Goal: Task Accomplishment & Management: Manage account settings

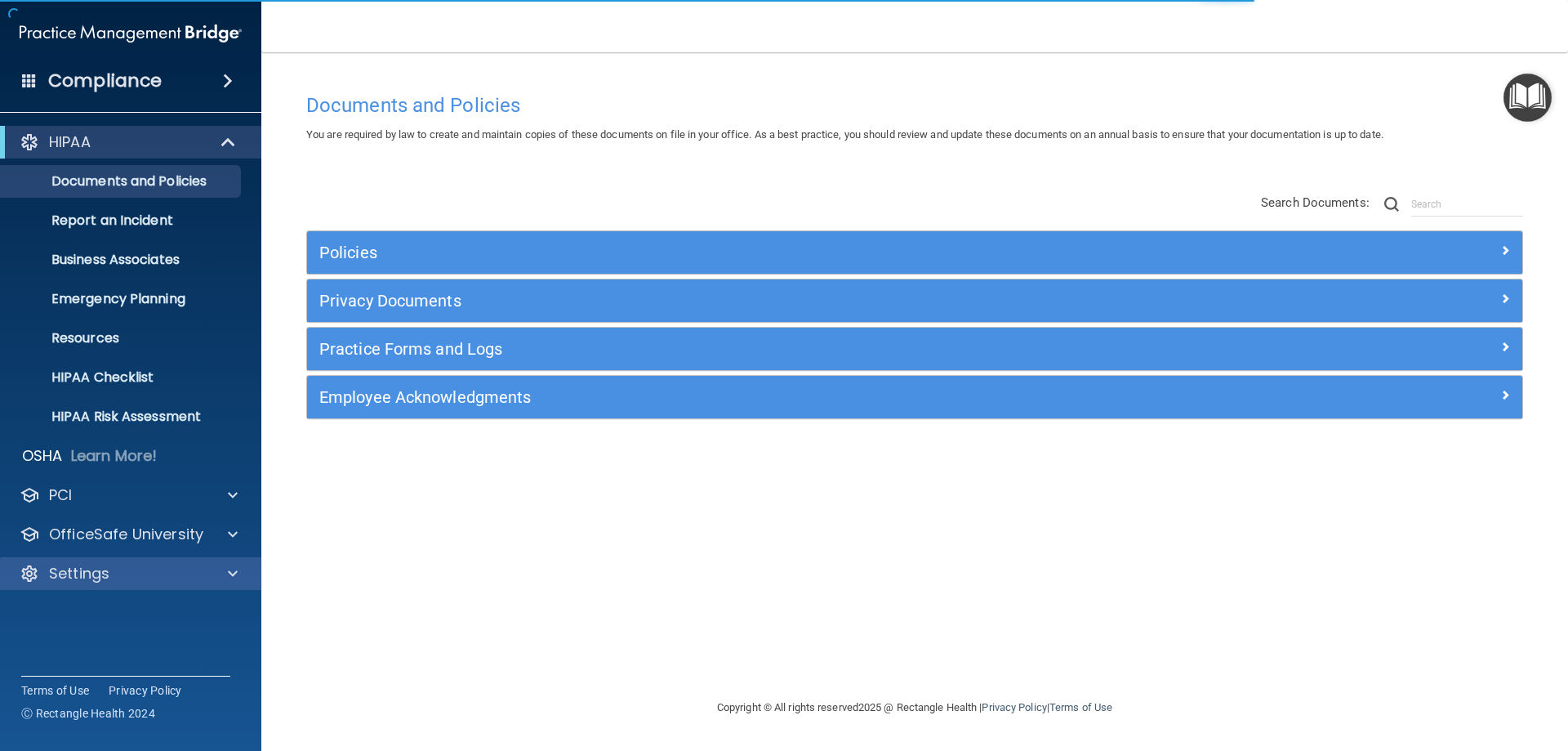
click at [91, 557] on div "Settings" at bounding box center [131, 573] width 262 height 33
click at [220, 572] on div at bounding box center [230, 573] width 41 height 19
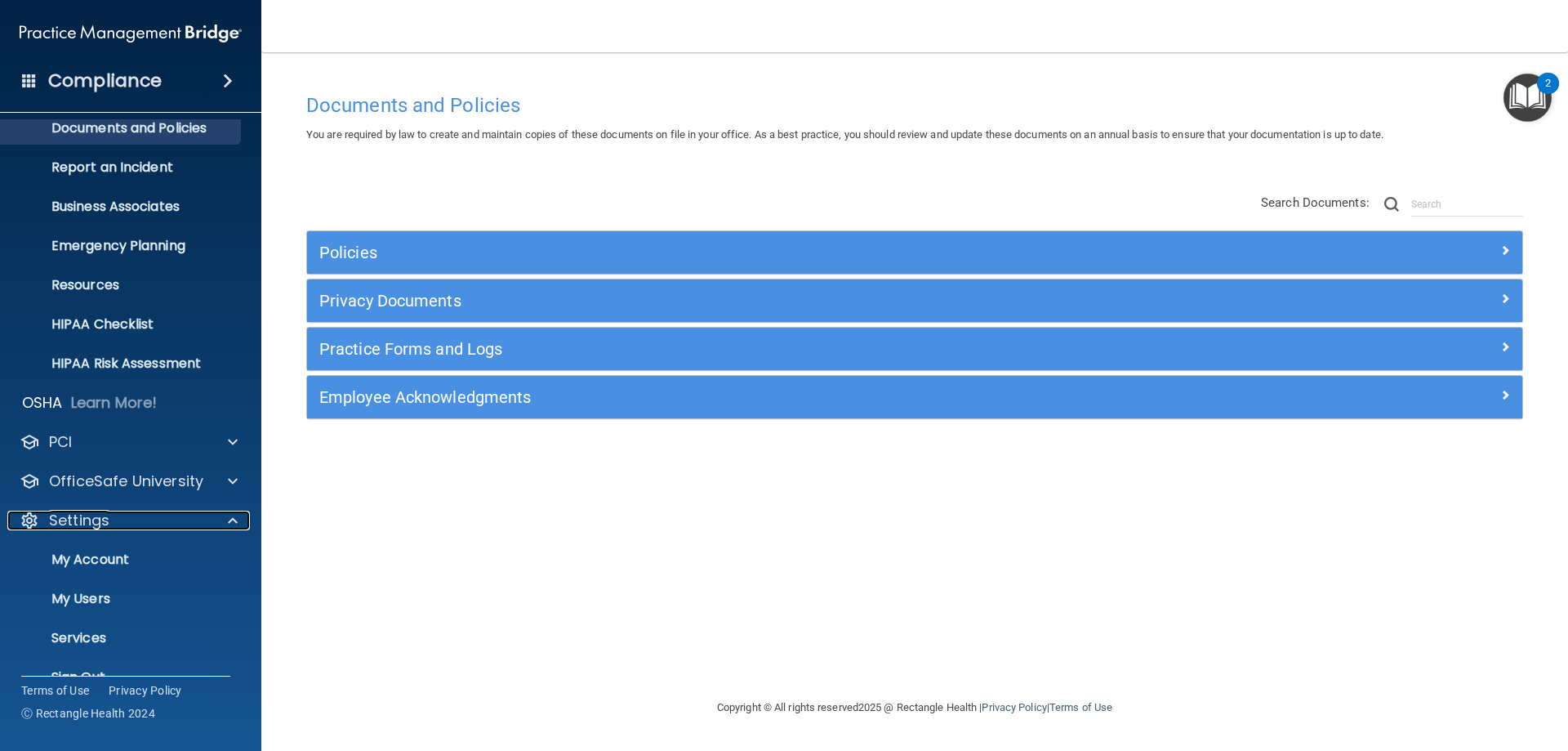
scroll to position [81, 0]
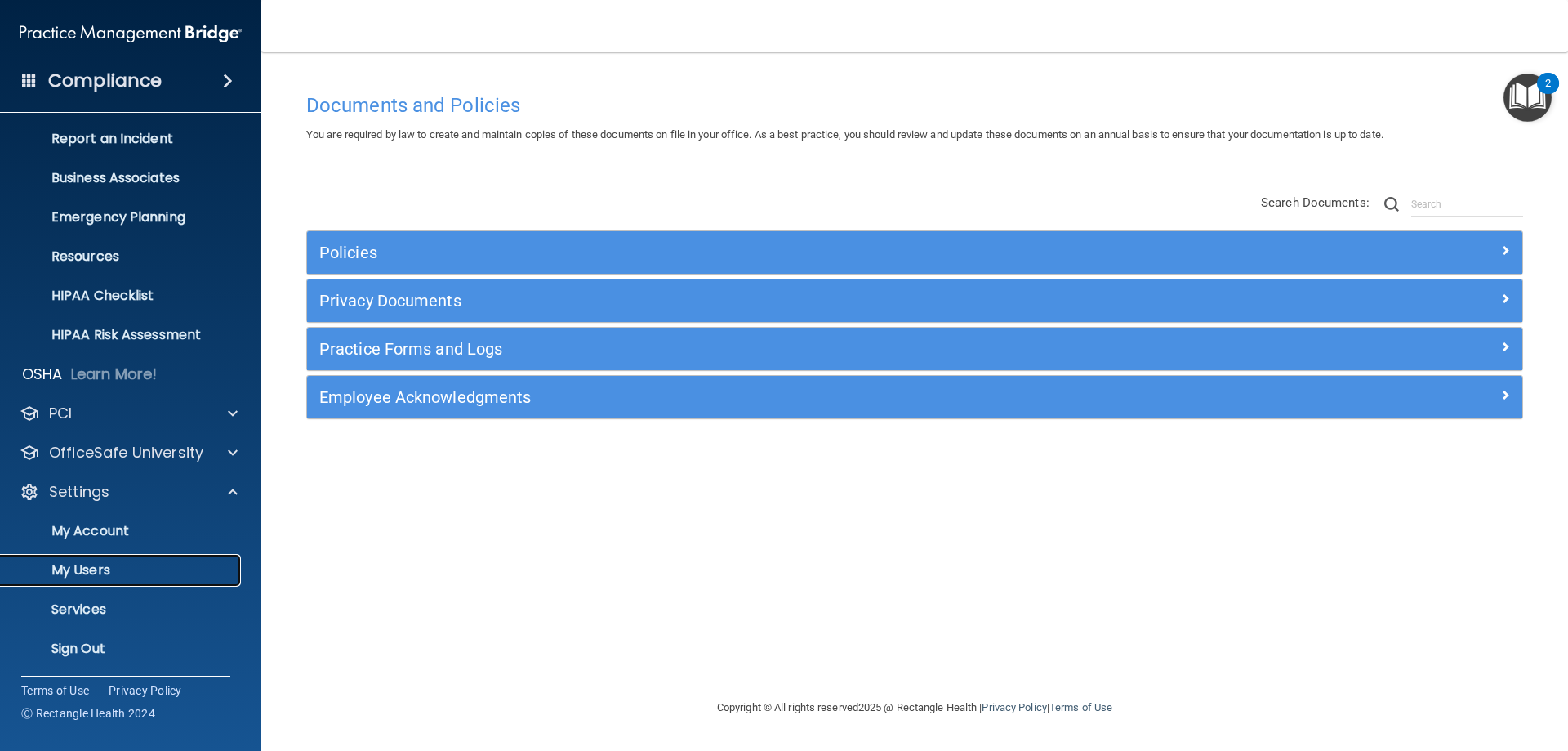
click at [123, 579] on link "My Users" at bounding box center [112, 570] width 257 height 33
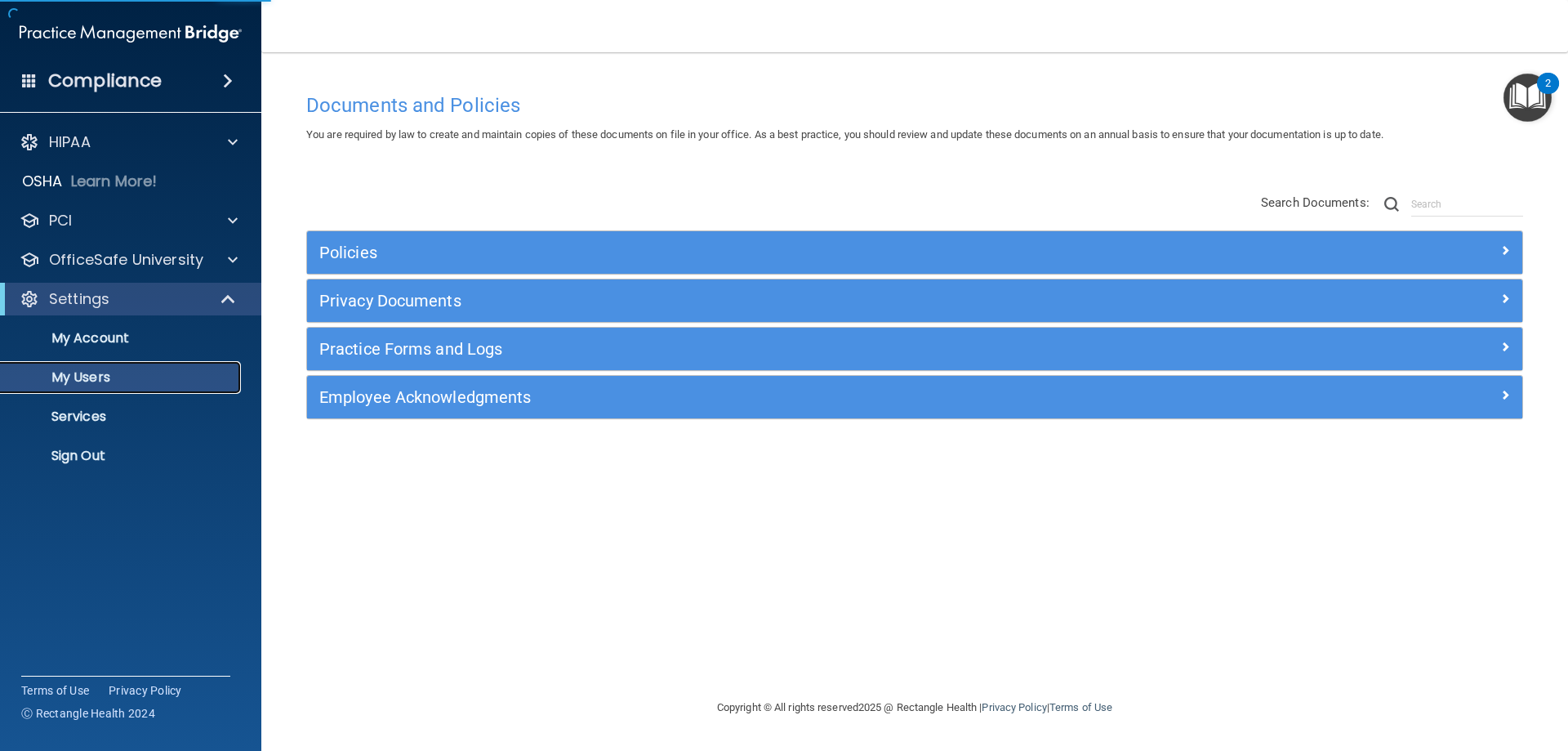
select select "20"
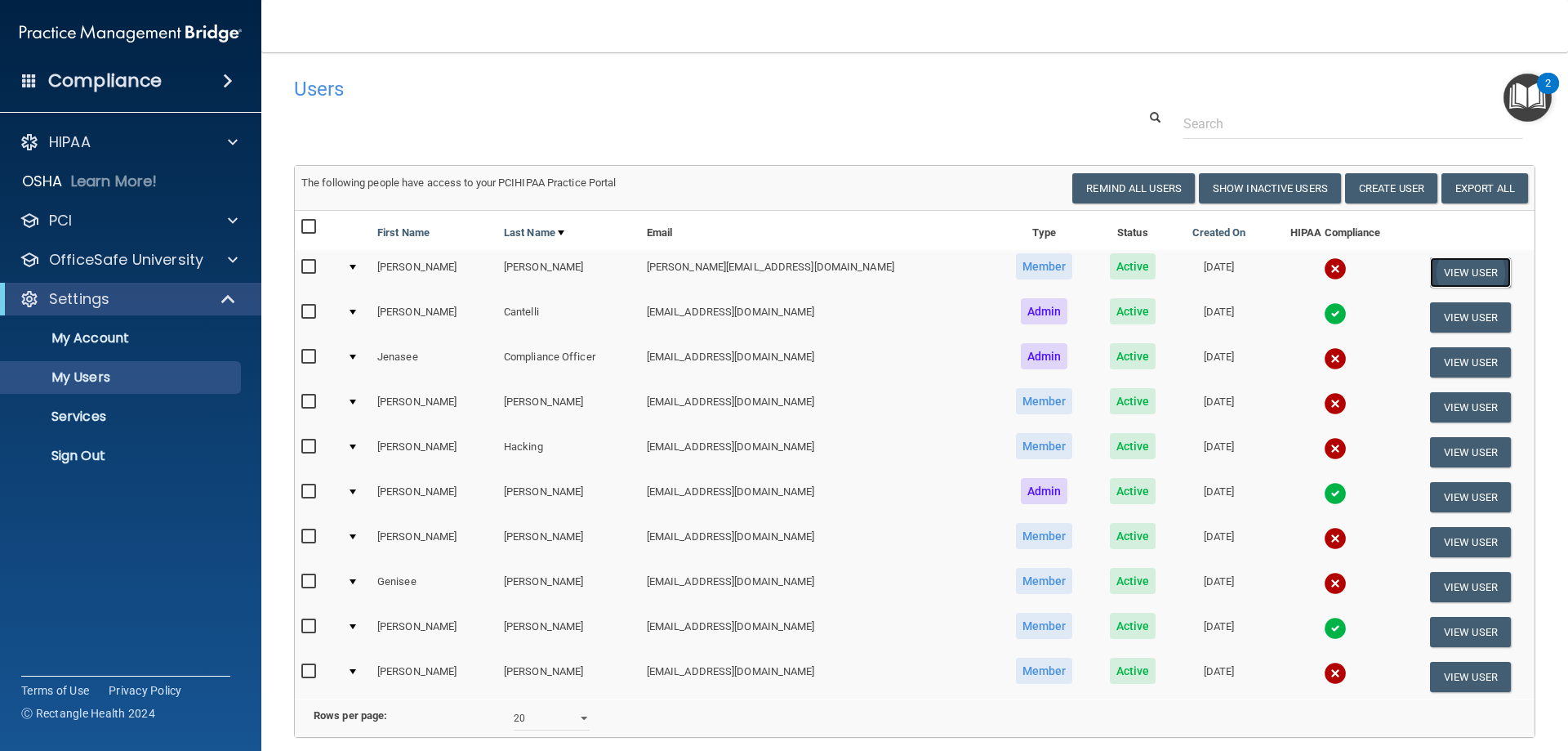
click at [1436, 269] on button "View User" at bounding box center [1470, 273] width 81 height 31
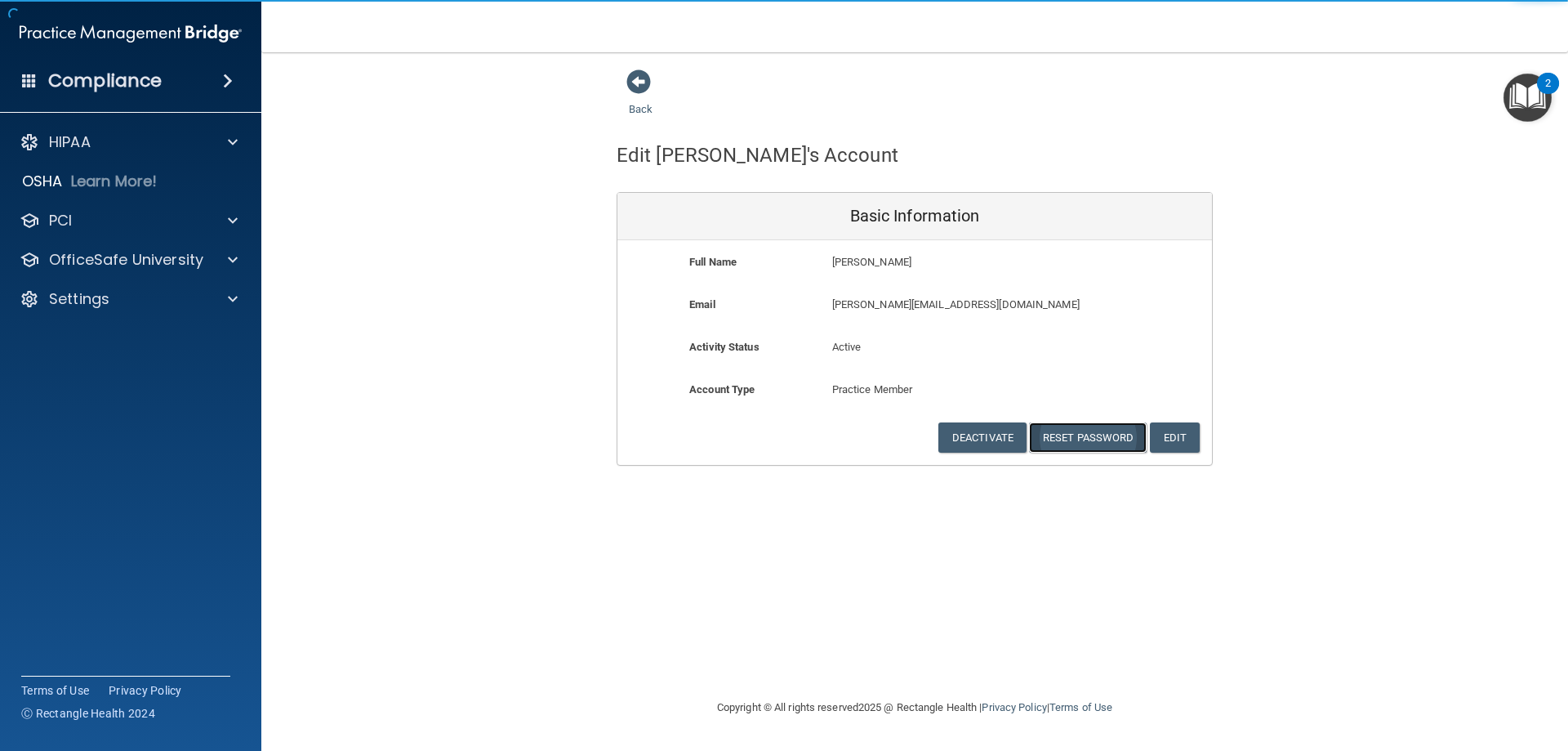
click at [1078, 435] on button "Reset Password" at bounding box center [1088, 437] width 118 height 31
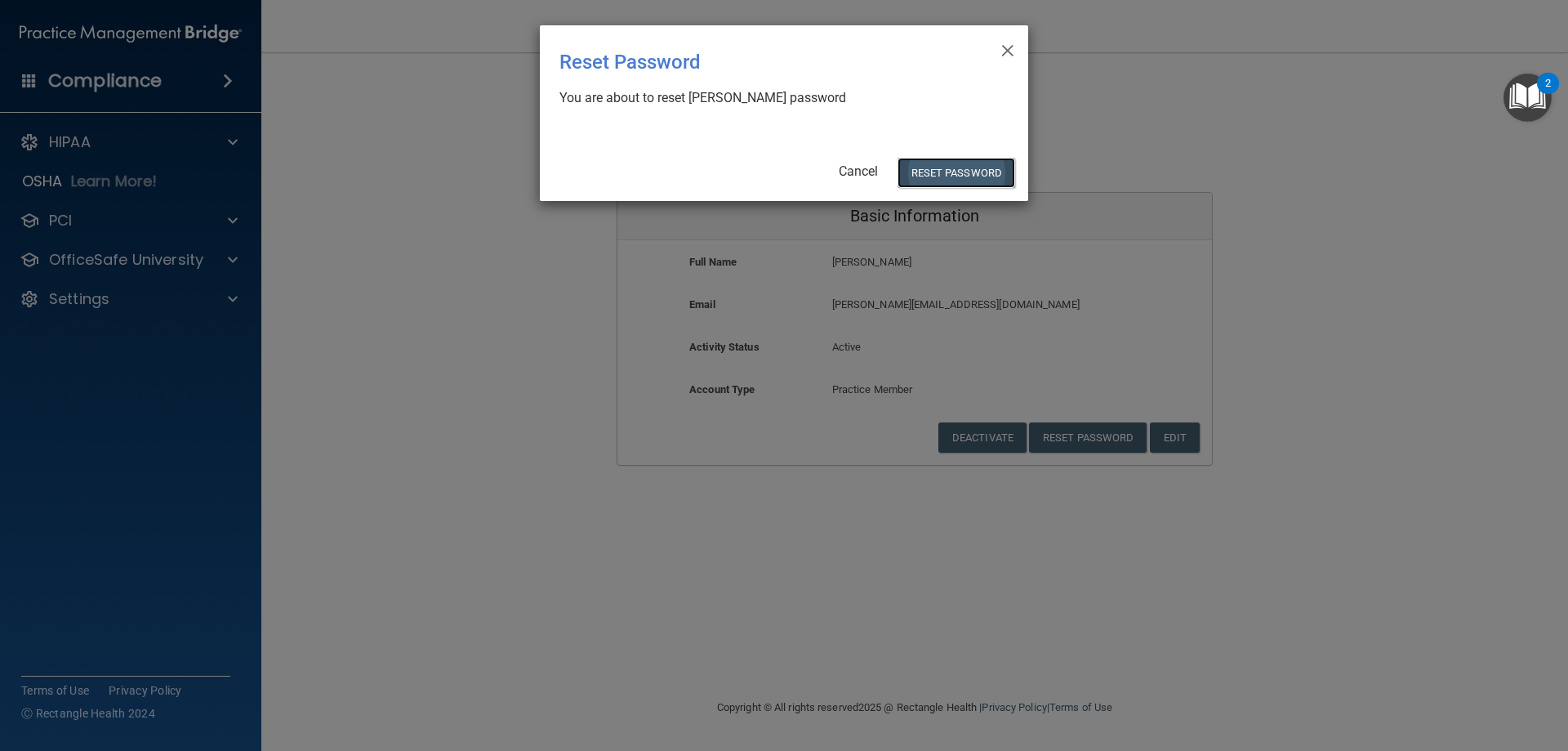
click at [961, 174] on button "Reset Password" at bounding box center [956, 173] width 118 height 31
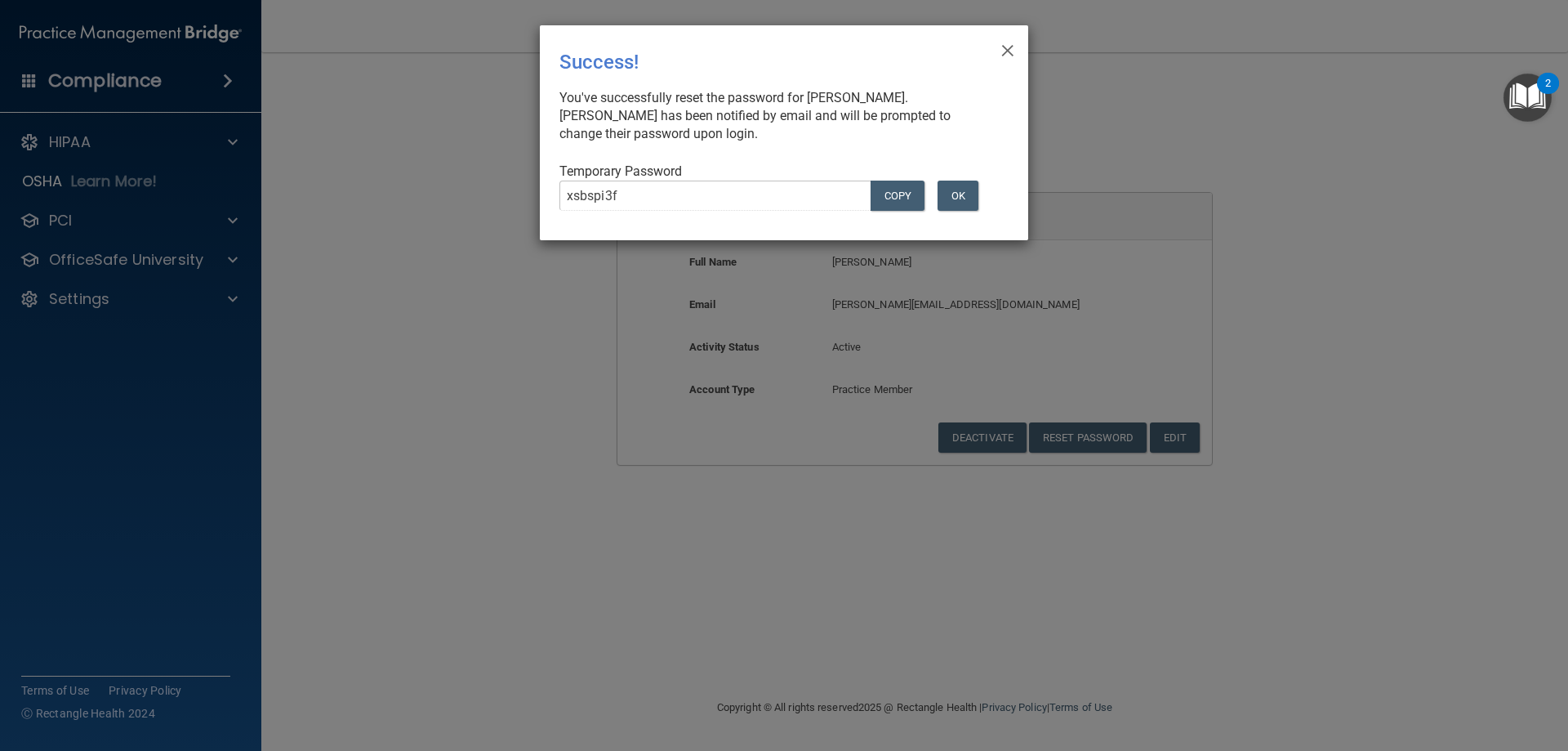
click at [1015, 45] on div "× Close Success! You've successfully reset the password for [PERSON_NAME]. [PER…" at bounding box center [784, 132] width 489 height 215
click at [1010, 48] on span "×" at bounding box center [1007, 48] width 14 height 33
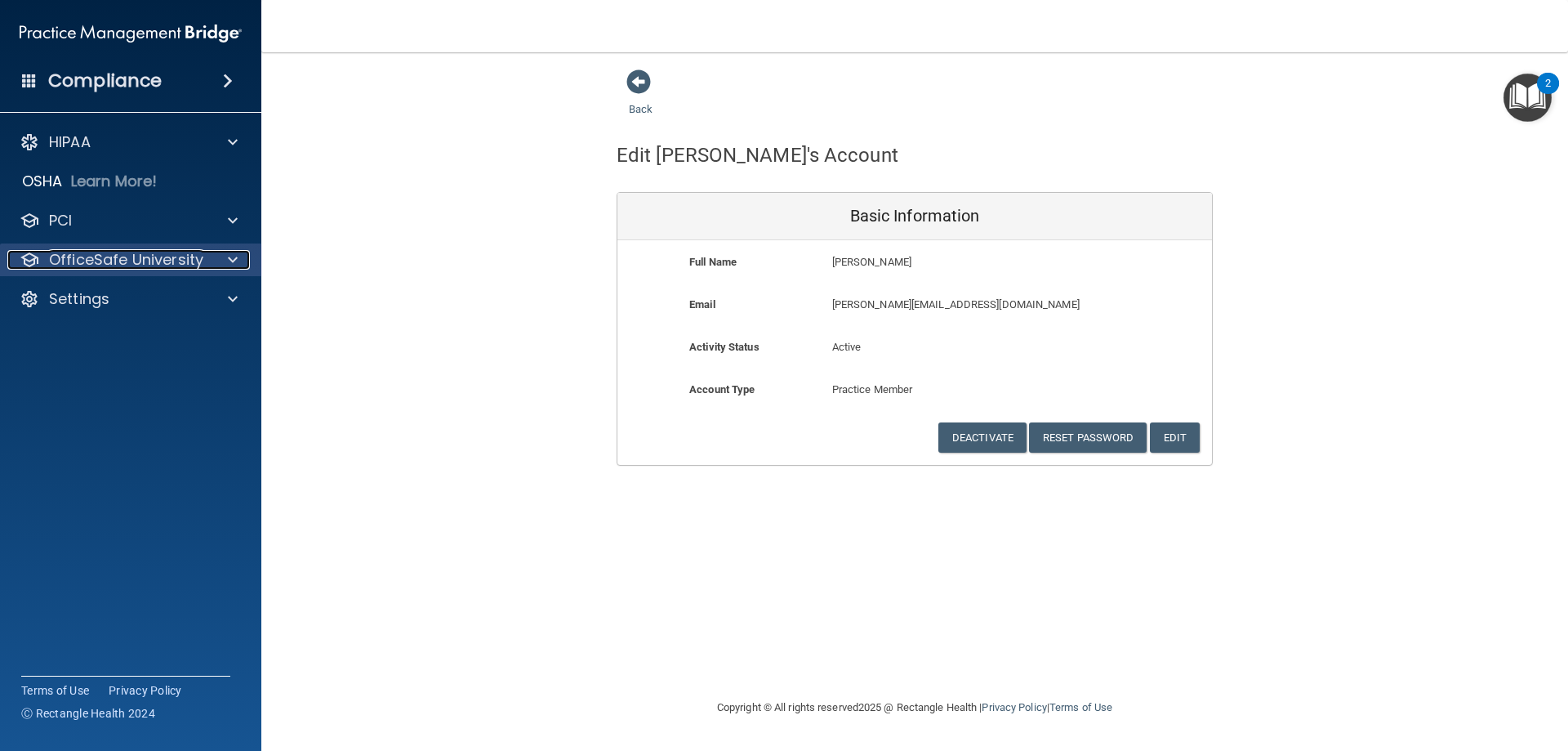
click at [222, 254] on div at bounding box center [230, 259] width 41 height 19
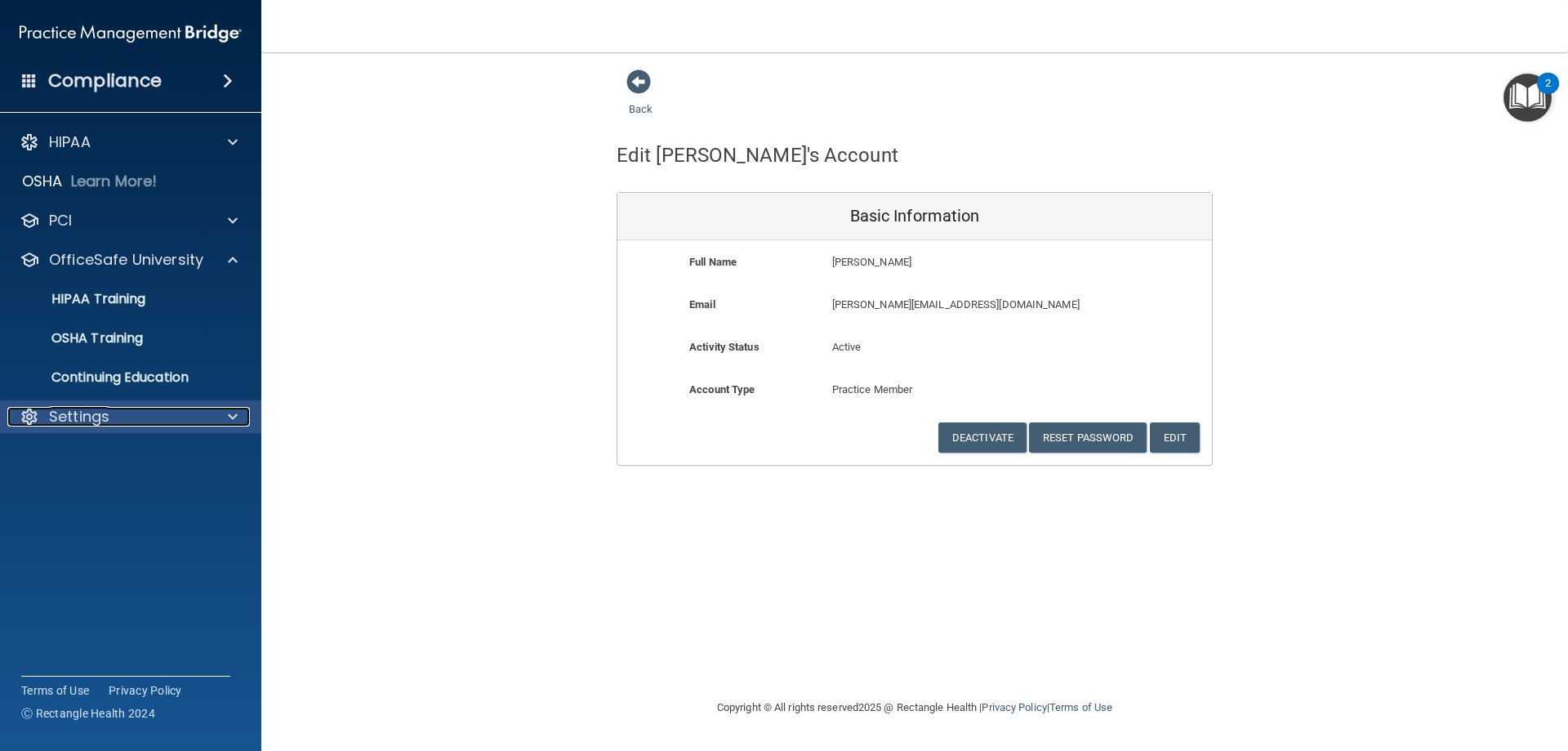
click at [86, 418] on p "Settings" at bounding box center [78, 416] width 60 height 19
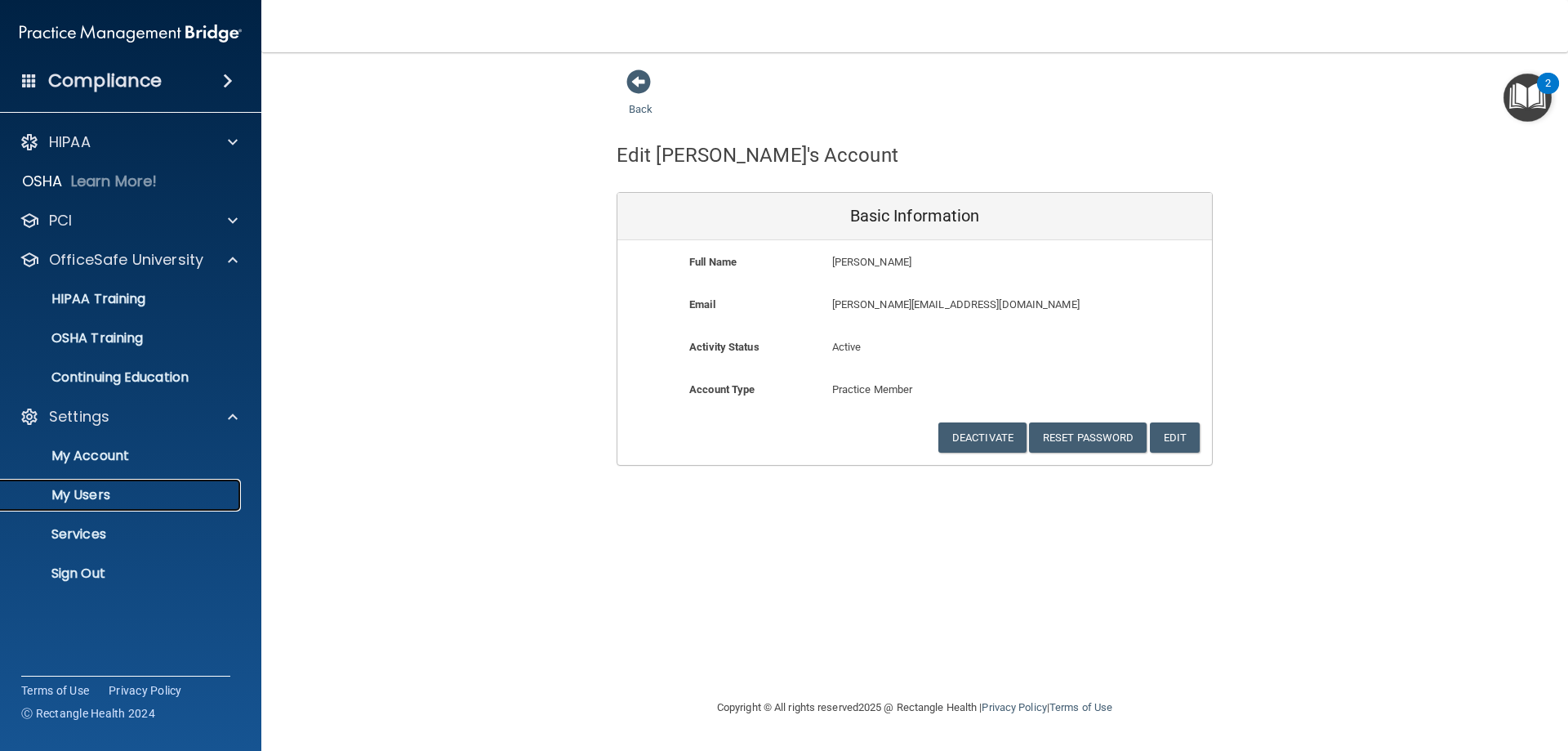
click at [104, 488] on p "My Users" at bounding box center [121, 495] width 223 height 16
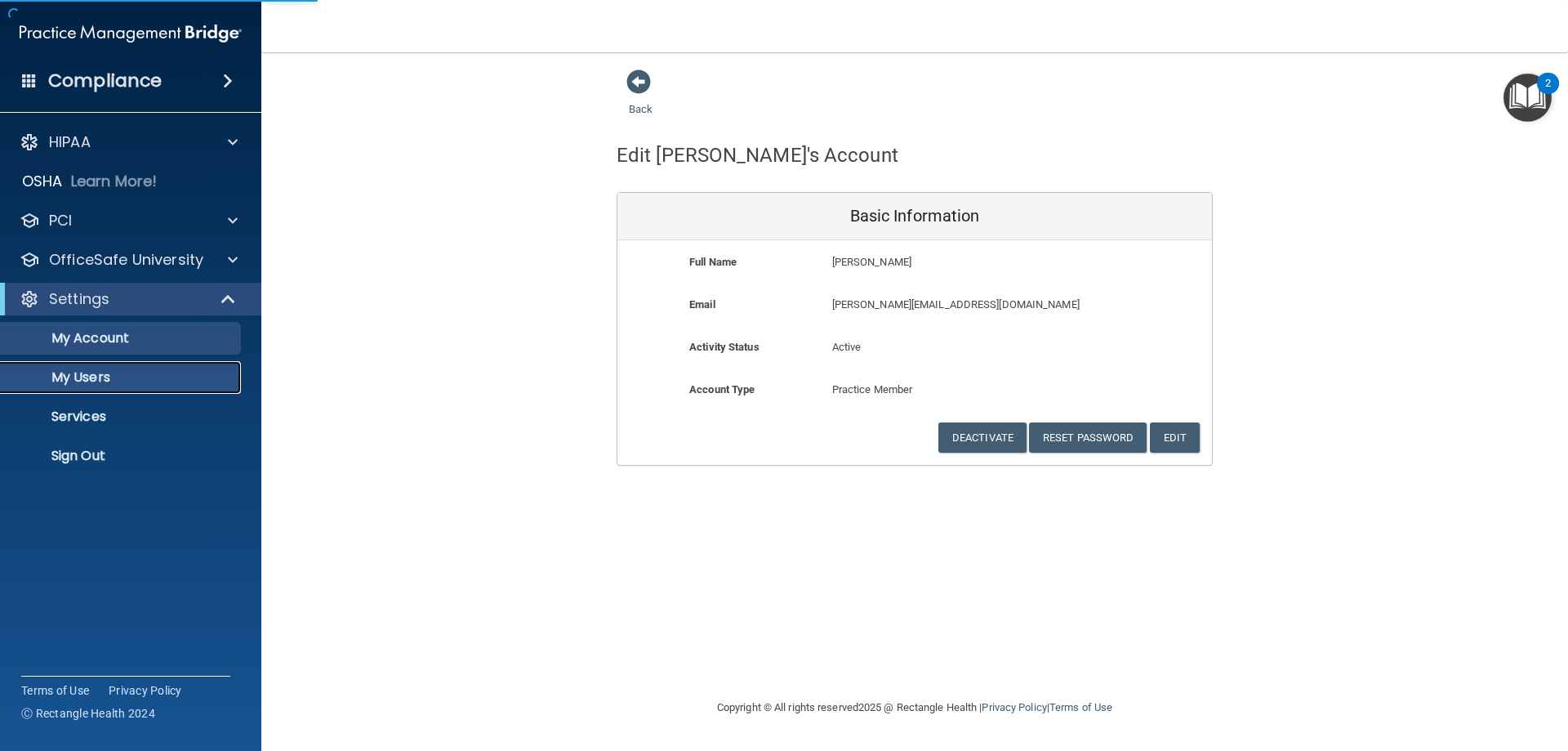
select select "20"
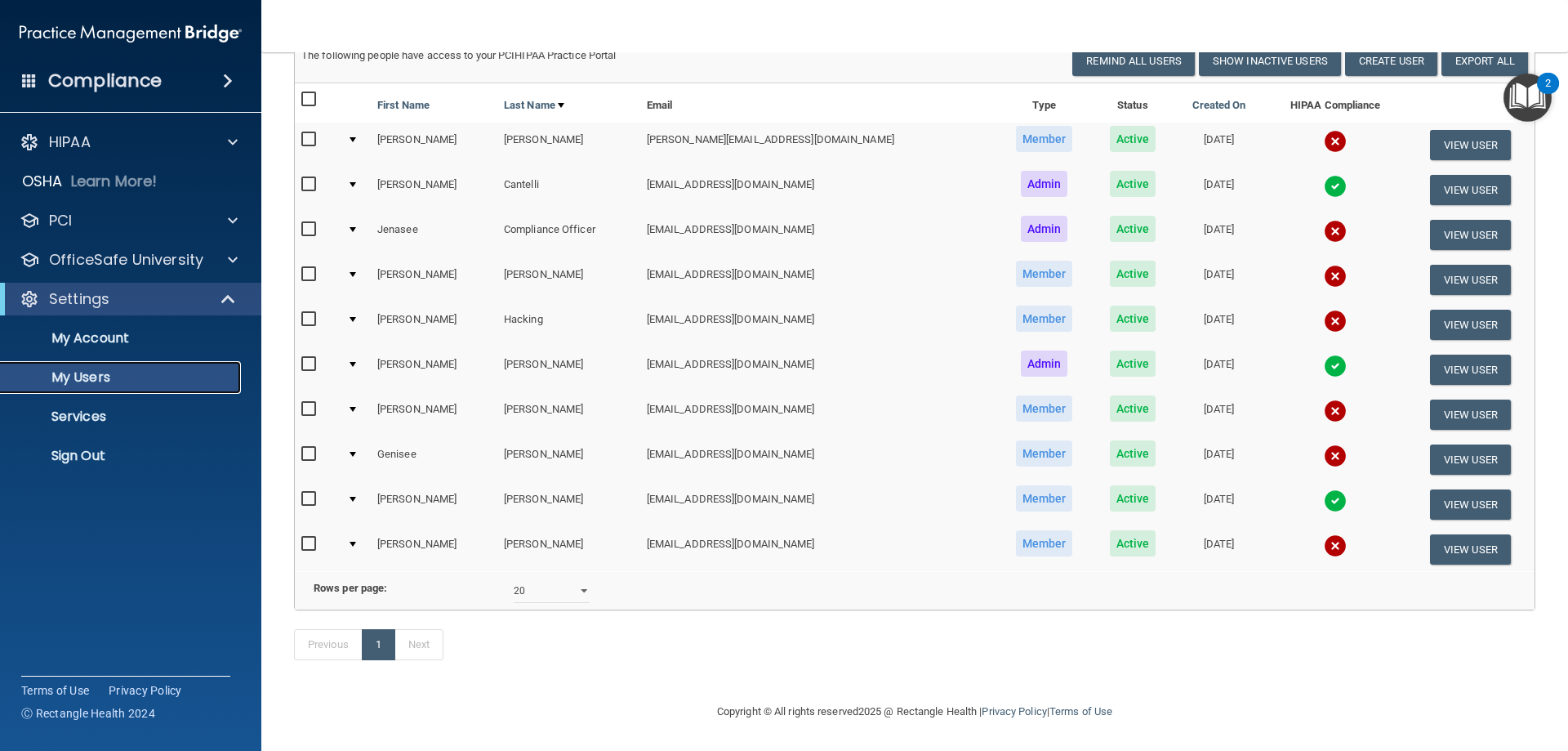
scroll to position [152, 0]
click at [1456, 534] on button "View User" at bounding box center [1470, 549] width 81 height 31
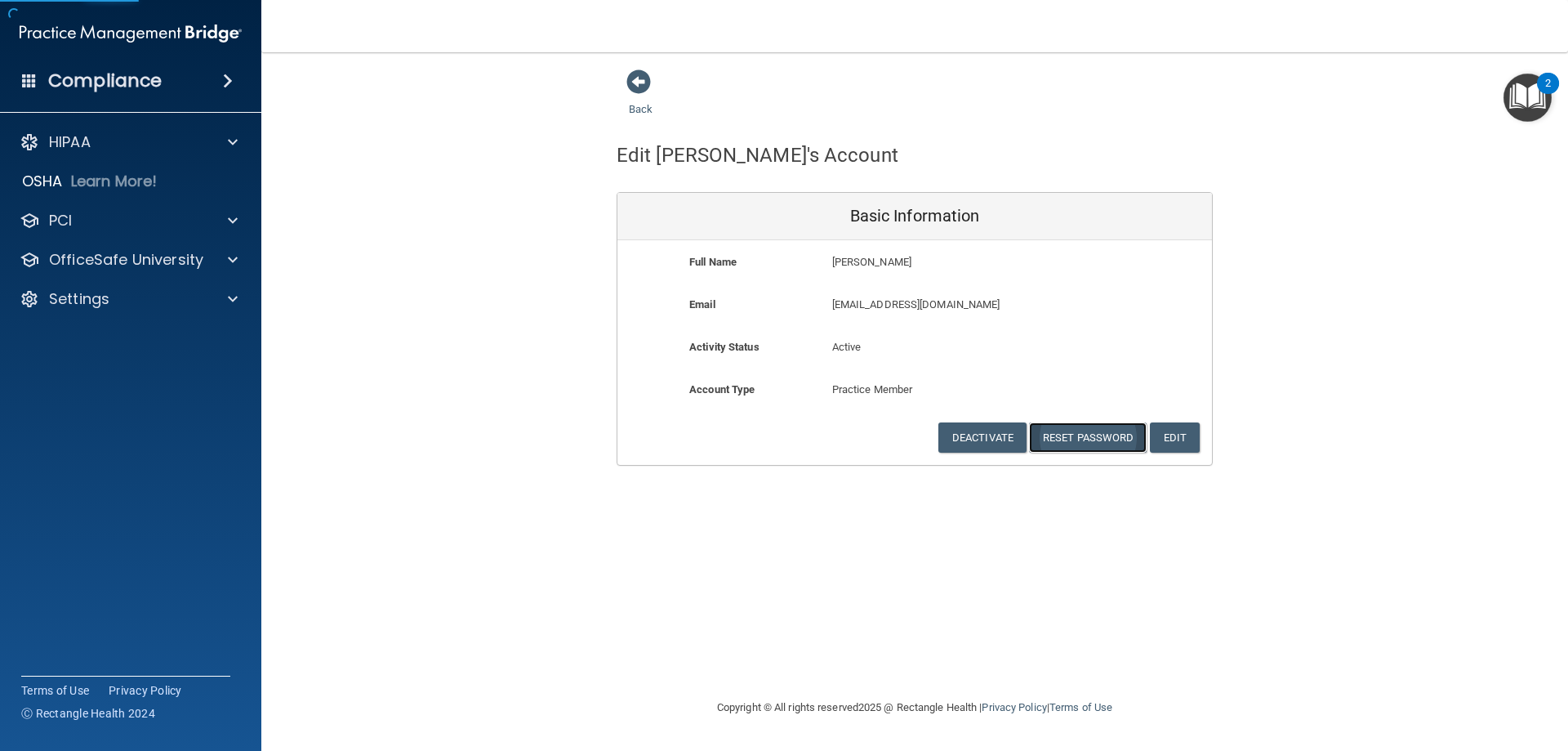
click at [1087, 444] on button "Reset Password" at bounding box center [1088, 437] width 118 height 31
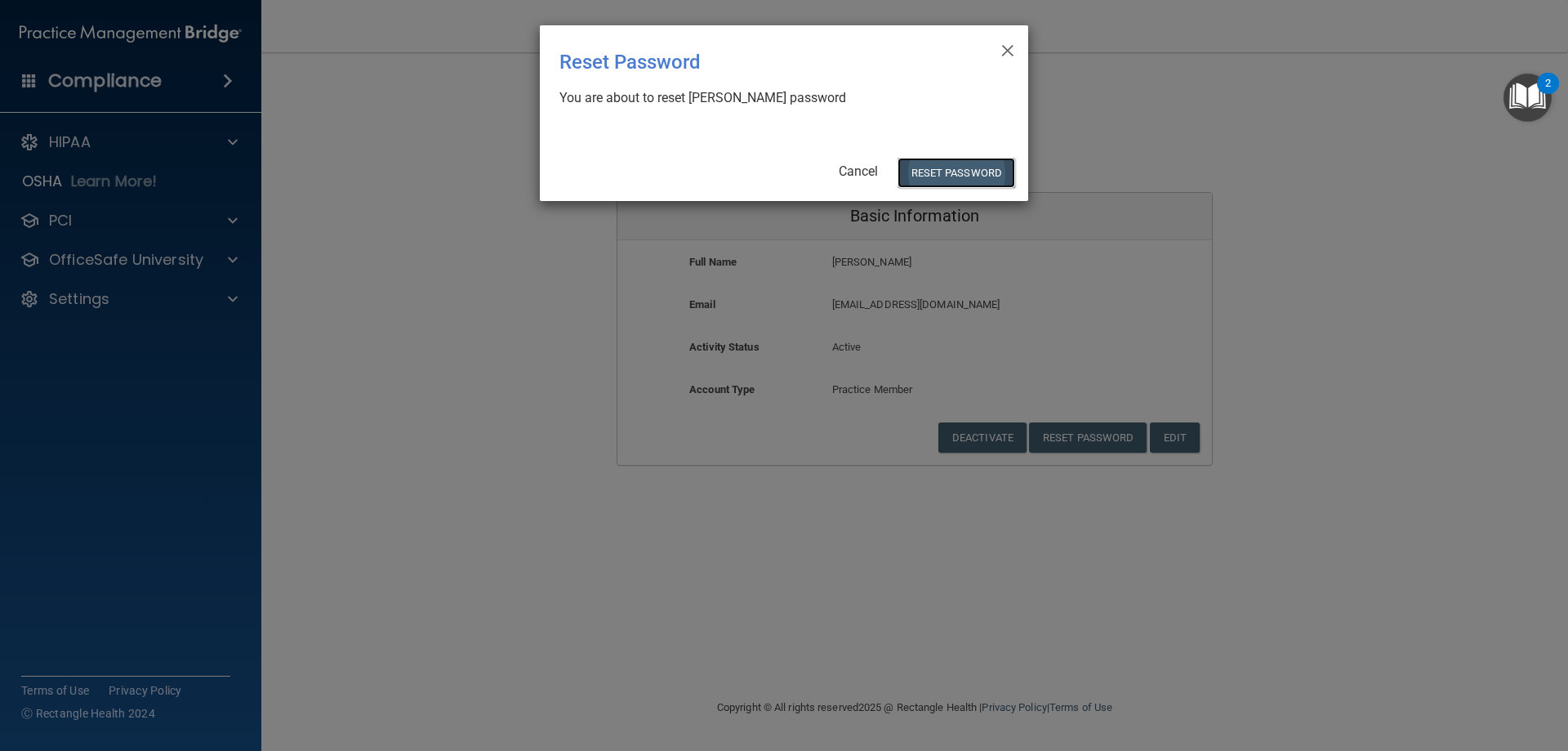
click at [957, 172] on button "Reset Password" at bounding box center [956, 173] width 118 height 31
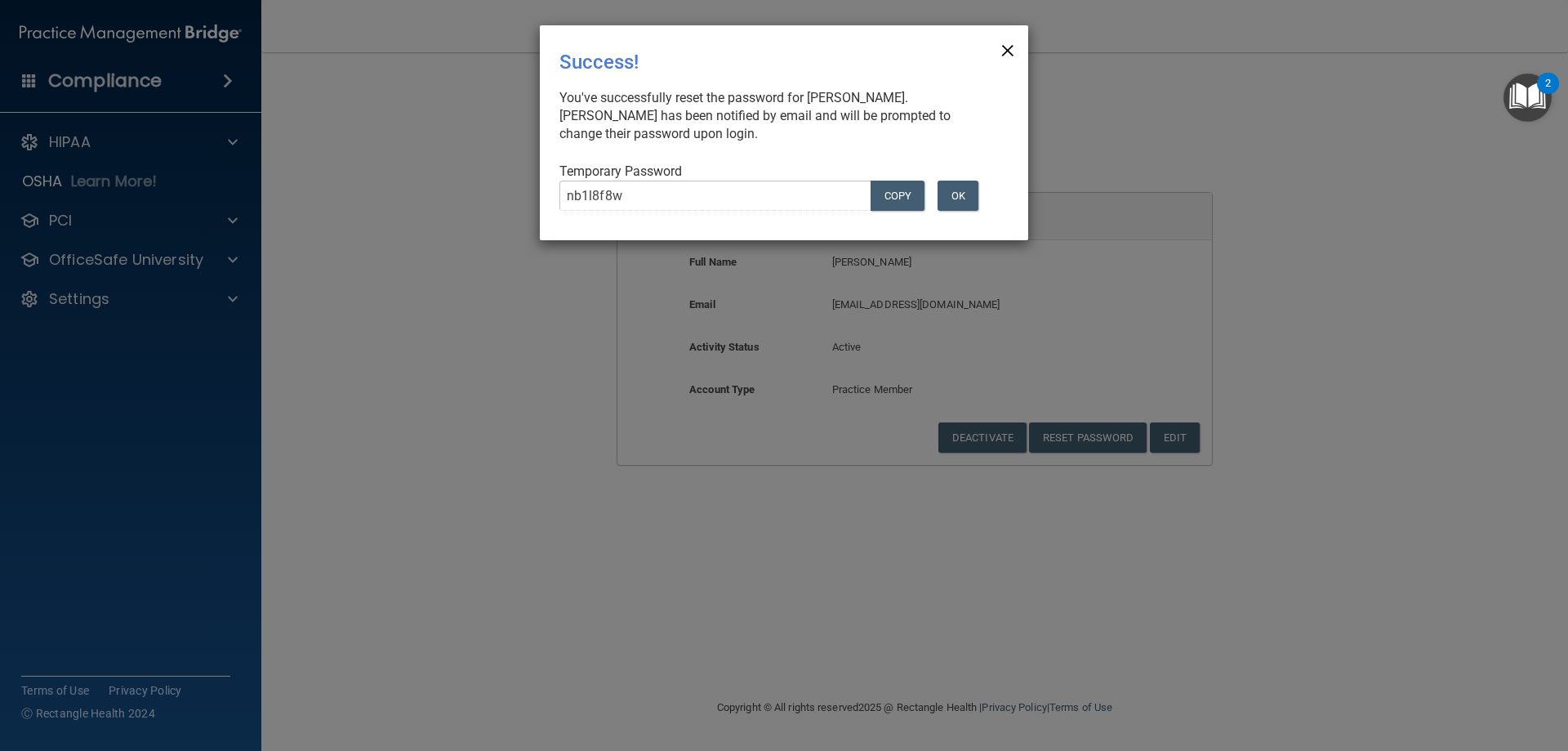
click at [1012, 47] on span "×" at bounding box center [1007, 48] width 14 height 33
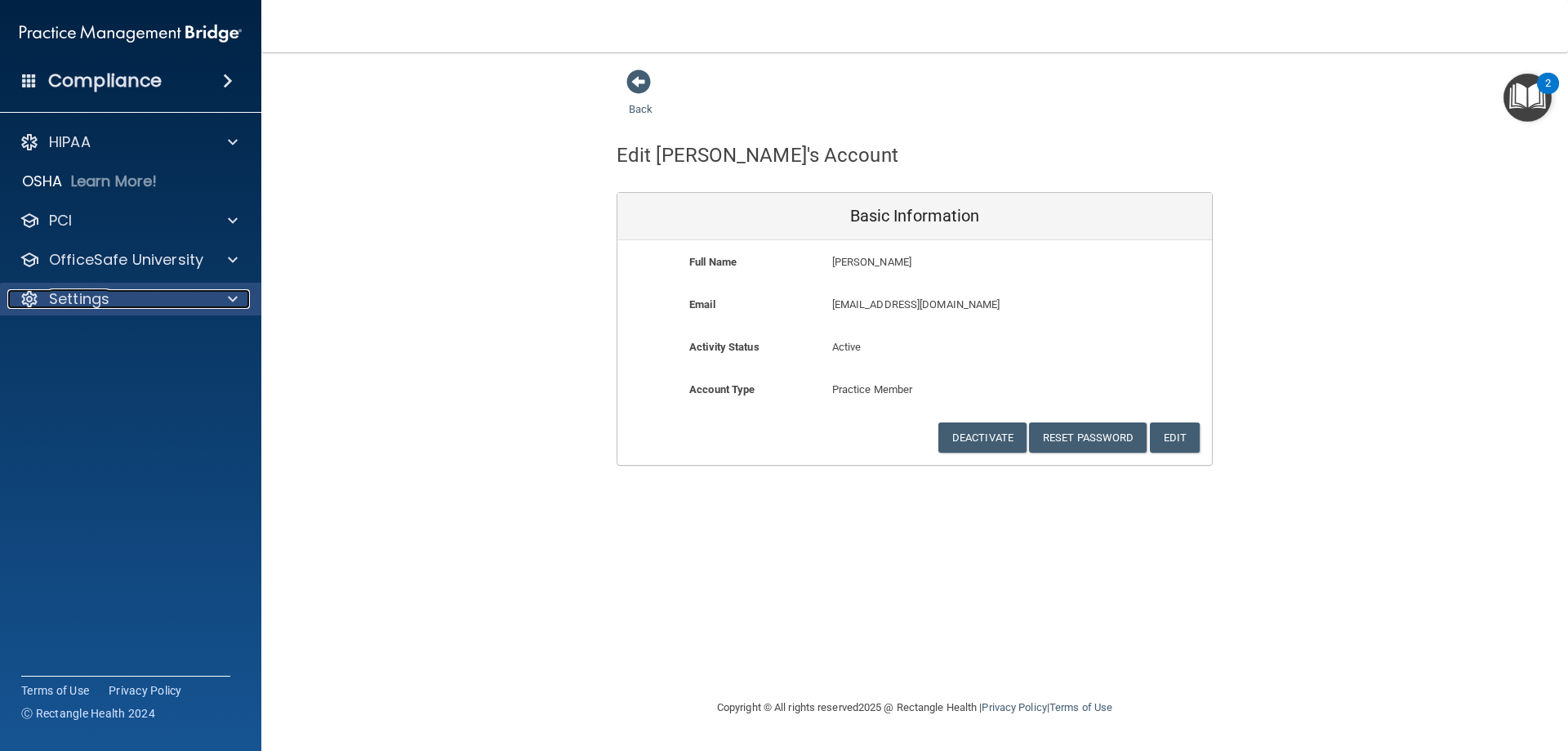
click at [108, 302] on p "Settings" at bounding box center [78, 298] width 60 height 19
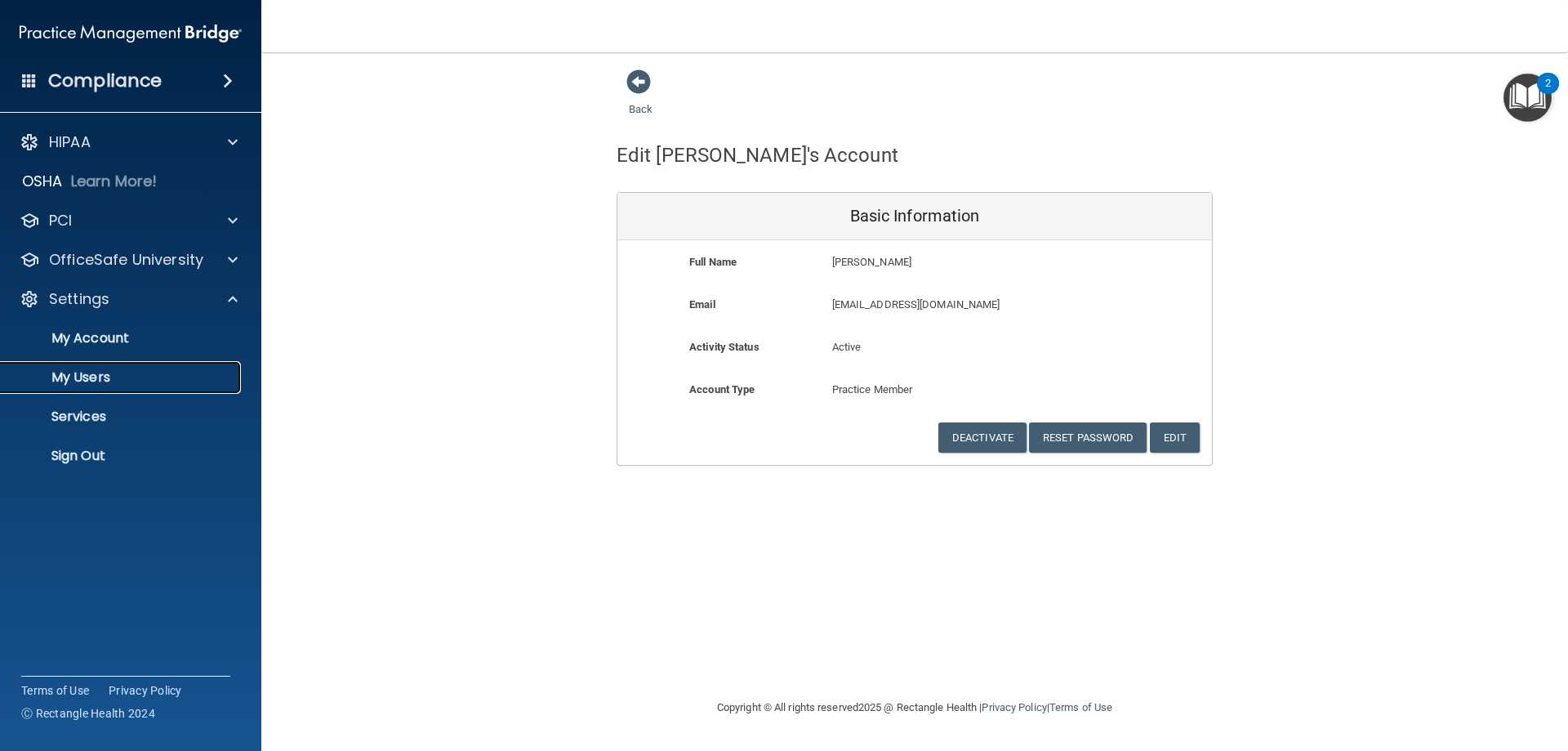
click at [110, 374] on p "My Users" at bounding box center [121, 377] width 223 height 16
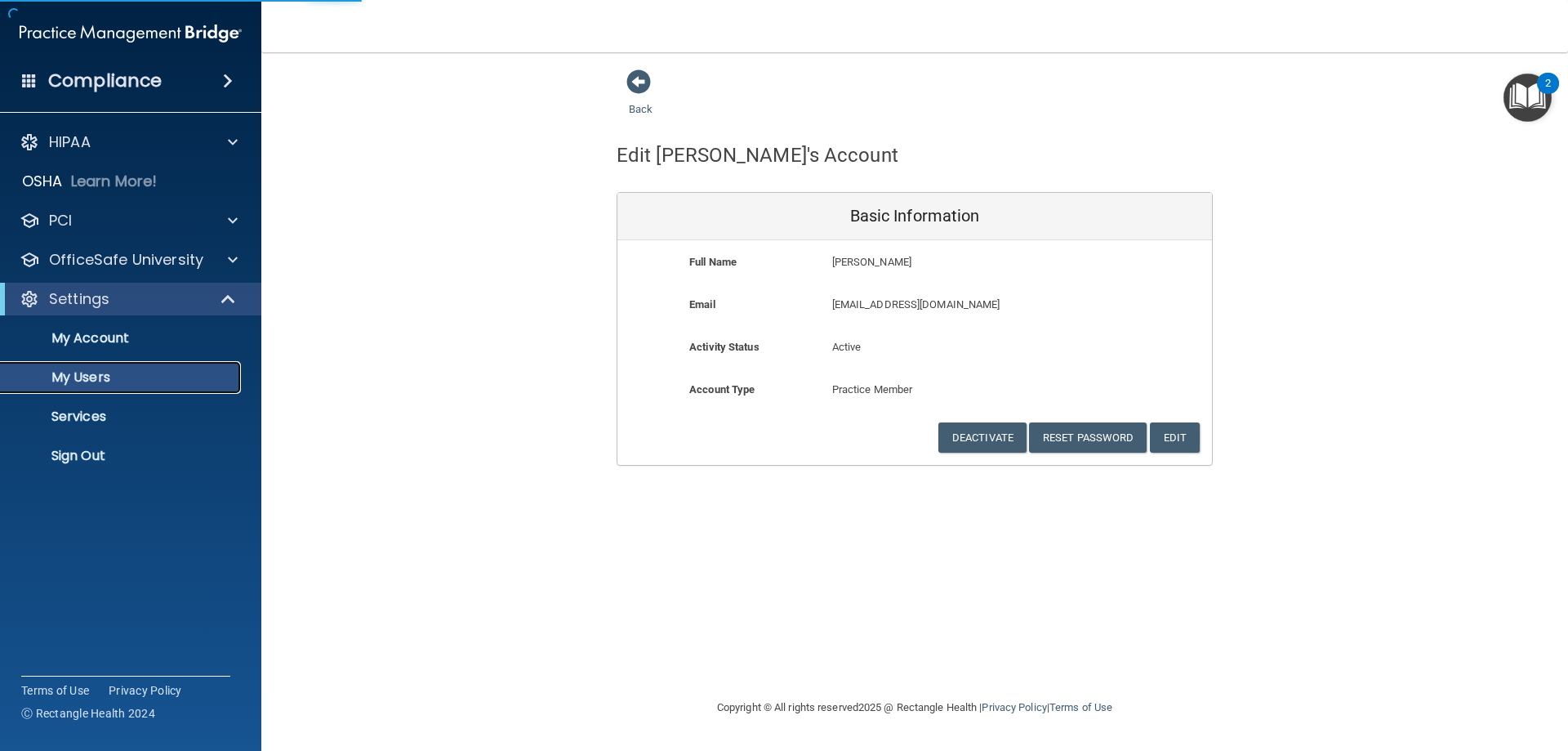
select select "20"
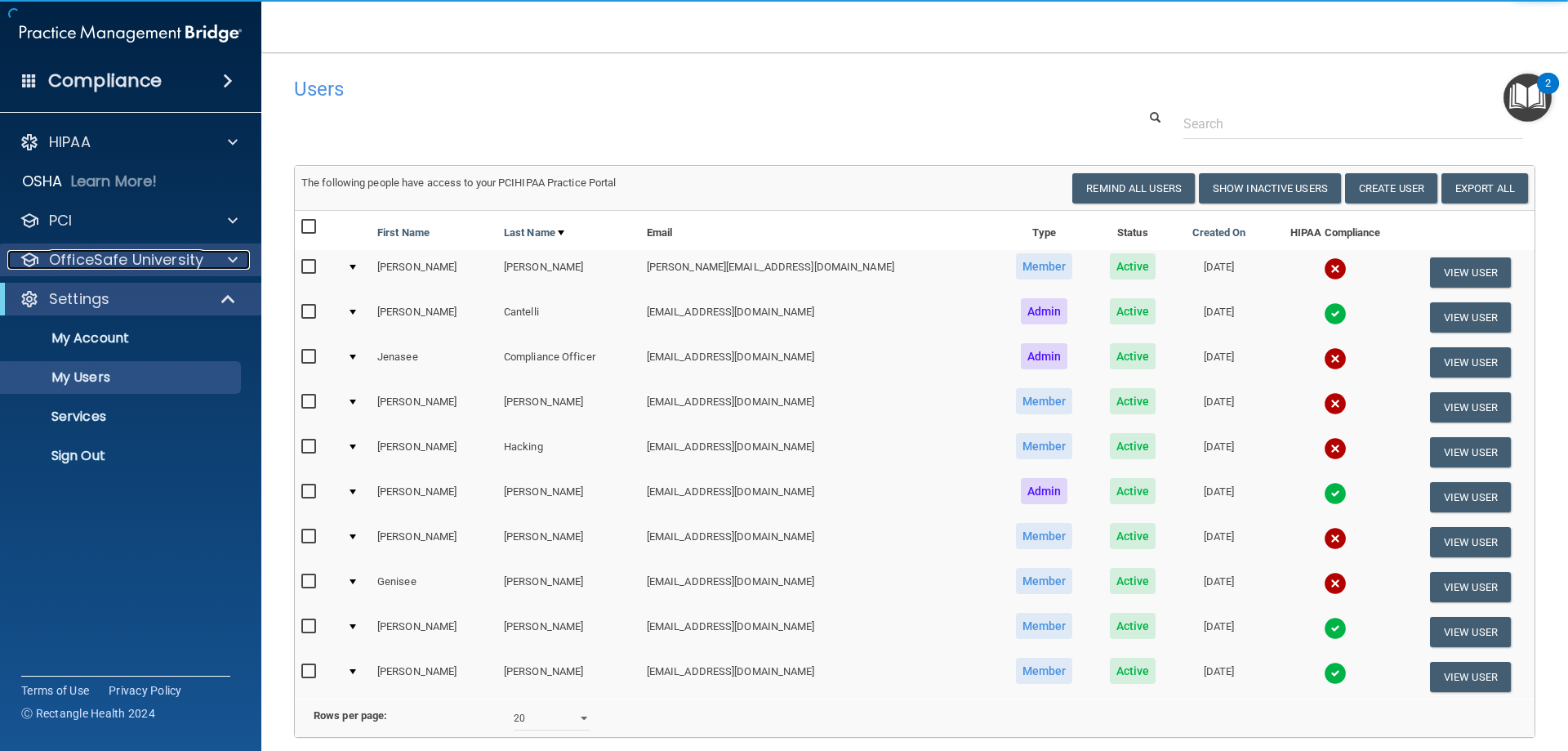
click at [177, 265] on p "OfficeSafe University" at bounding box center [125, 259] width 154 height 19
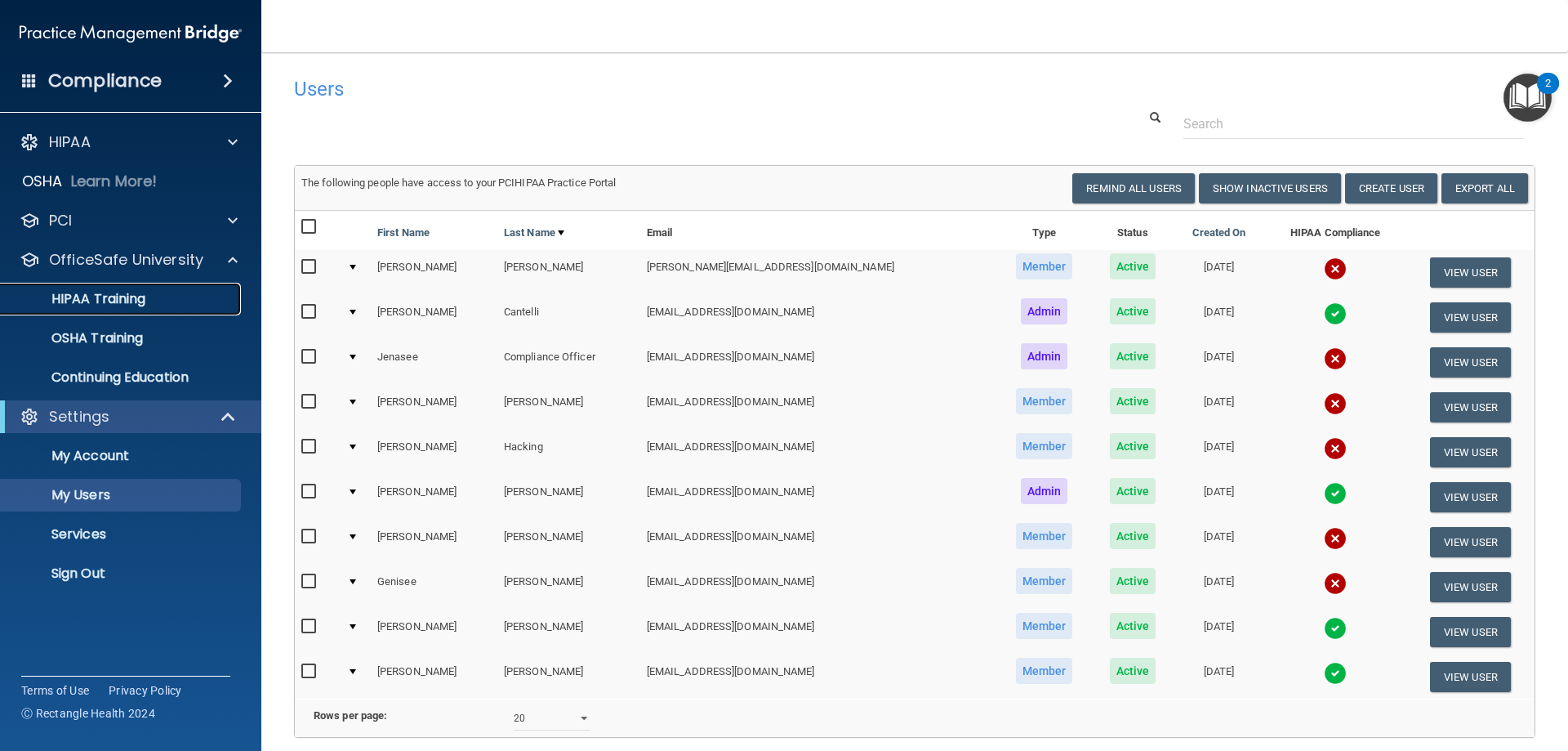
click at [131, 302] on p "HIPAA Training" at bounding box center [77, 298] width 135 height 16
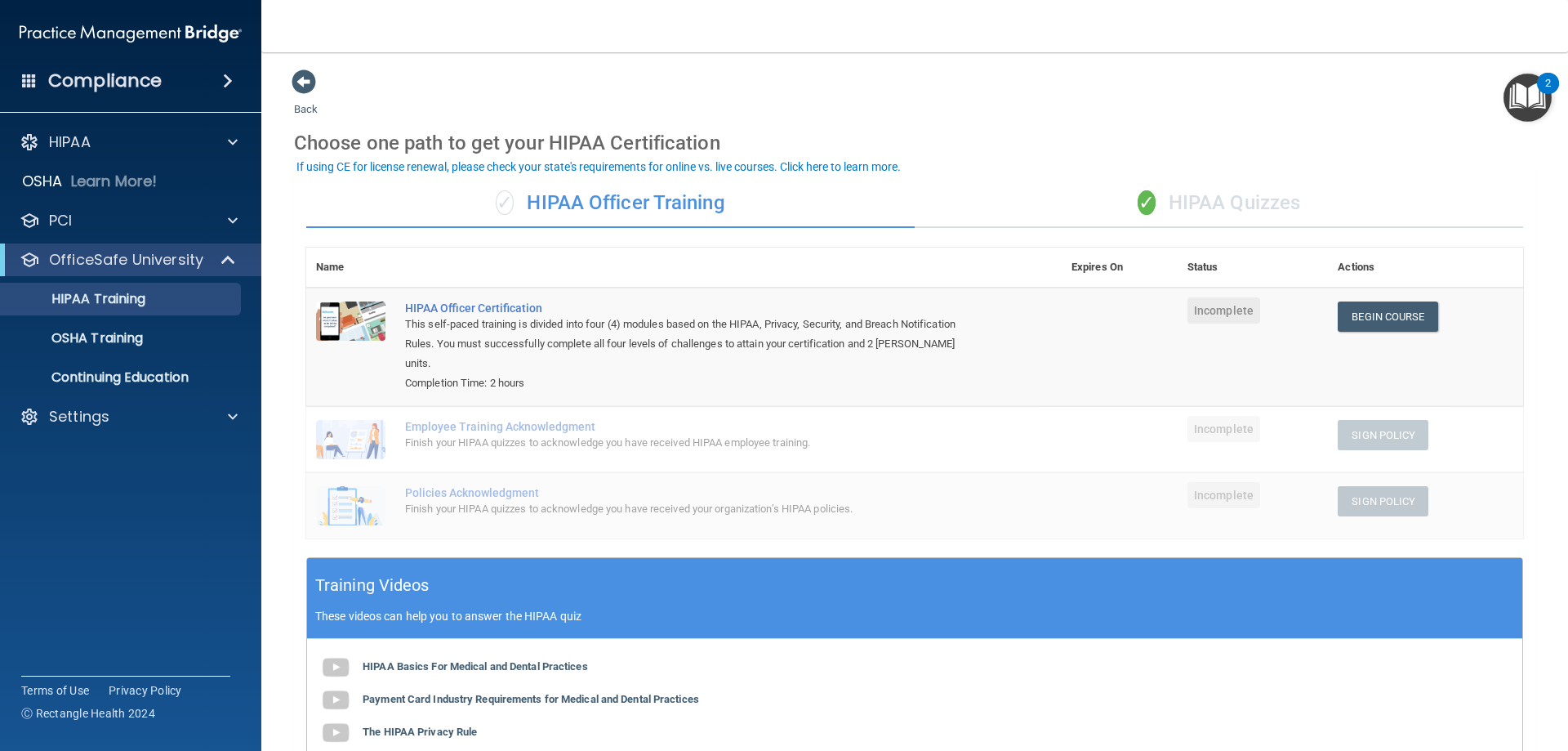
click at [1153, 198] on div "✓ HIPAA Quizzes" at bounding box center [1219, 203] width 608 height 49
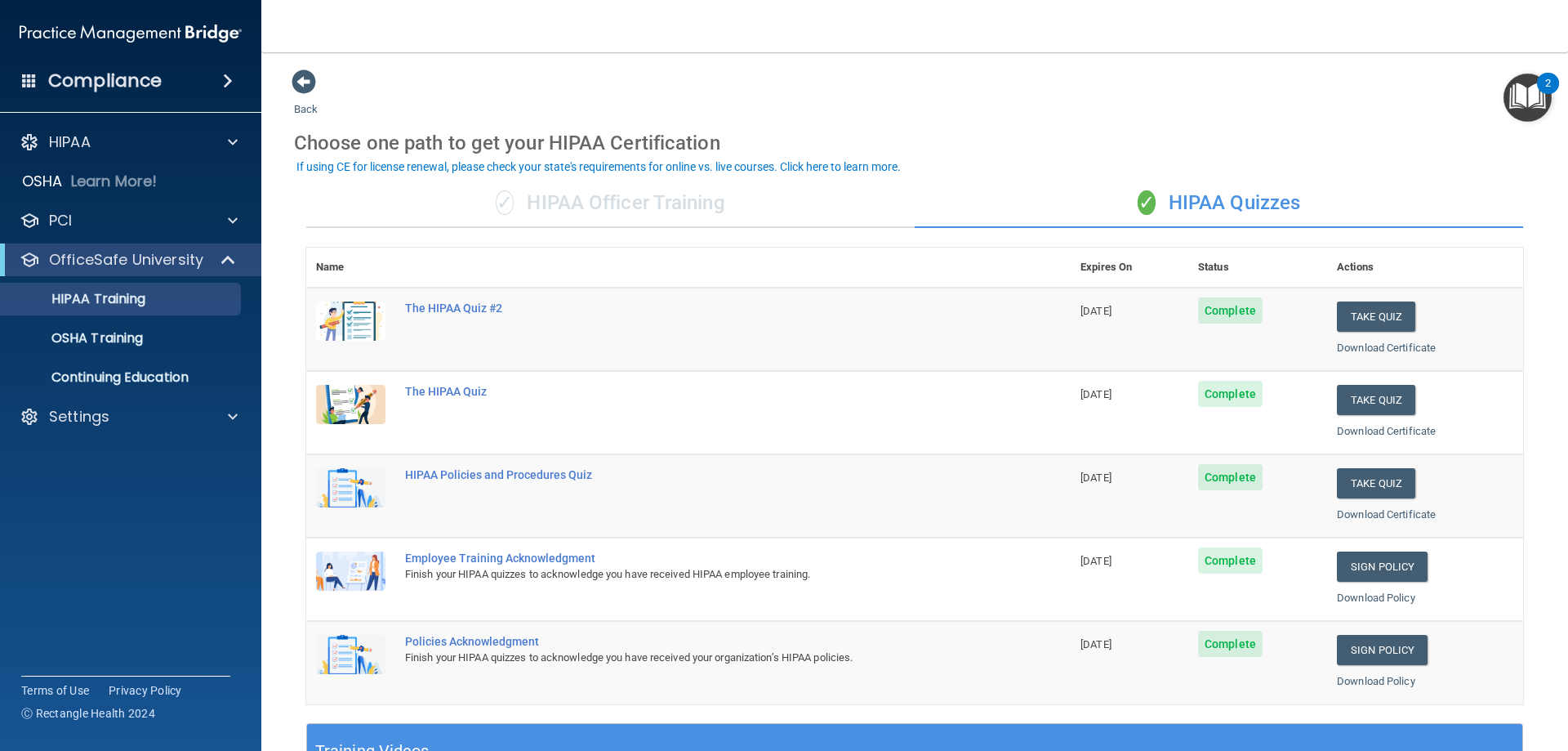
click at [685, 208] on div "✓ HIPAA Officer Training" at bounding box center [610, 203] width 608 height 49
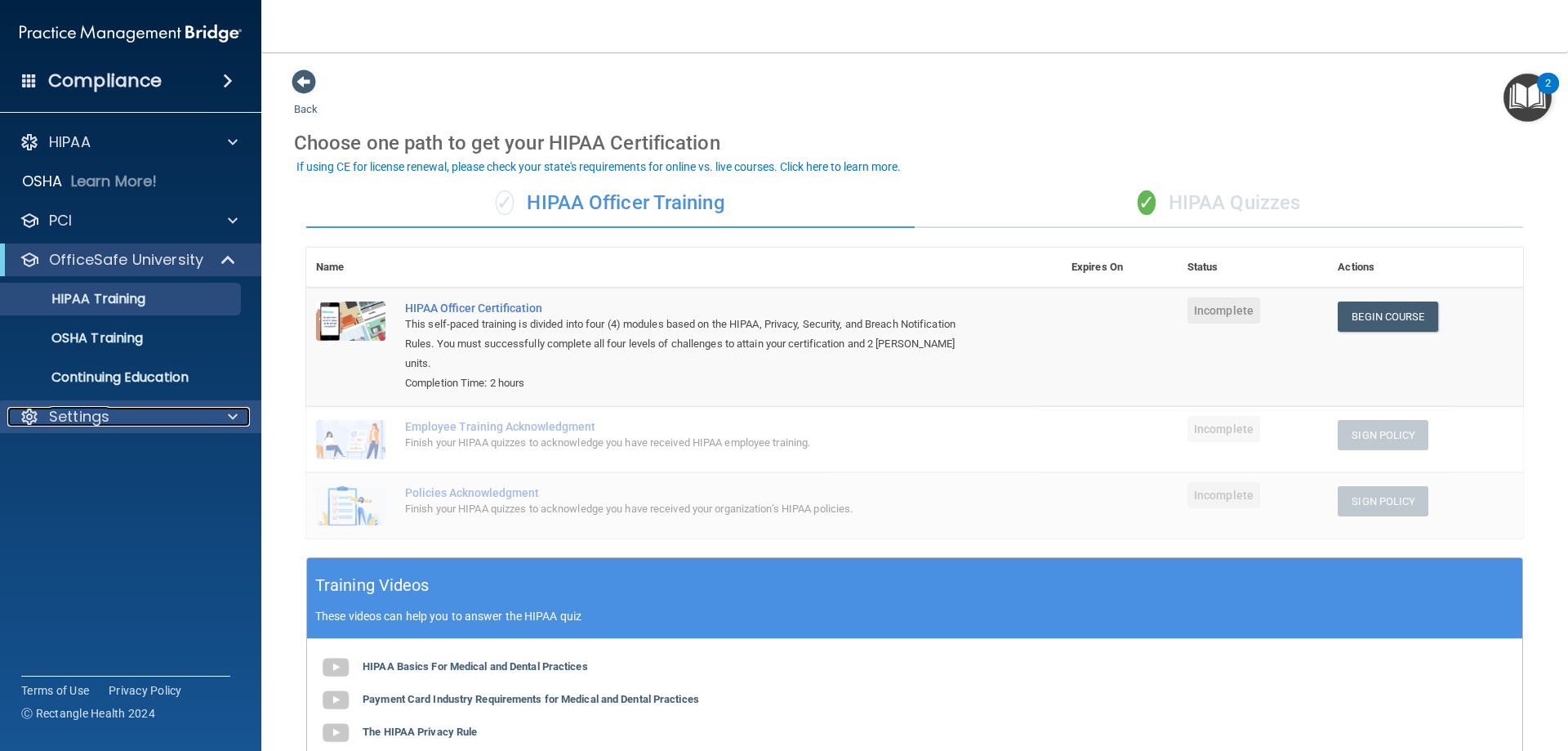
click at [107, 416] on p "Settings" at bounding box center [78, 416] width 60 height 19
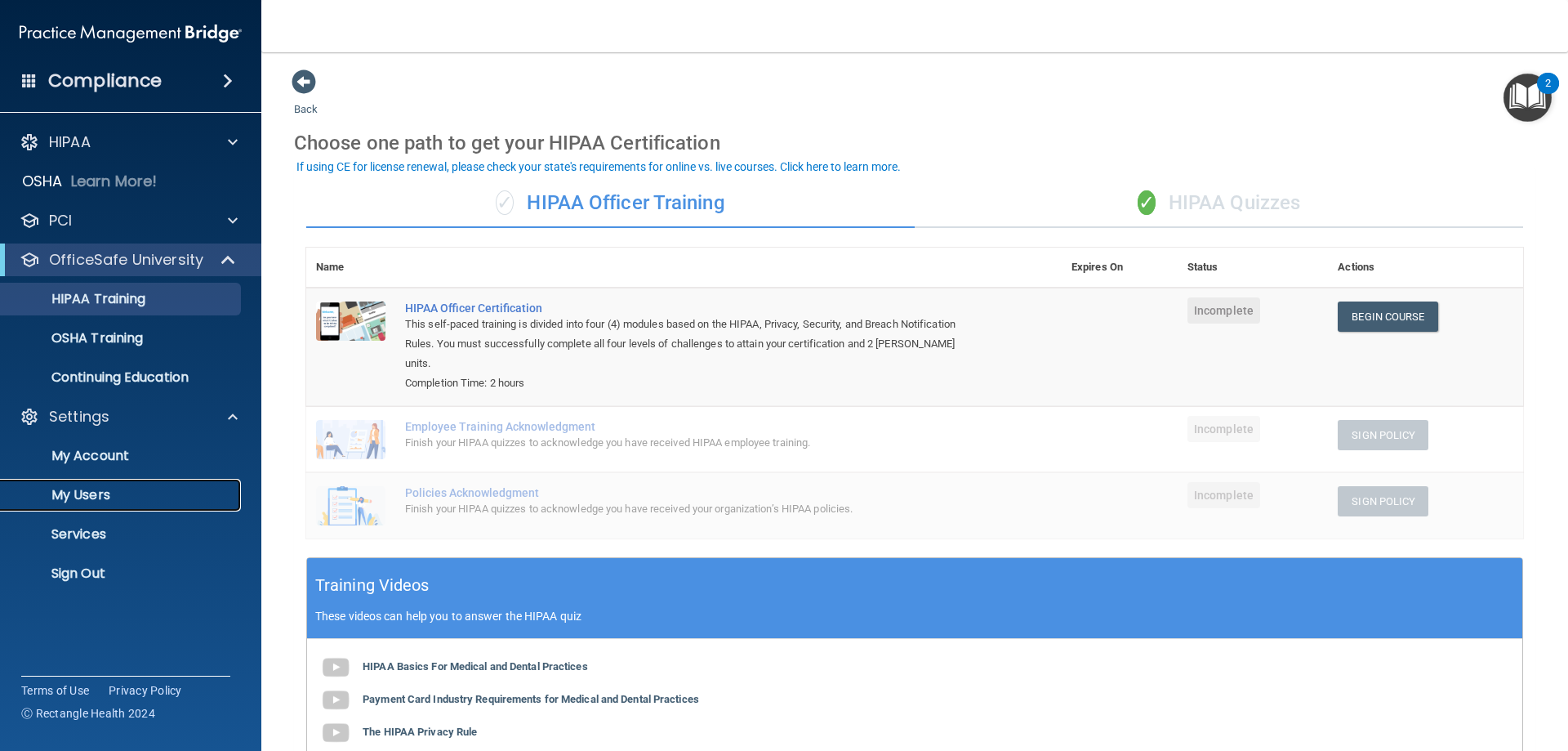
click at [91, 493] on p "My Users" at bounding box center [121, 495] width 223 height 16
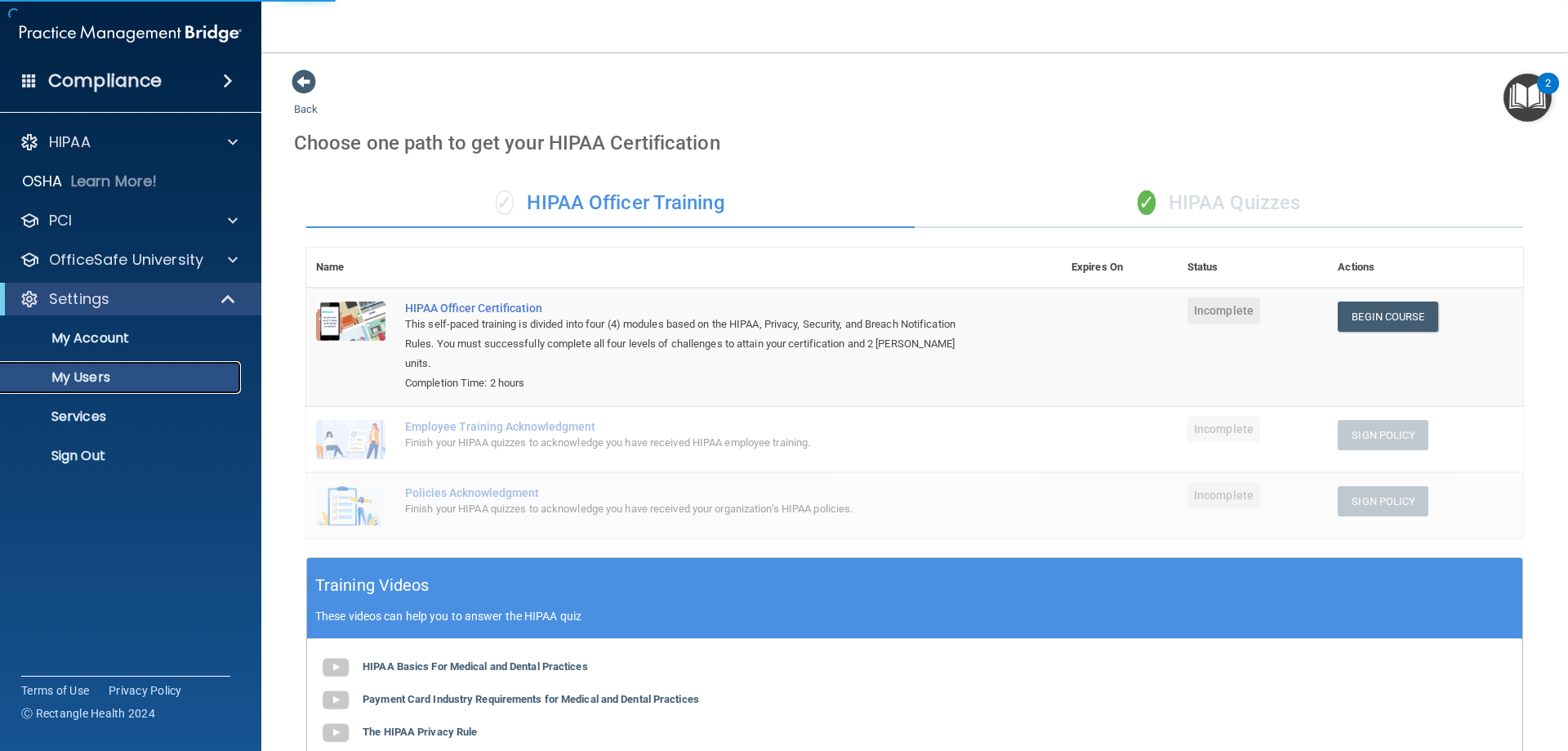
select select "20"
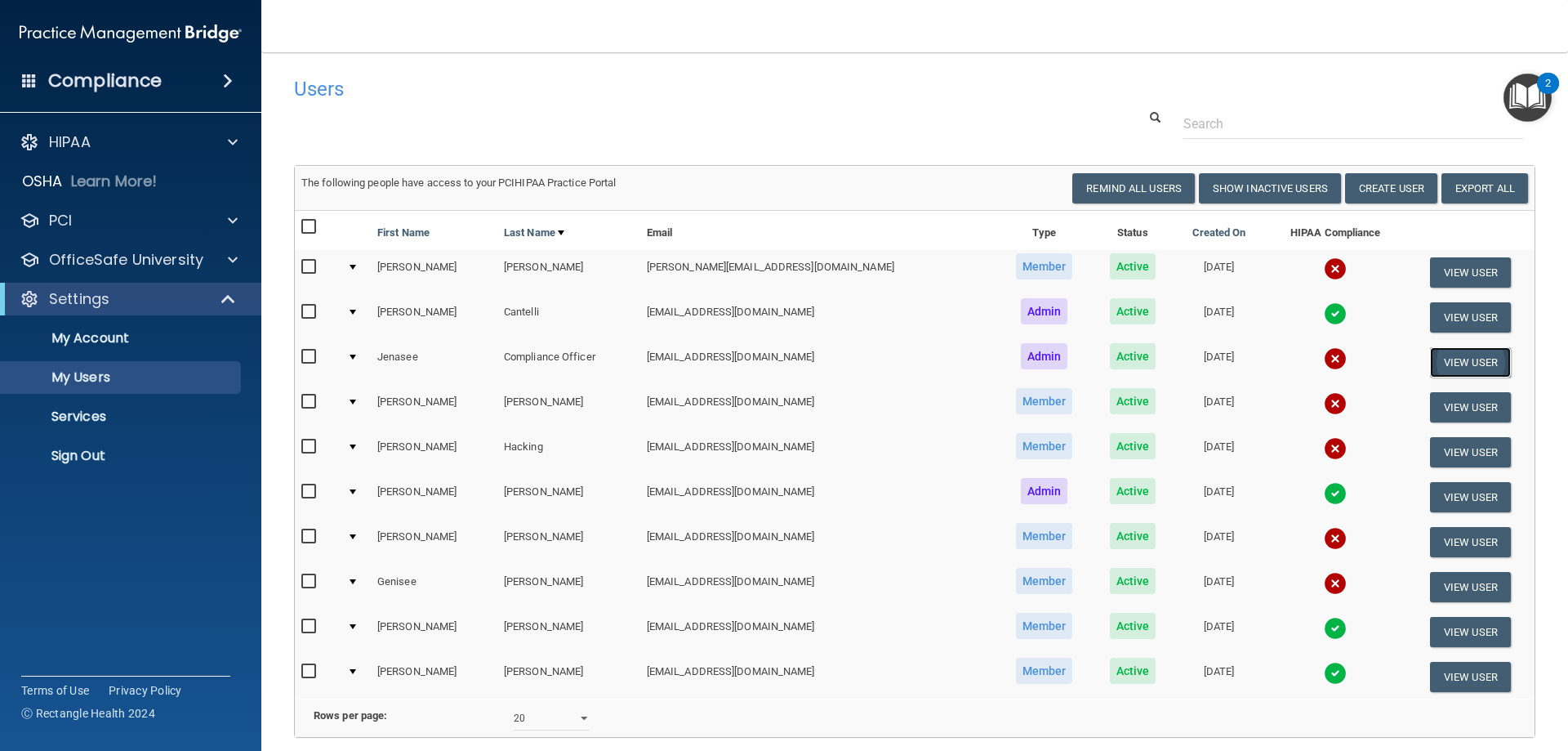
click at [1455, 365] on button "View User" at bounding box center [1470, 363] width 81 height 31
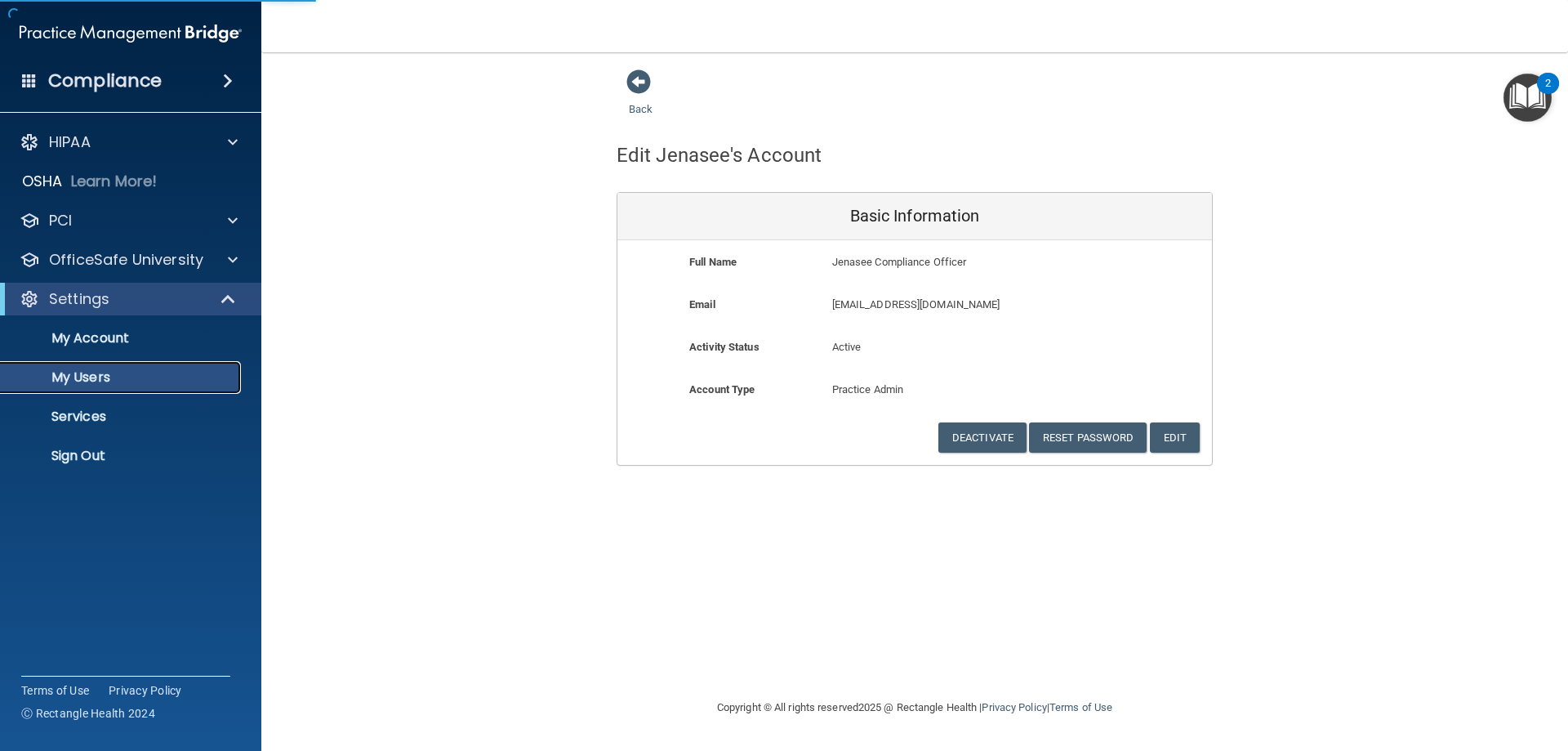
click at [114, 375] on p "My Users" at bounding box center [121, 377] width 223 height 16
select select "20"
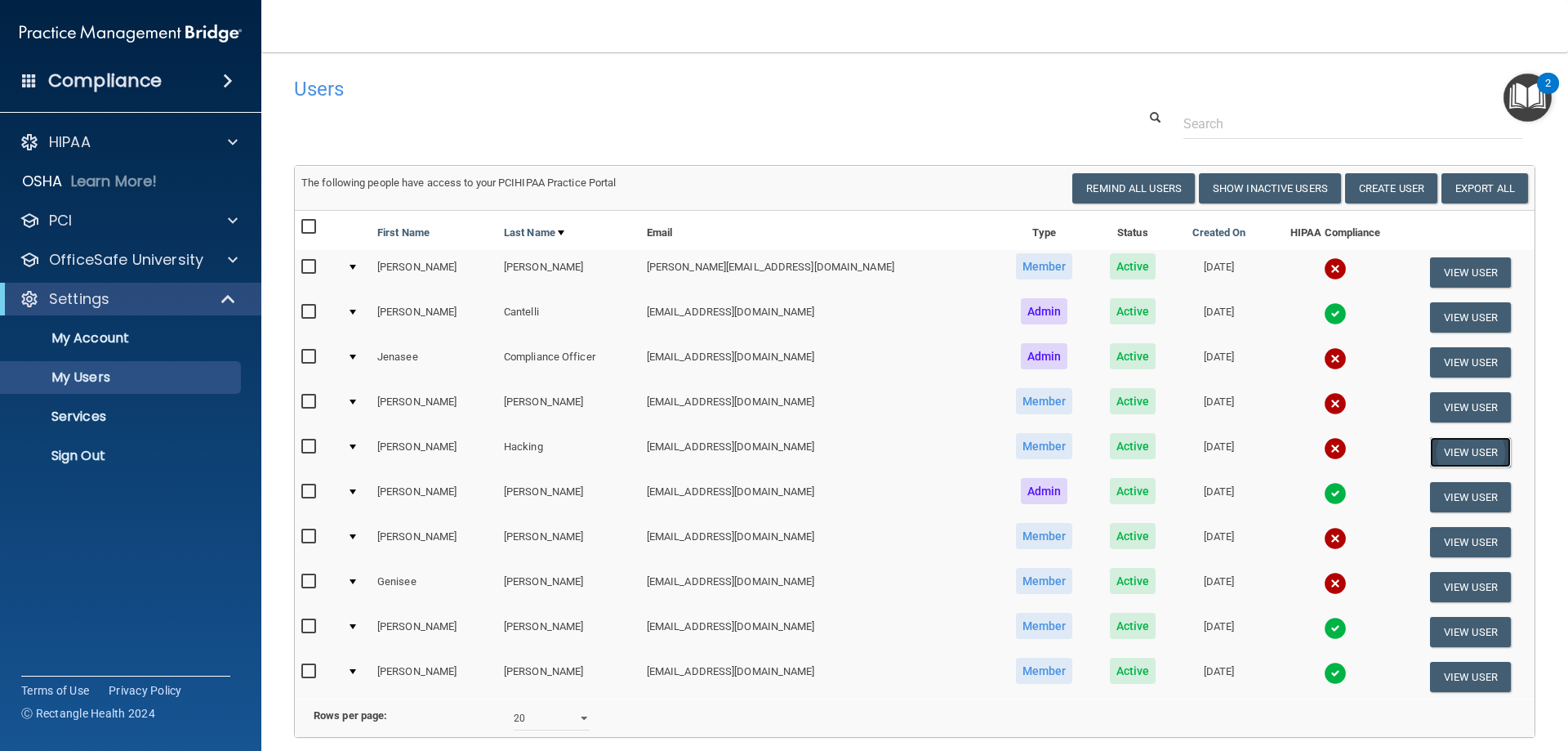
click at [1455, 454] on button "View User" at bounding box center [1470, 453] width 81 height 31
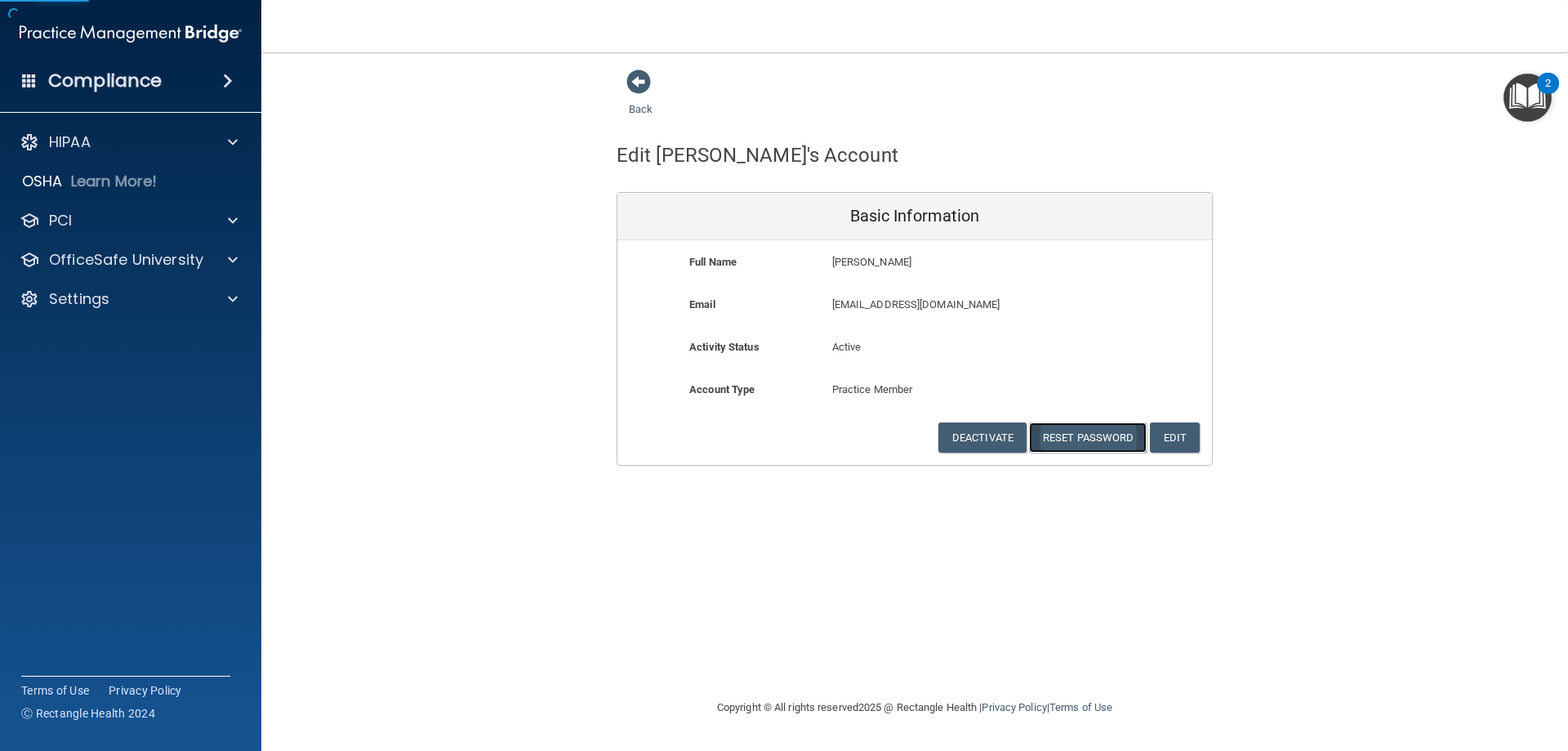
click at [1116, 434] on button "Reset Password" at bounding box center [1088, 437] width 118 height 31
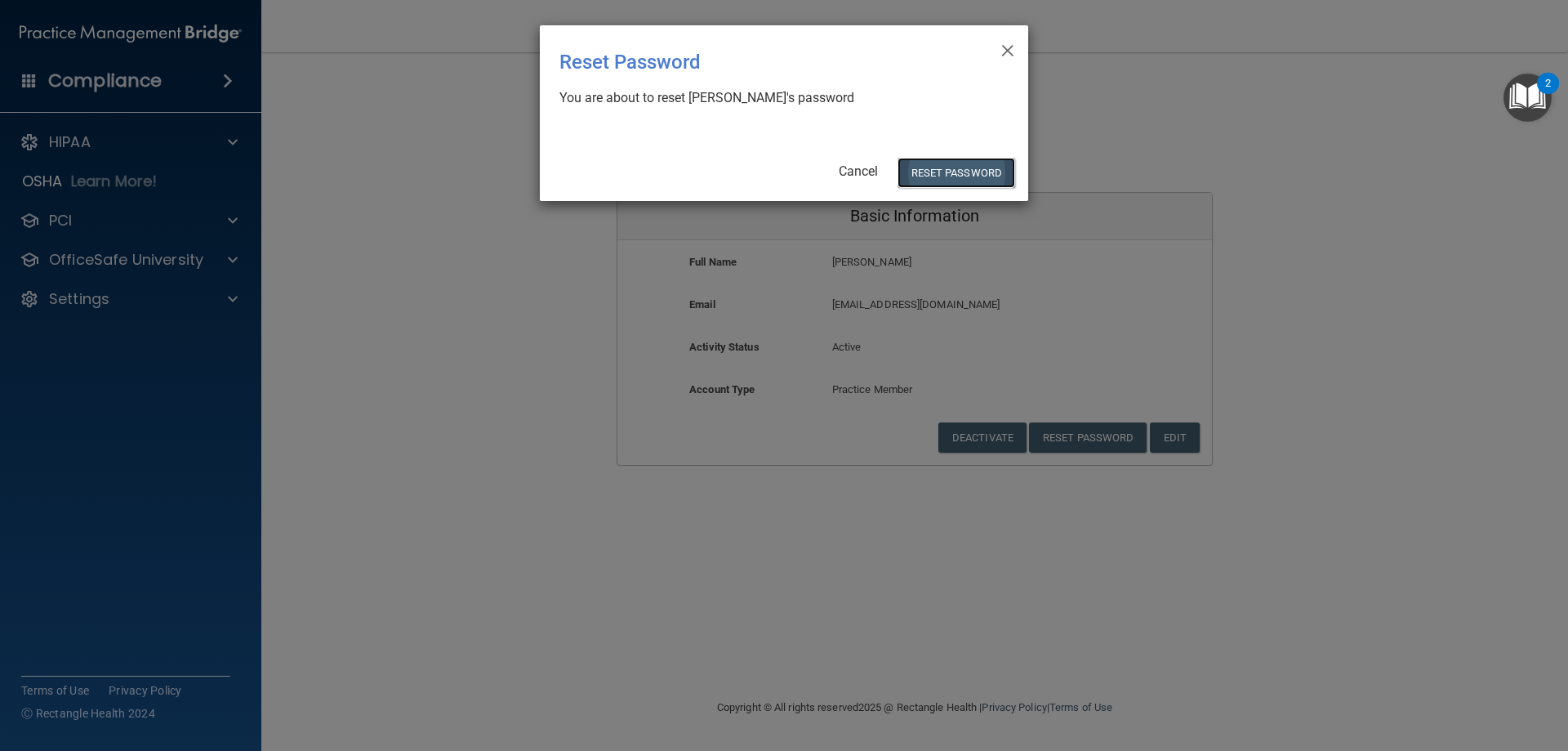
click at [961, 167] on button "Reset Password" at bounding box center [956, 173] width 118 height 31
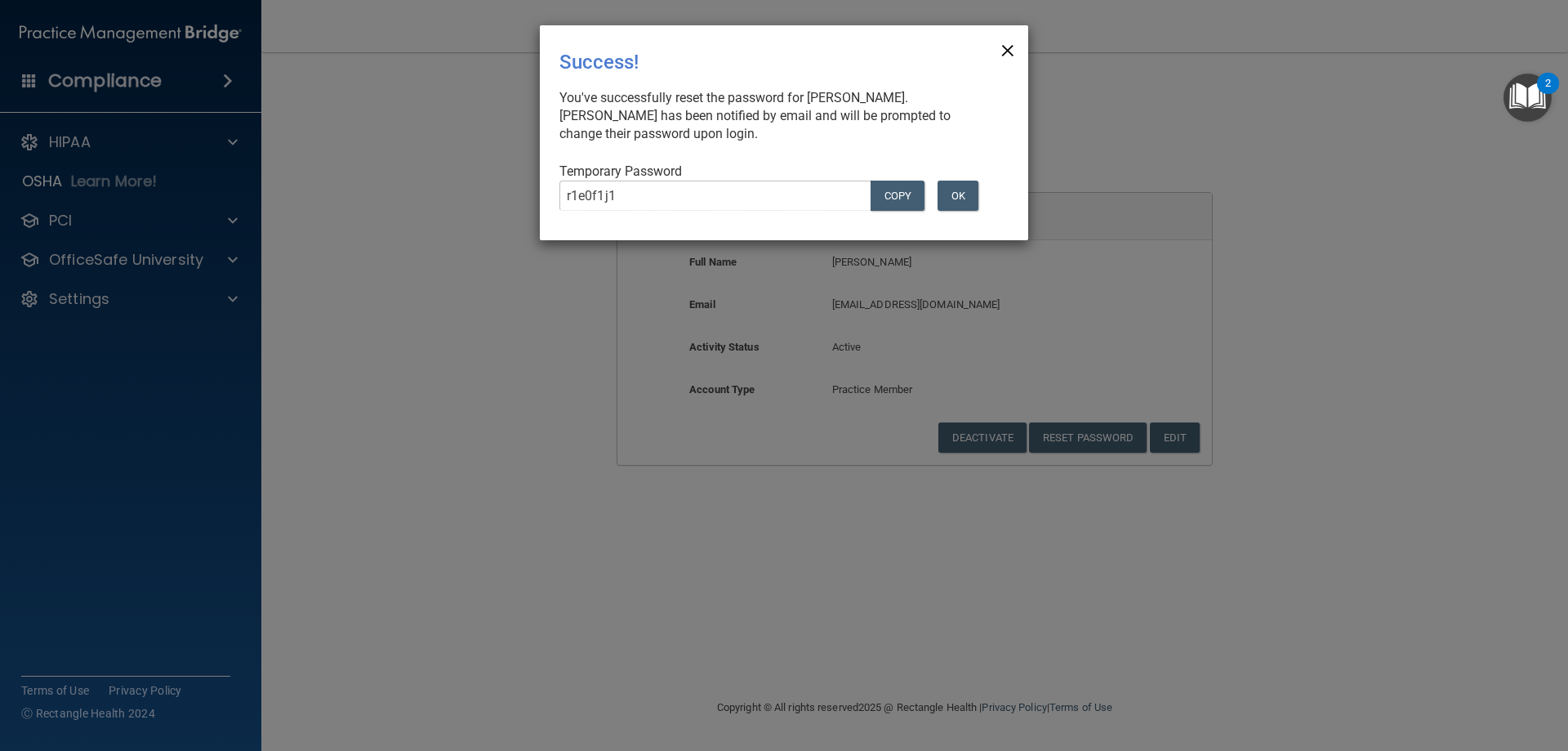
click at [1007, 45] on span "×" at bounding box center [1007, 48] width 14 height 33
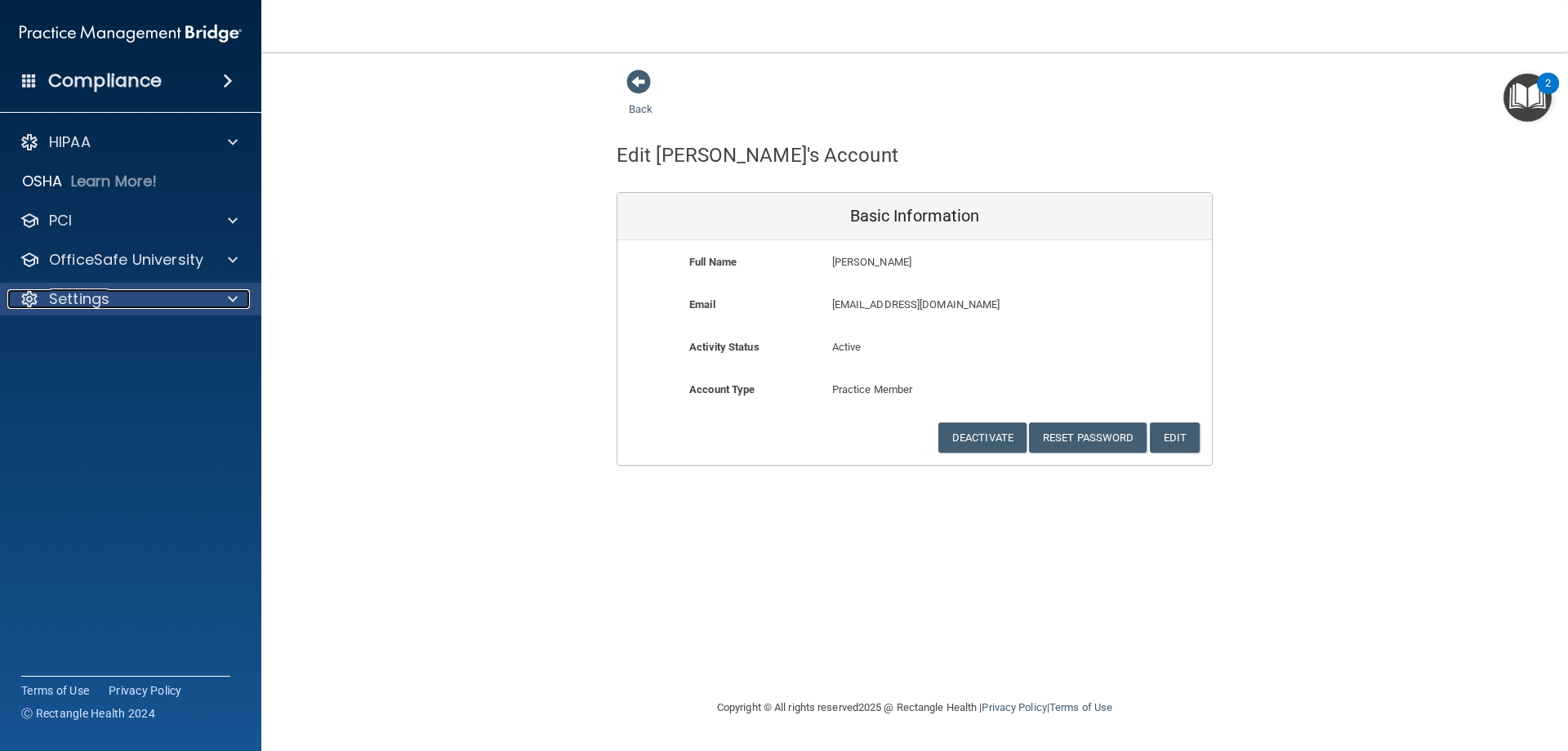
click at [114, 300] on div "Settings" at bounding box center [109, 298] width 203 height 19
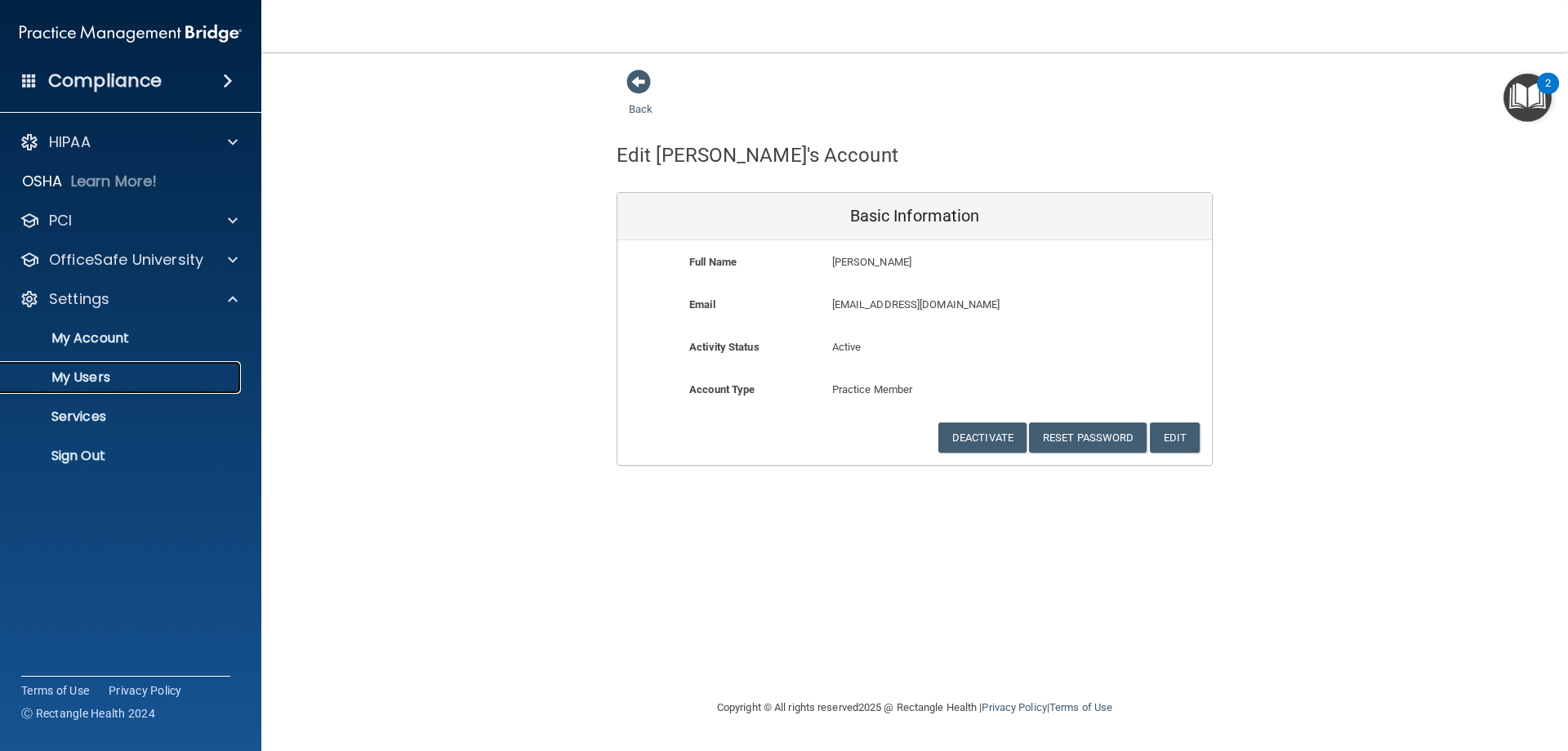
click at [117, 383] on p "My Users" at bounding box center [121, 377] width 223 height 16
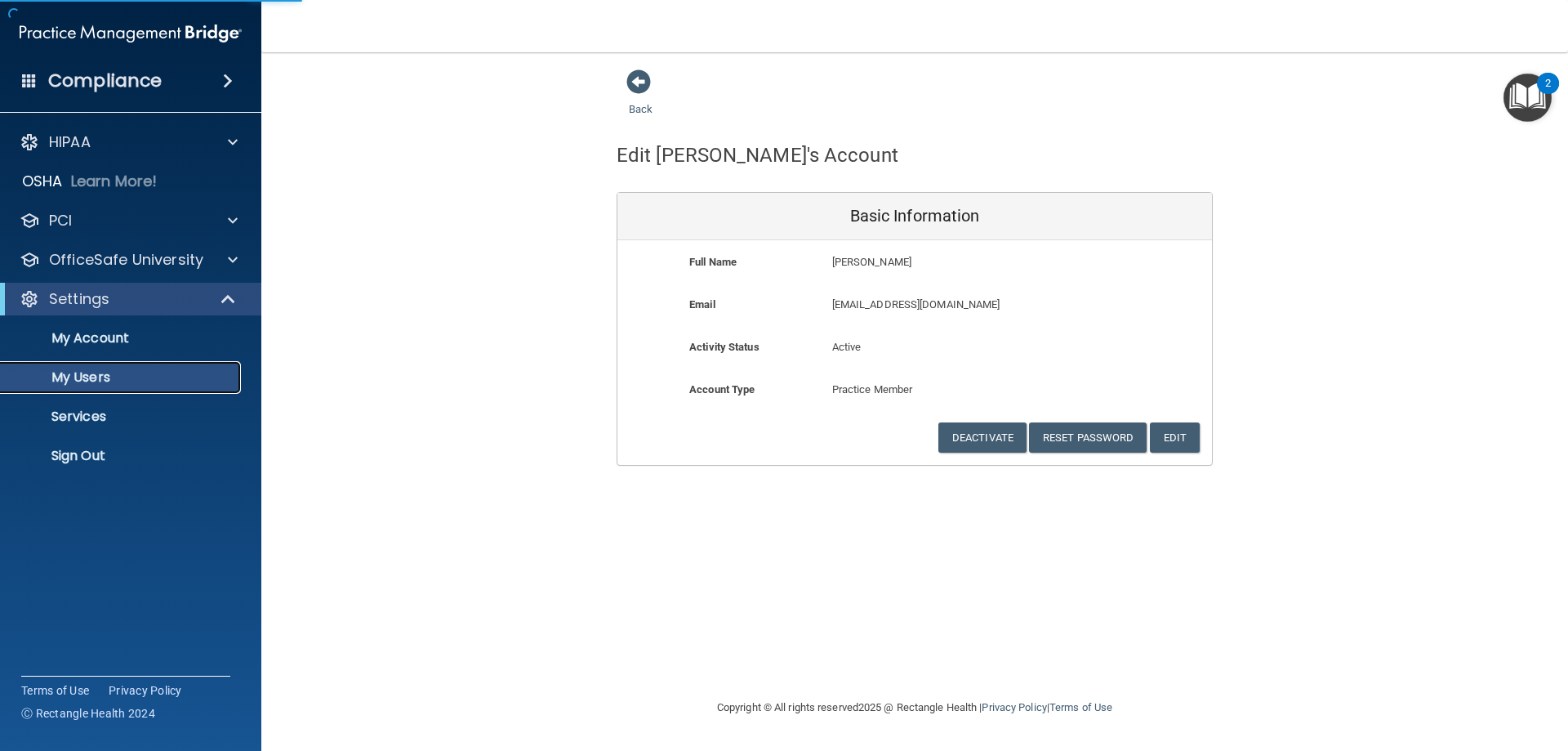
select select "20"
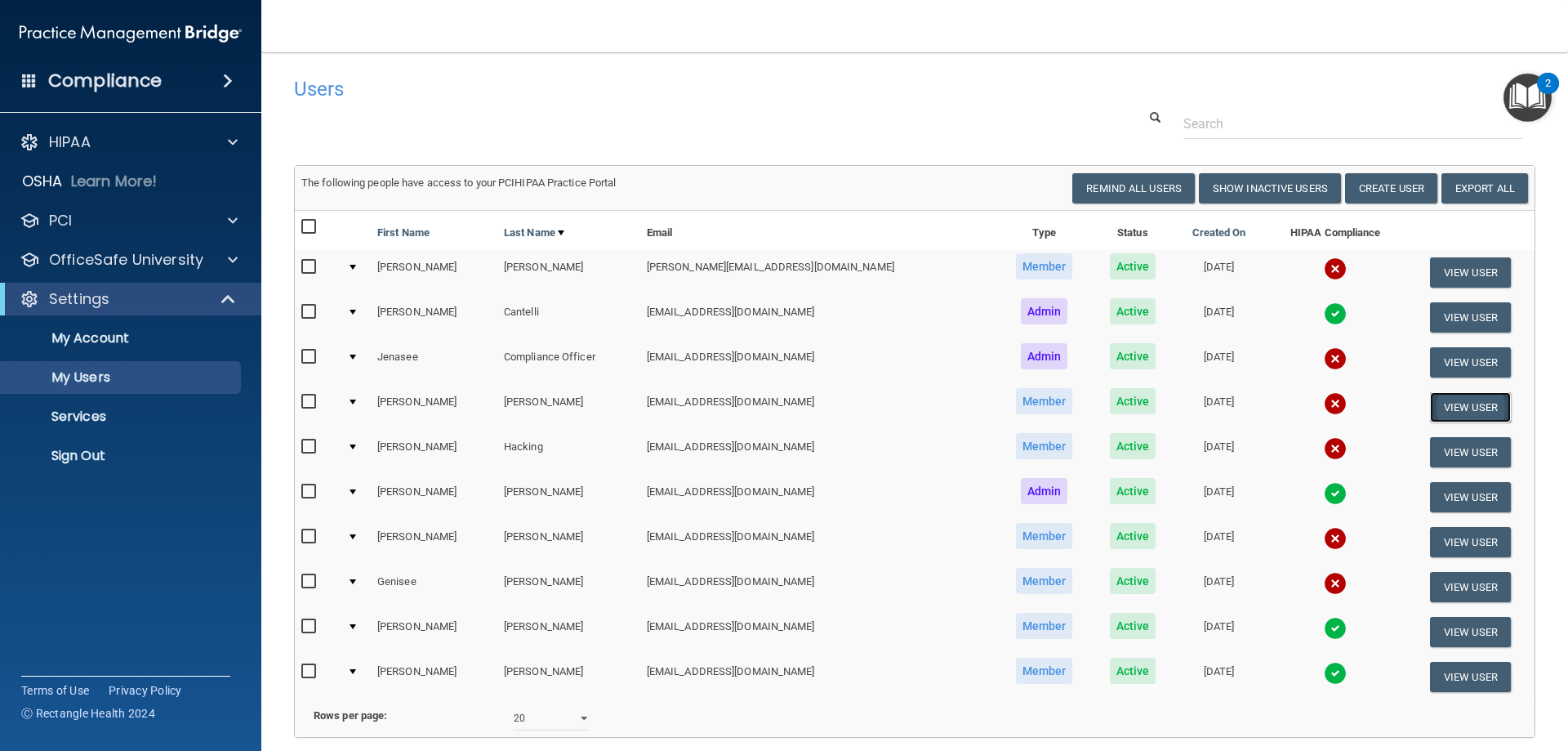
click at [1461, 405] on button "View User" at bounding box center [1470, 408] width 81 height 31
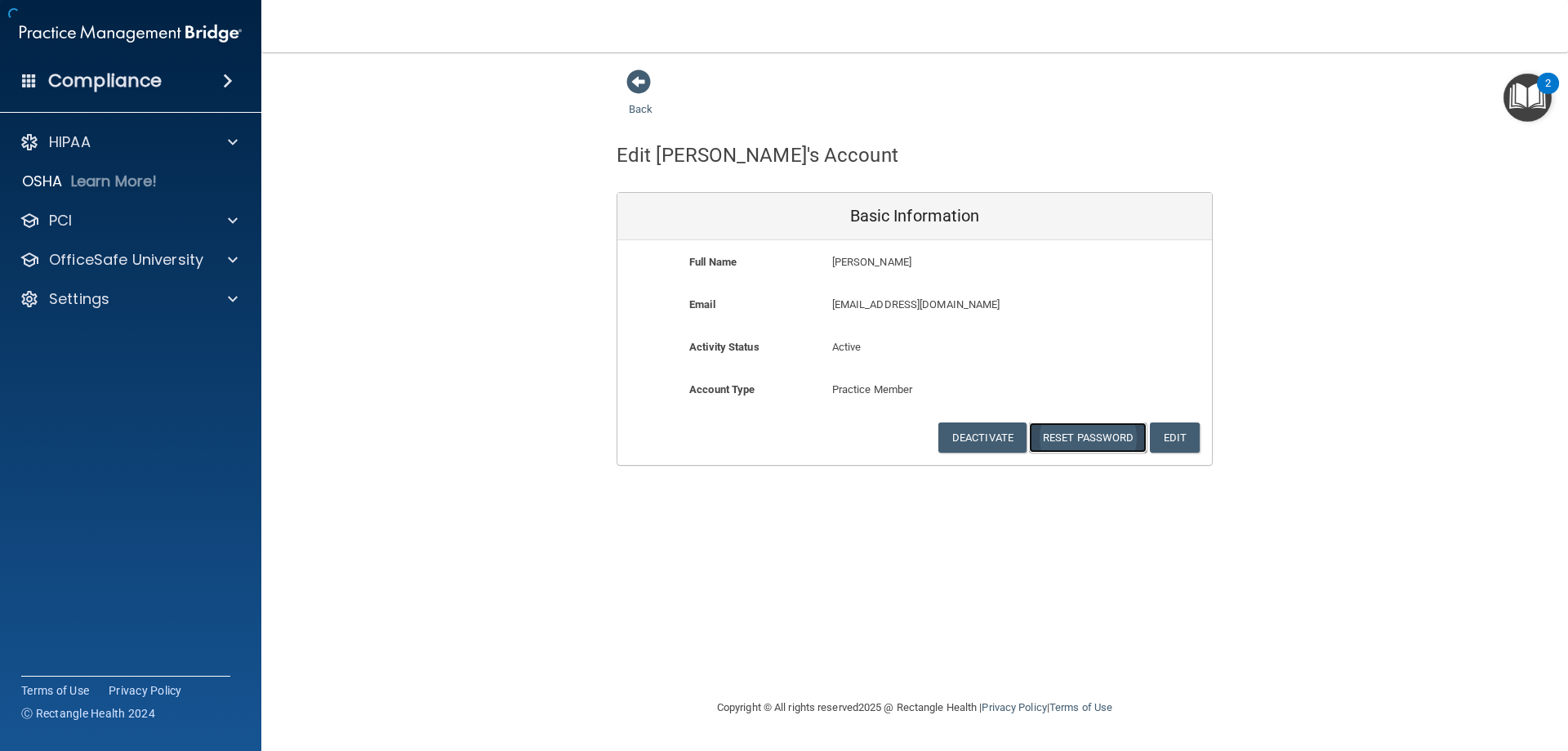
click at [1109, 432] on button "Reset Password" at bounding box center [1088, 437] width 118 height 31
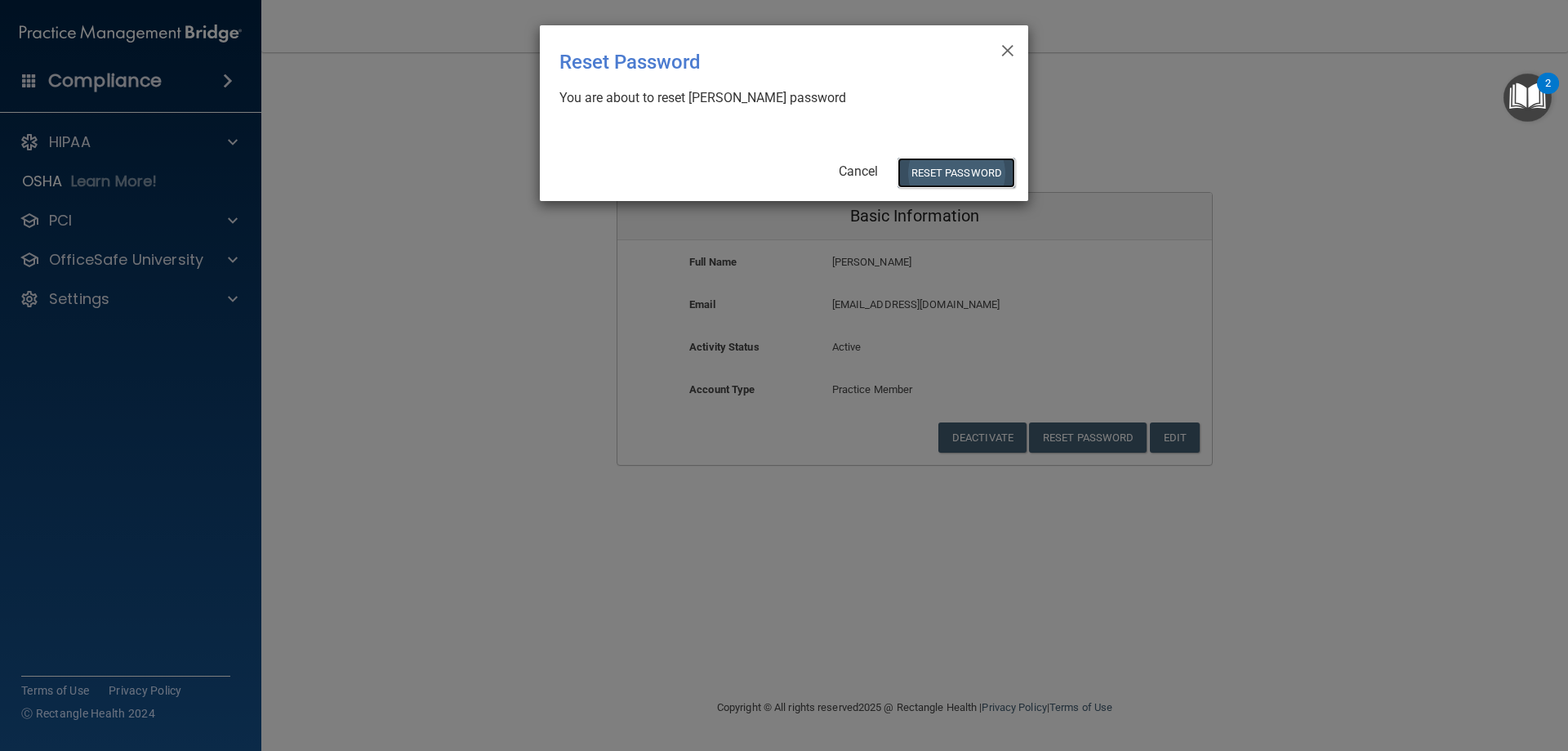
click at [977, 173] on button "Reset Password" at bounding box center [956, 173] width 118 height 31
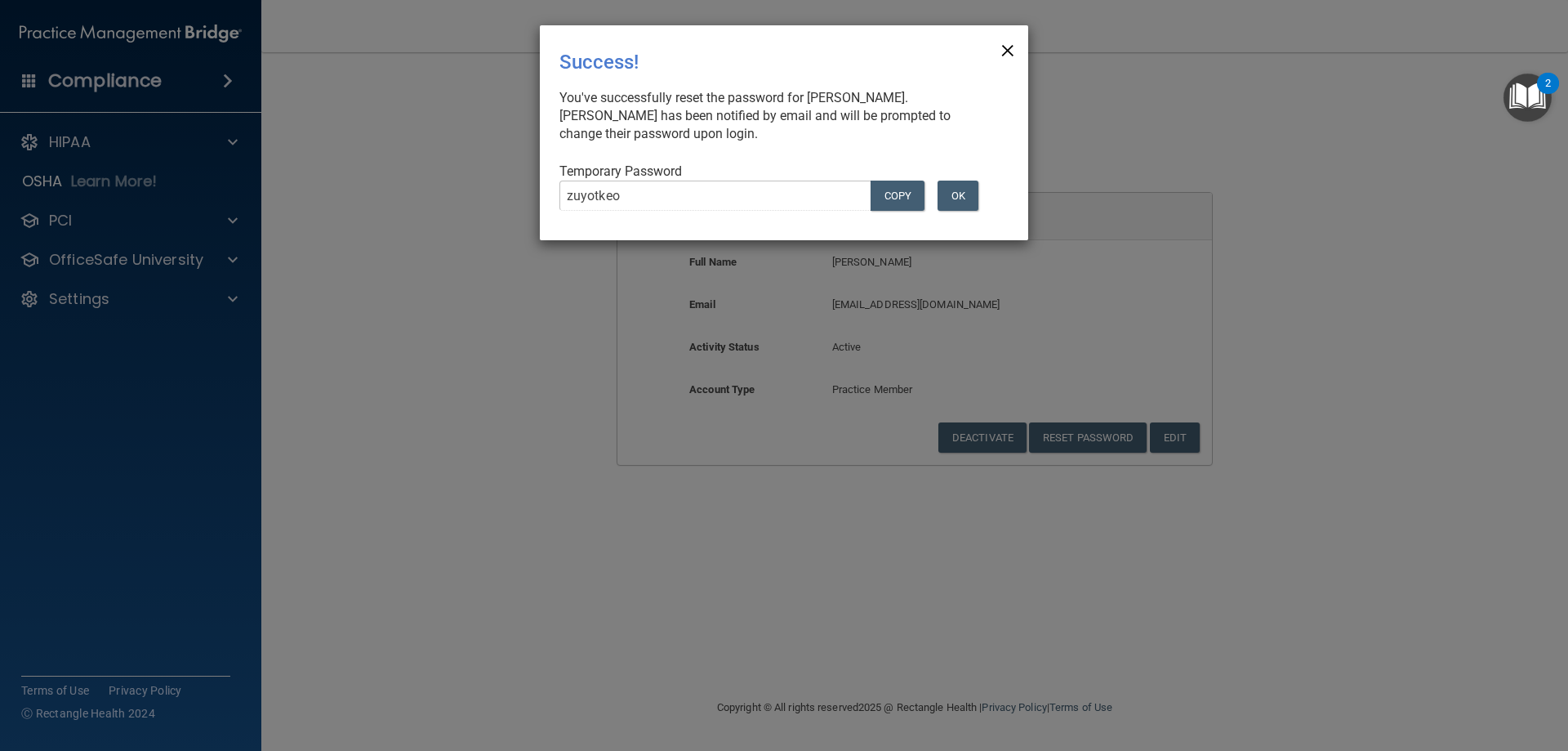
click at [1007, 52] on span "×" at bounding box center [1007, 48] width 14 height 33
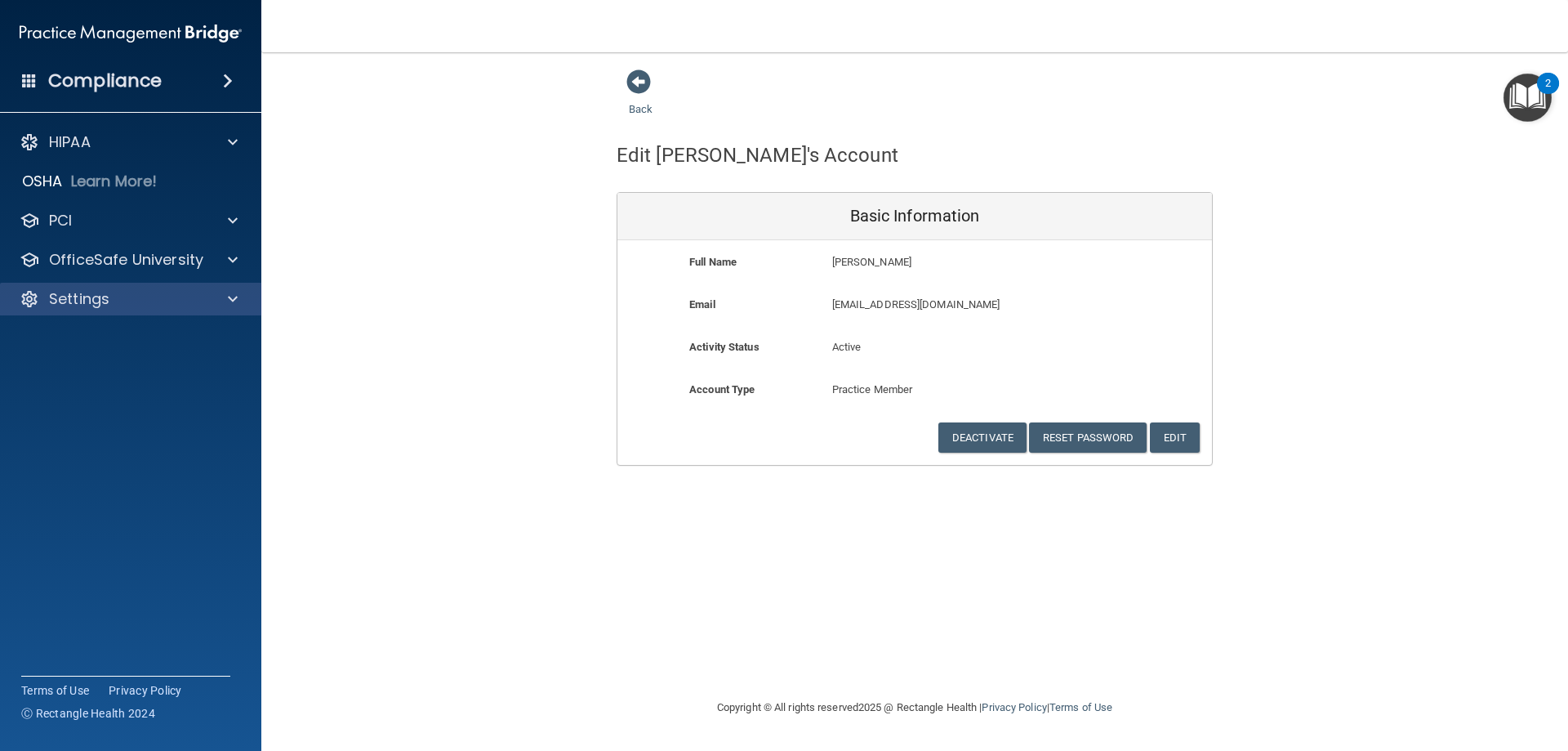
click at [96, 286] on div "Settings" at bounding box center [131, 298] width 262 height 33
click at [111, 302] on div "Settings" at bounding box center [109, 298] width 203 height 19
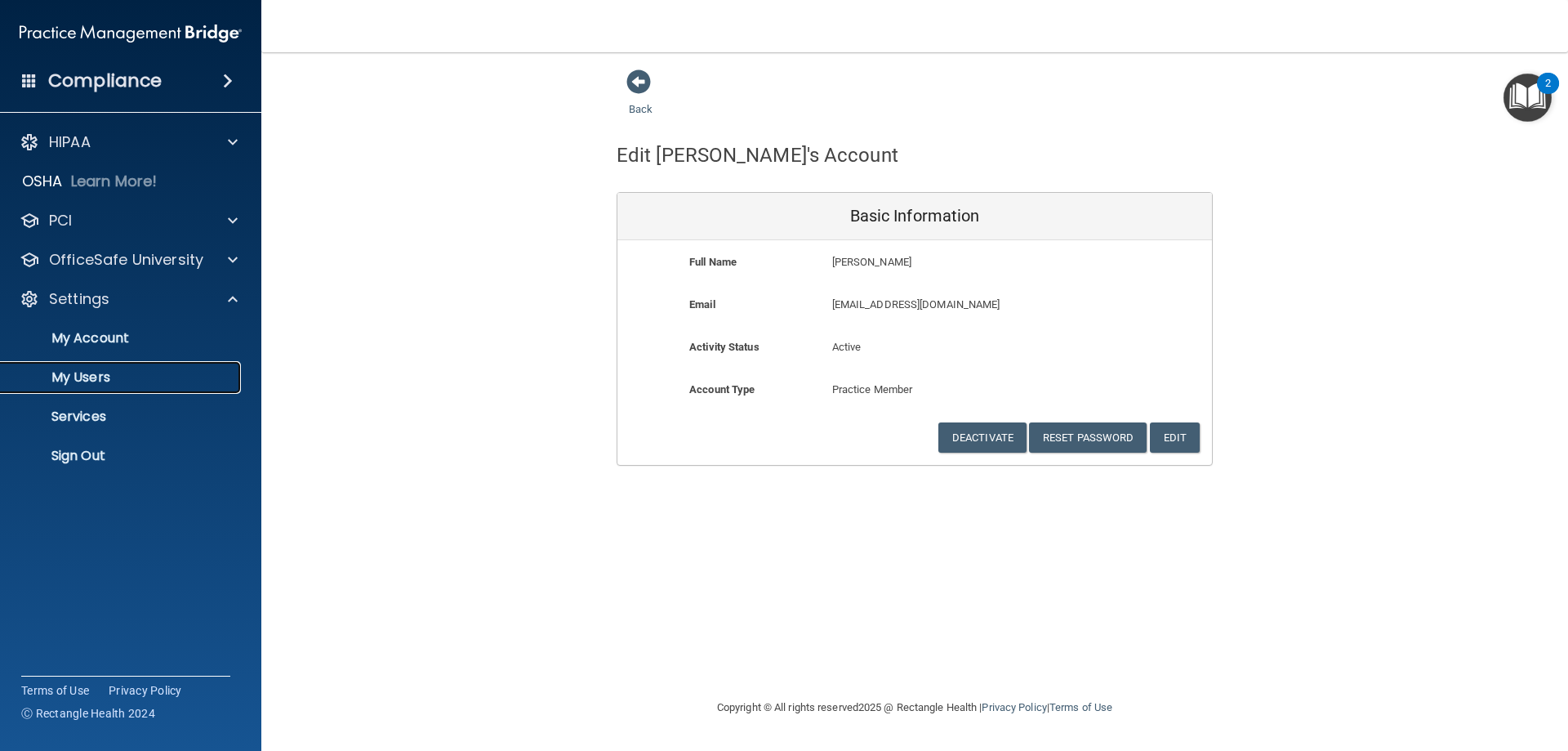
click at [118, 374] on p "My Users" at bounding box center [121, 377] width 223 height 16
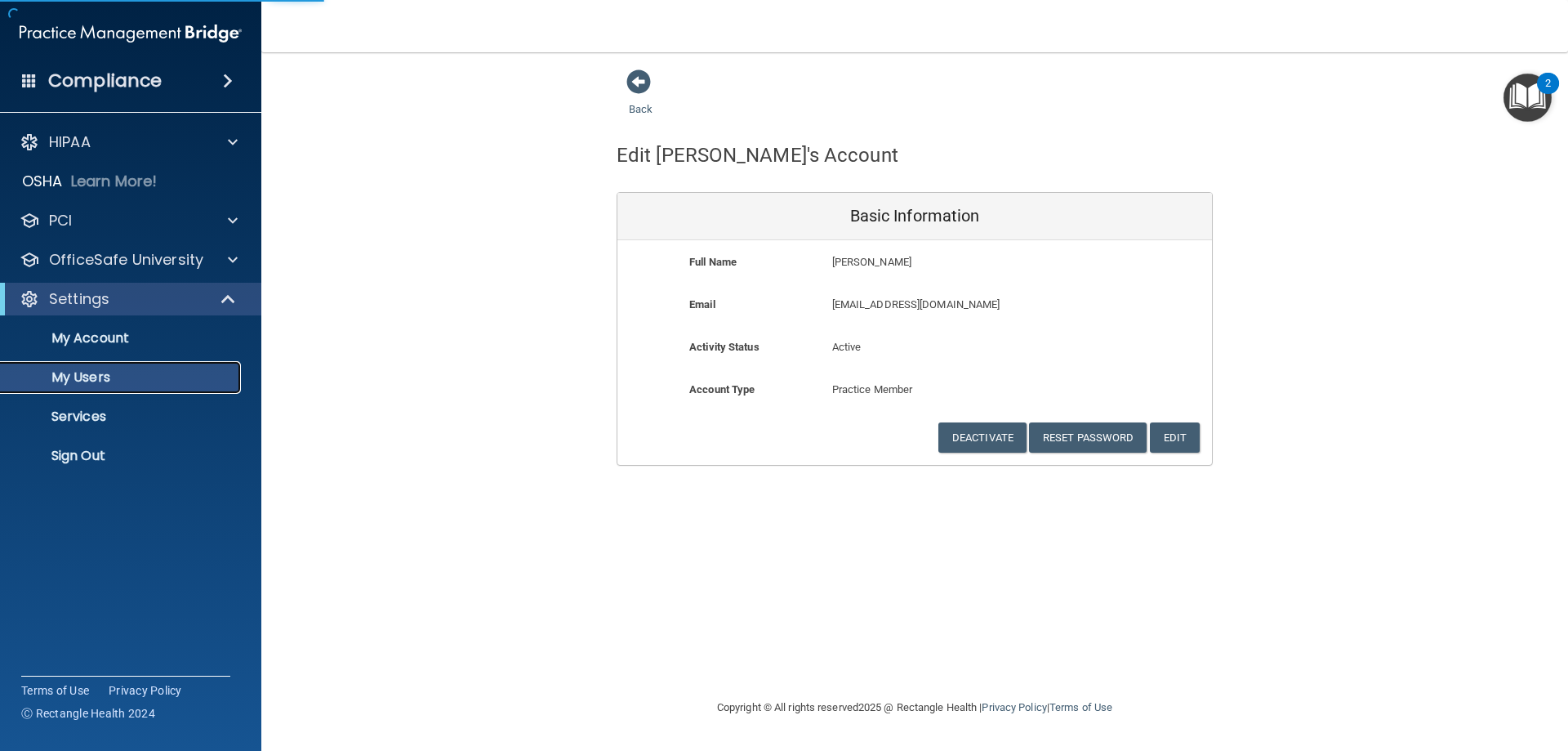
select select "20"
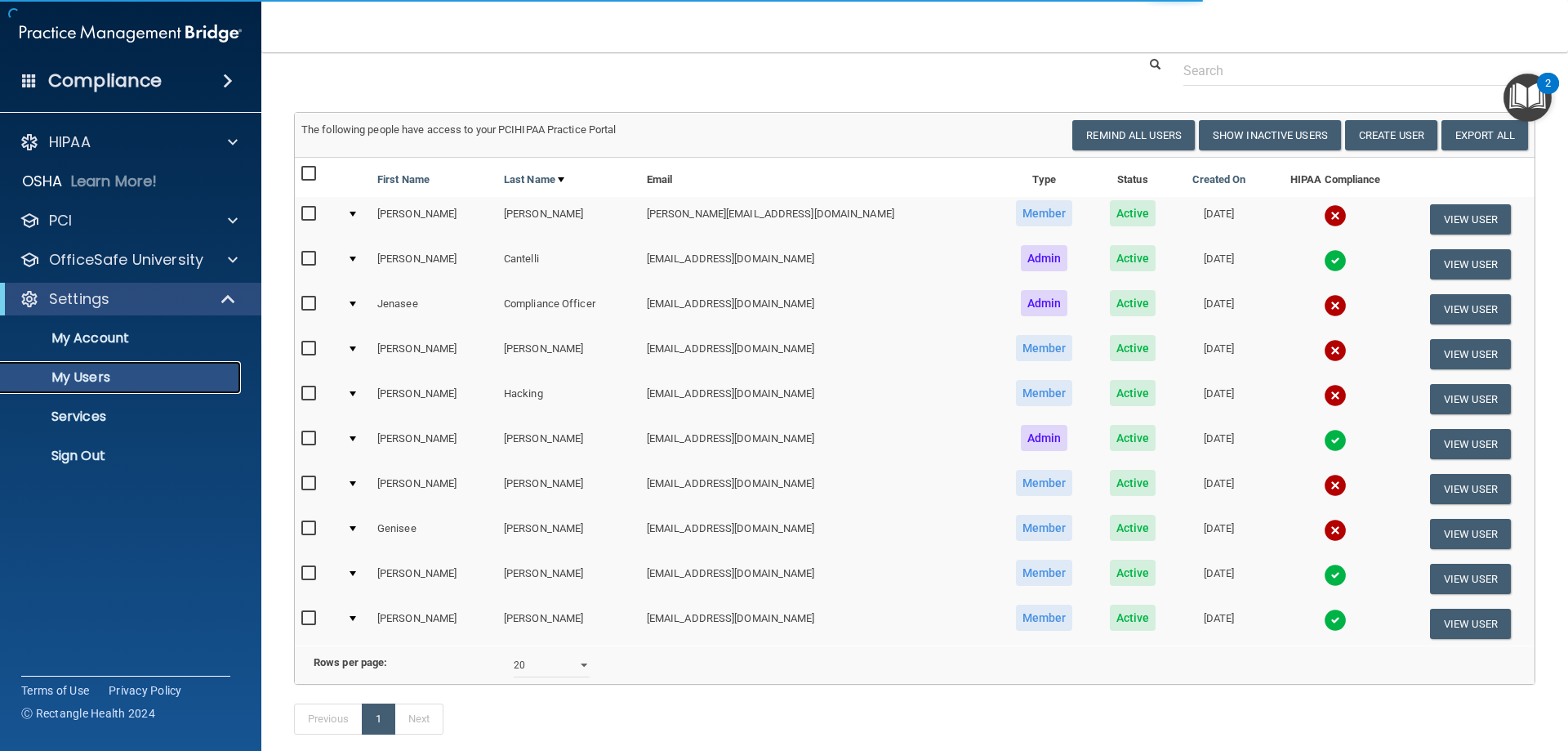
scroll to position [81, 0]
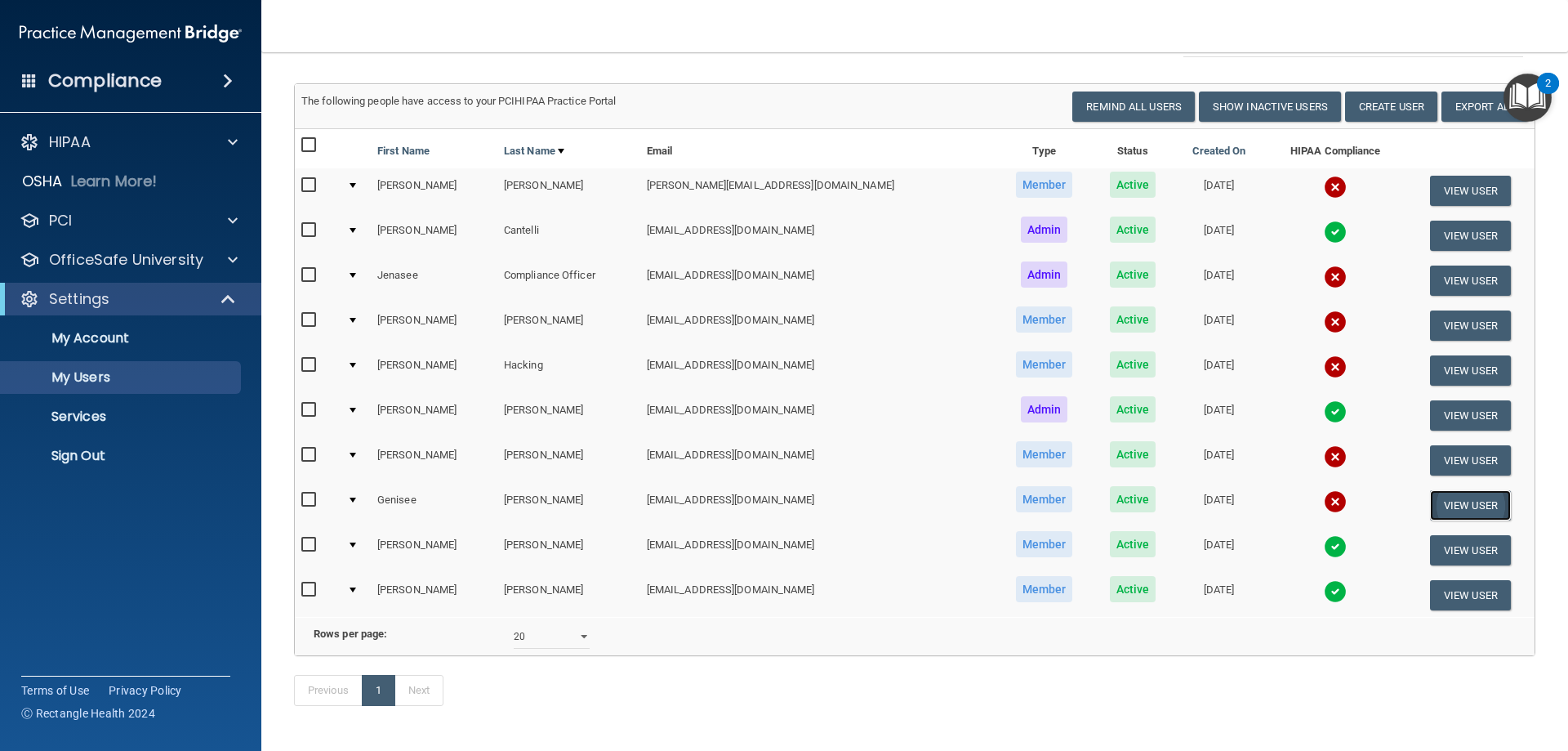
click at [1471, 509] on button "View User" at bounding box center [1470, 505] width 81 height 31
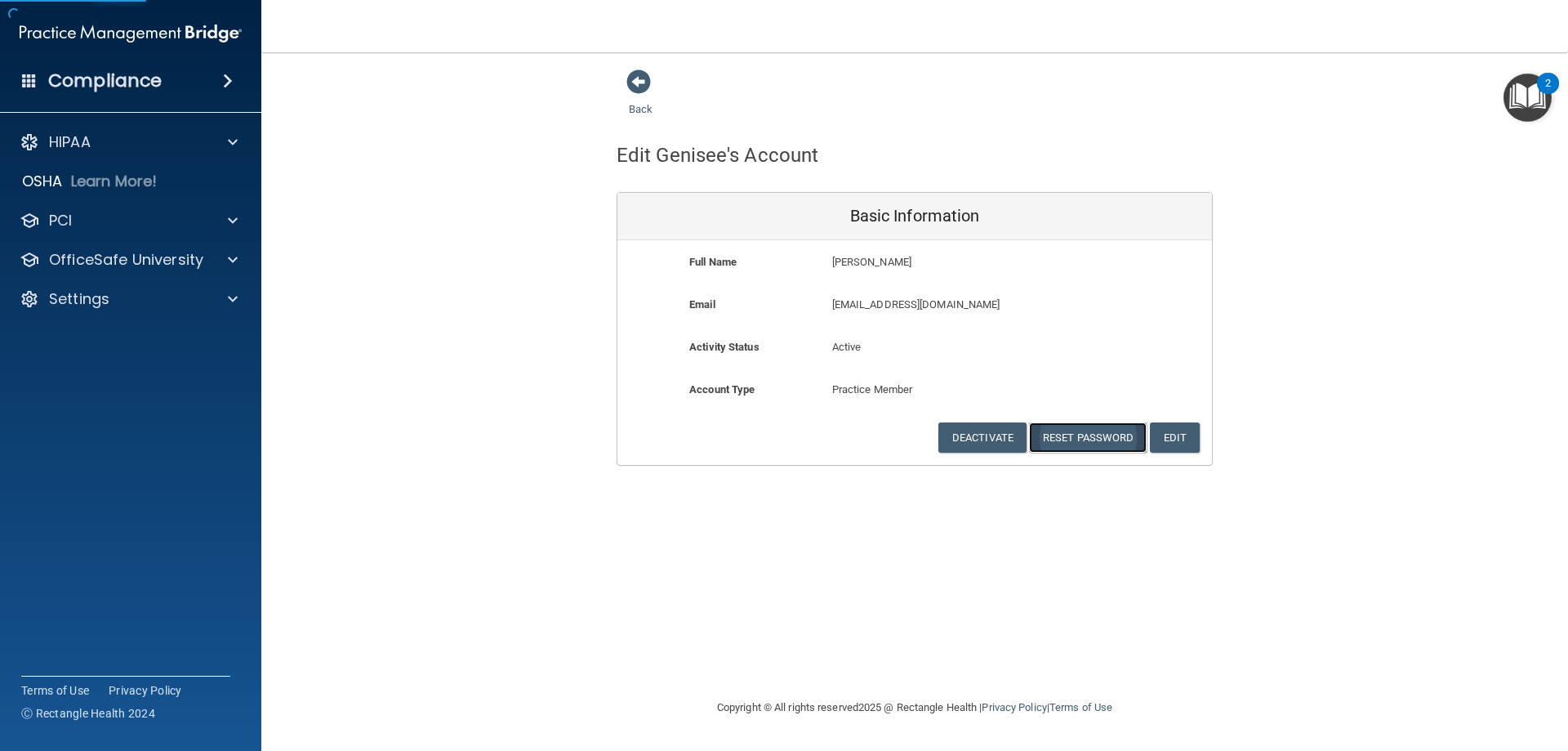
click at [1071, 431] on button "Reset Password" at bounding box center [1088, 437] width 118 height 31
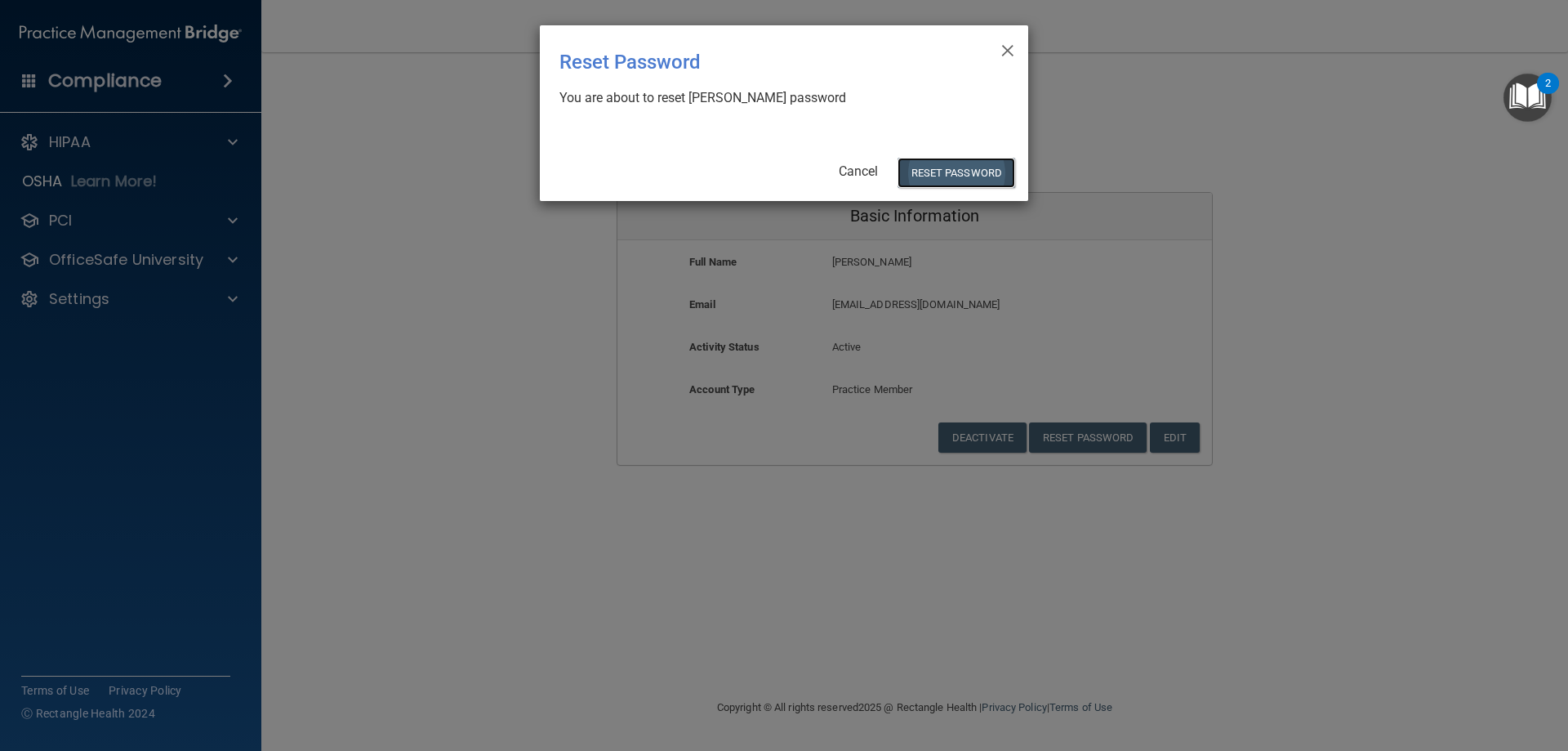
click at [941, 181] on button "Reset Password" at bounding box center [956, 173] width 118 height 31
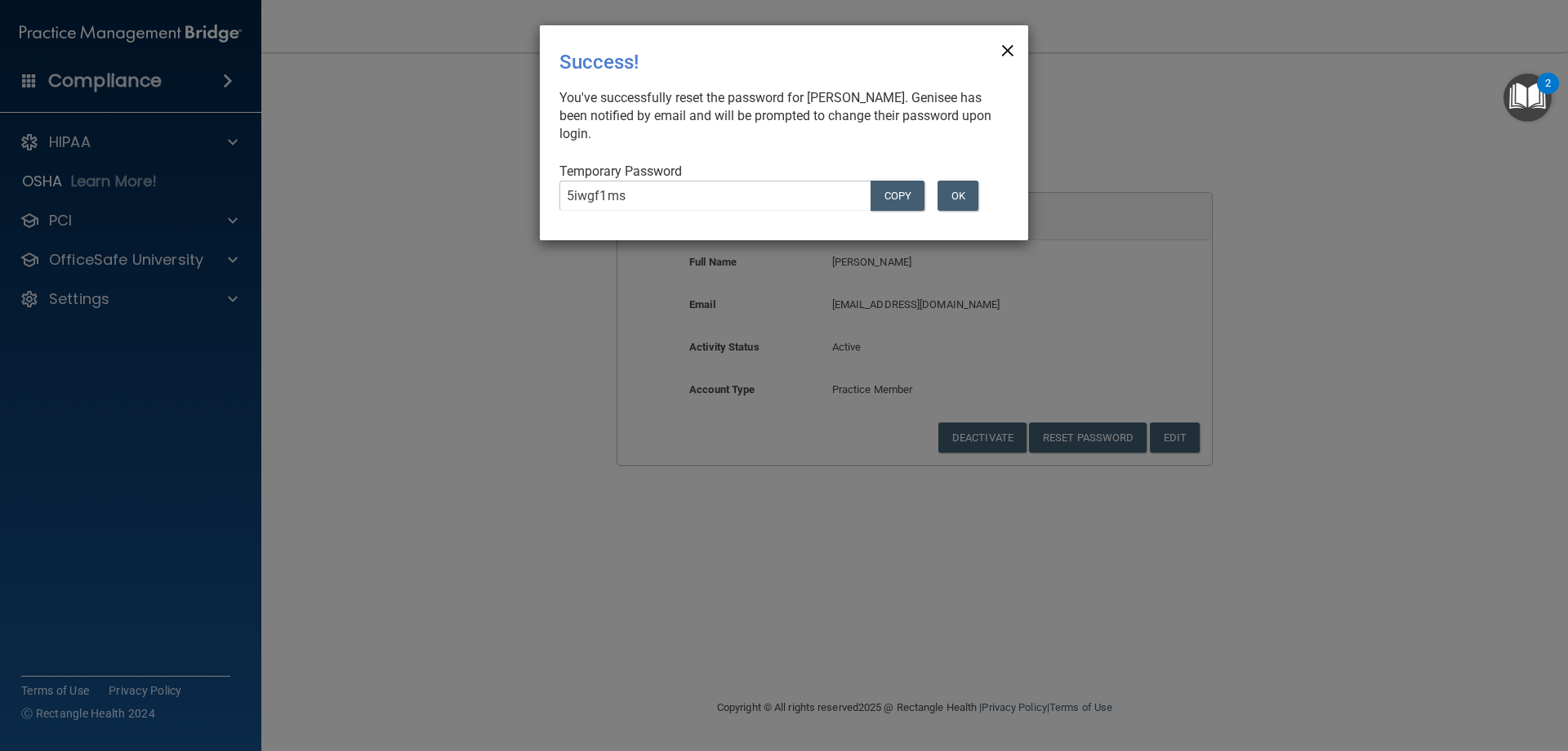
click at [1008, 42] on span "×" at bounding box center [1007, 48] width 14 height 33
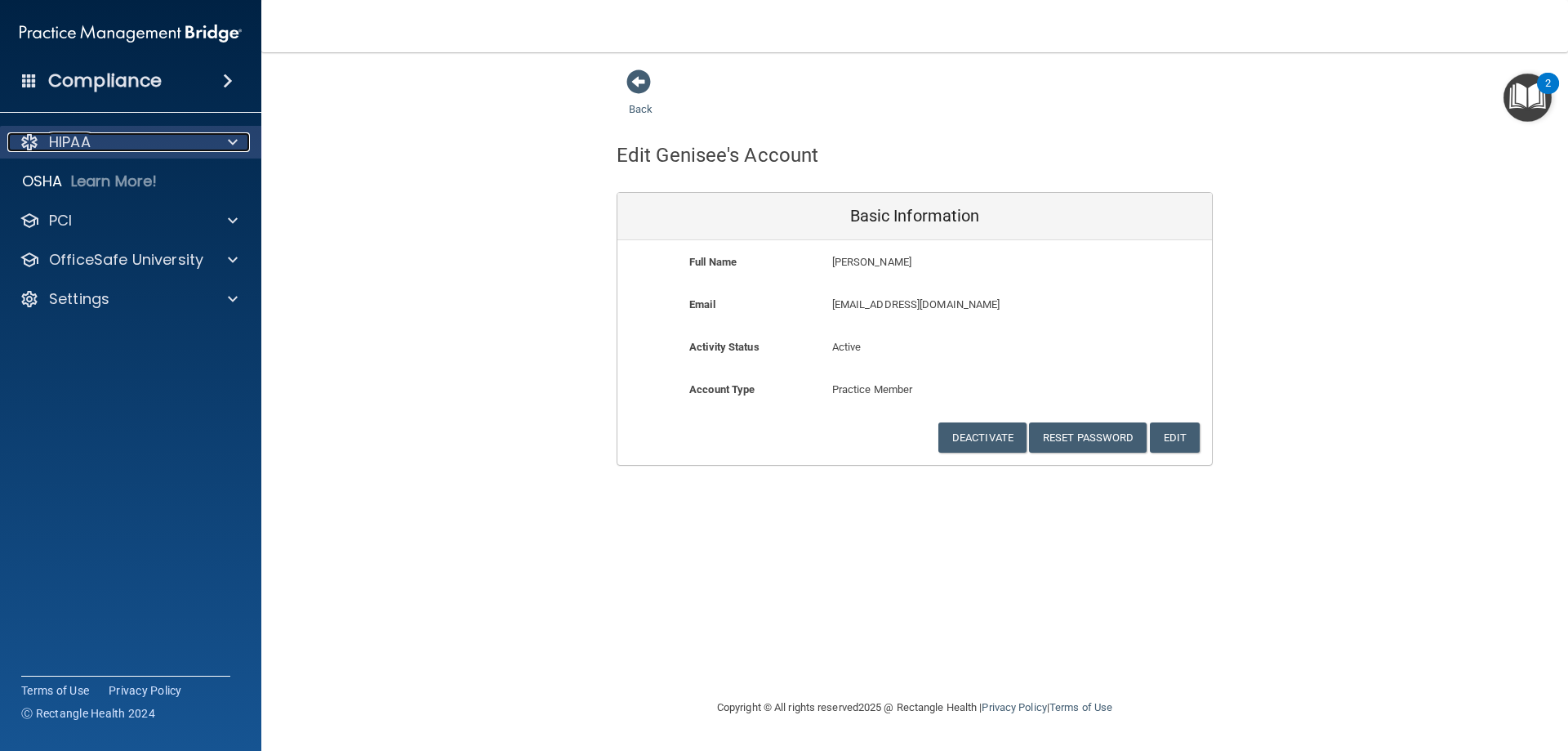
click at [110, 139] on div "HIPAA" at bounding box center [109, 142] width 203 height 19
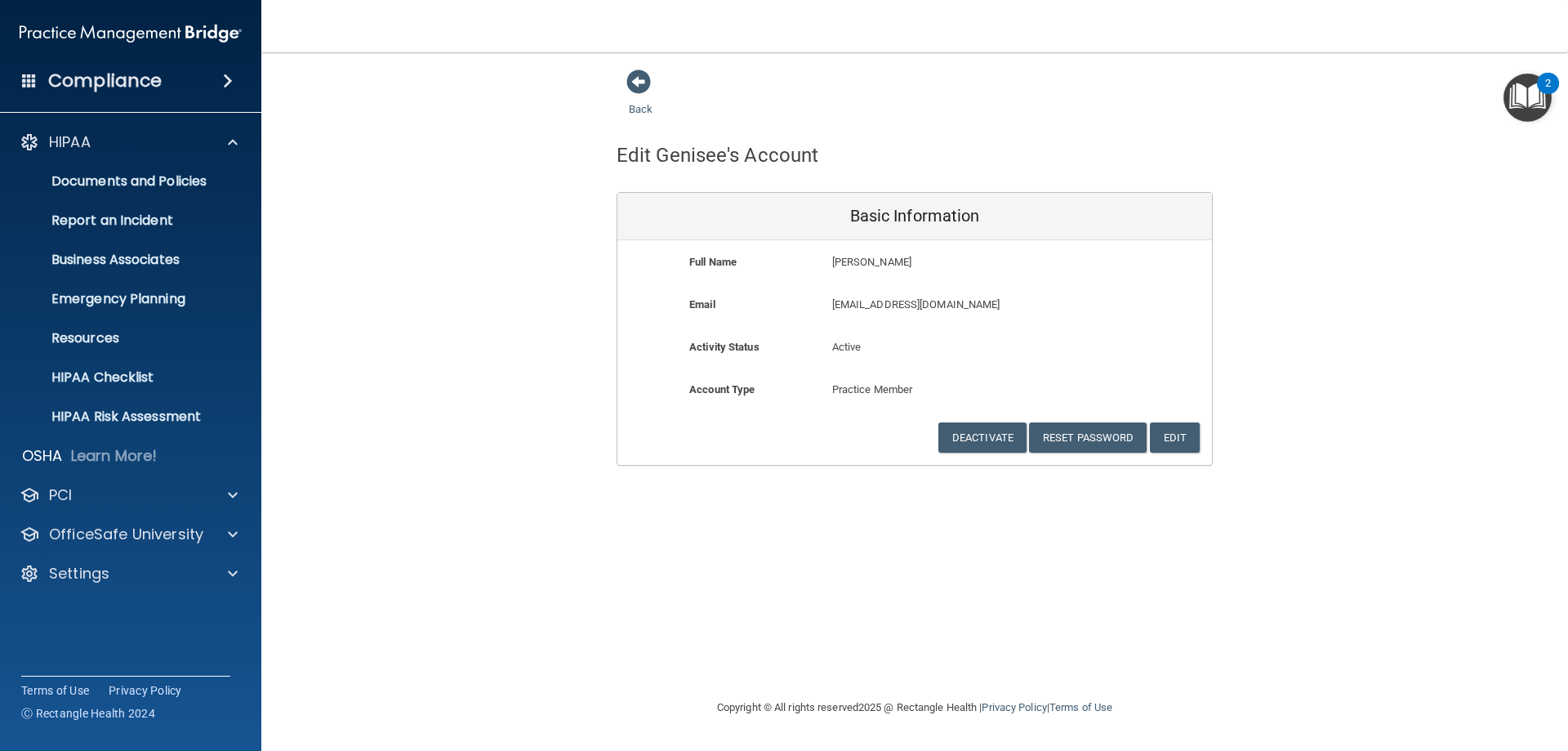
click at [116, 99] on div "Compliance HIPAA Documents and Policies Report an Incident Business Associates …" at bounding box center [130, 375] width 261 height 751
click at [99, 296] on p "Emergency Planning" at bounding box center [121, 298] width 223 height 16
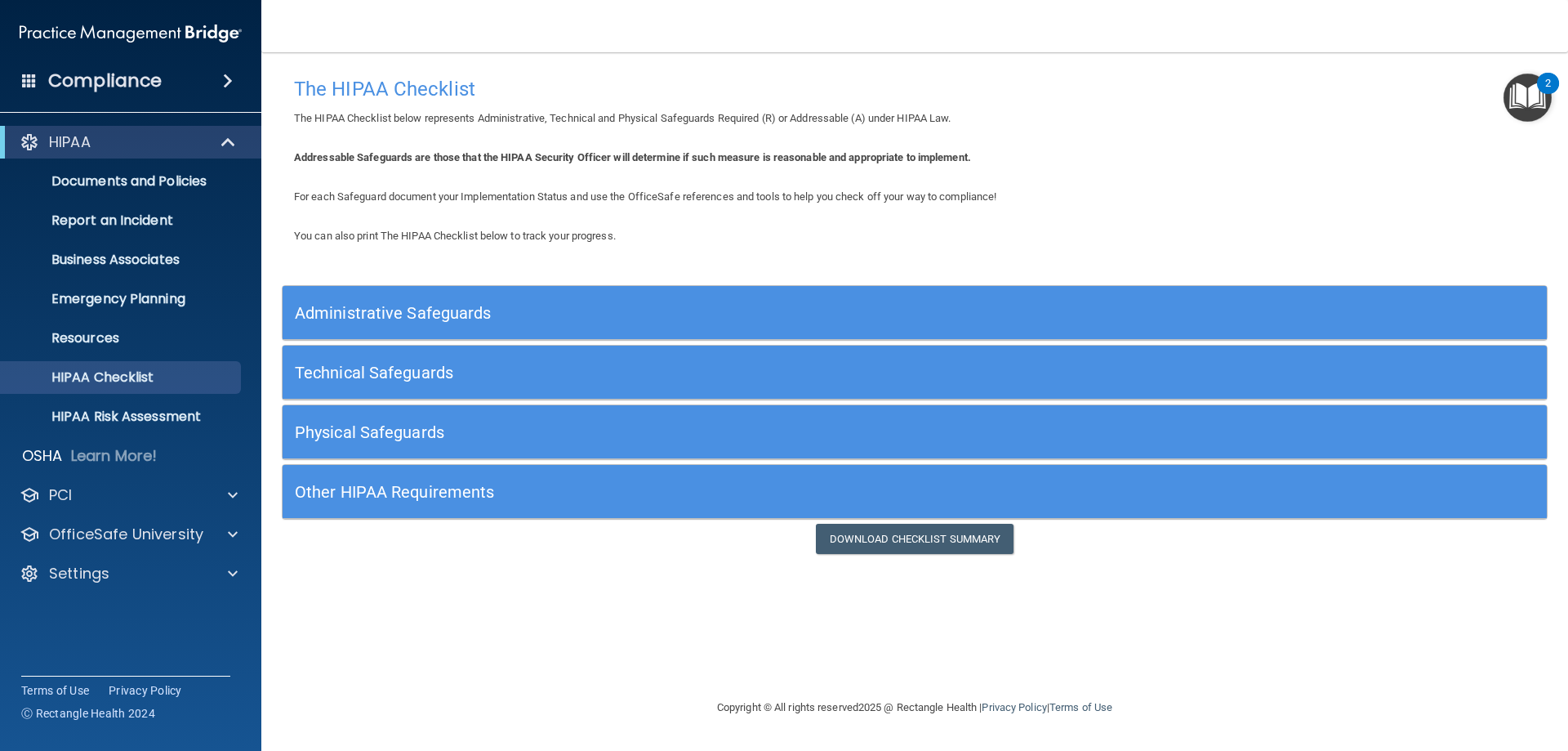
click at [443, 314] on h5 "Administrative Safeguards" at bounding box center [757, 313] width 924 height 18
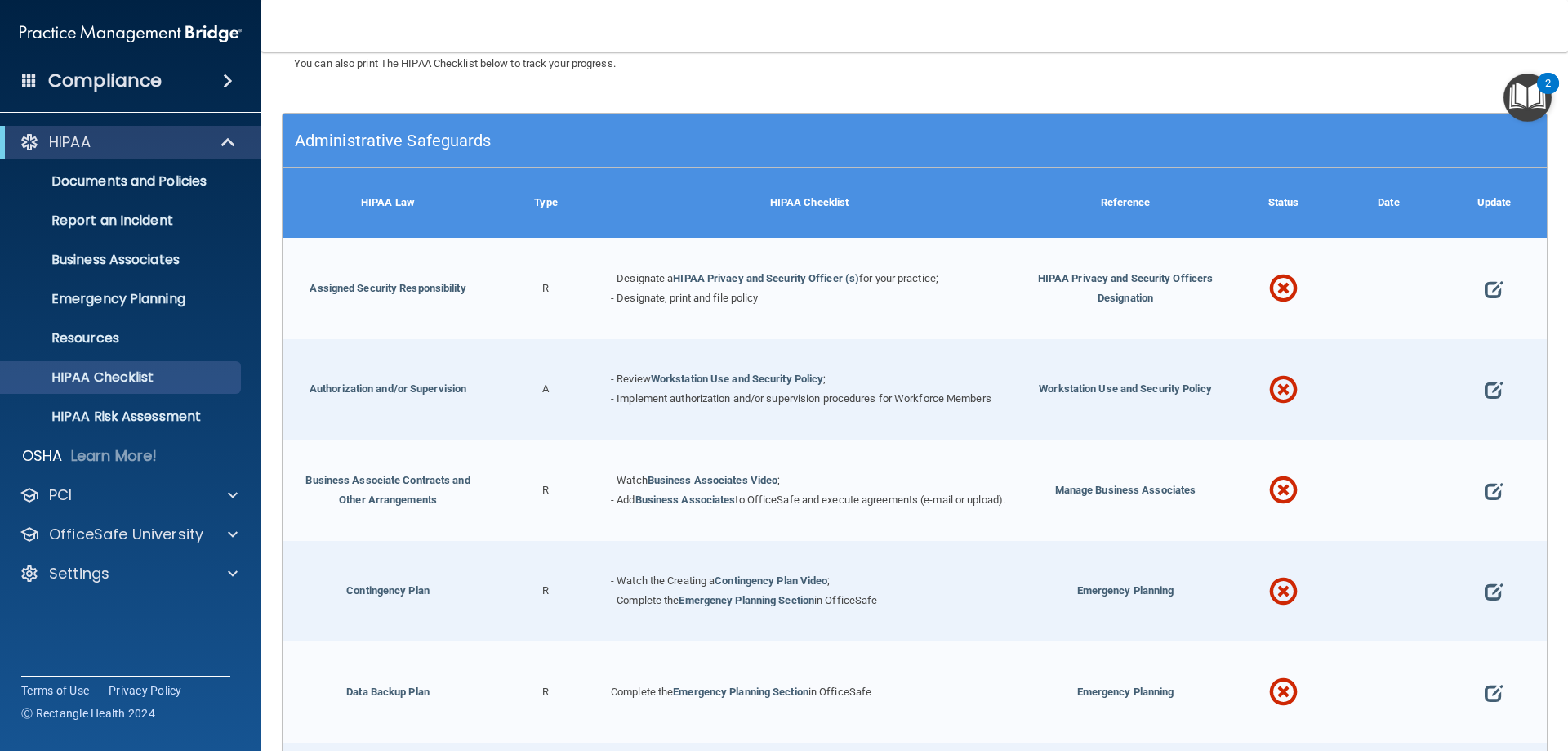
scroll to position [245, 0]
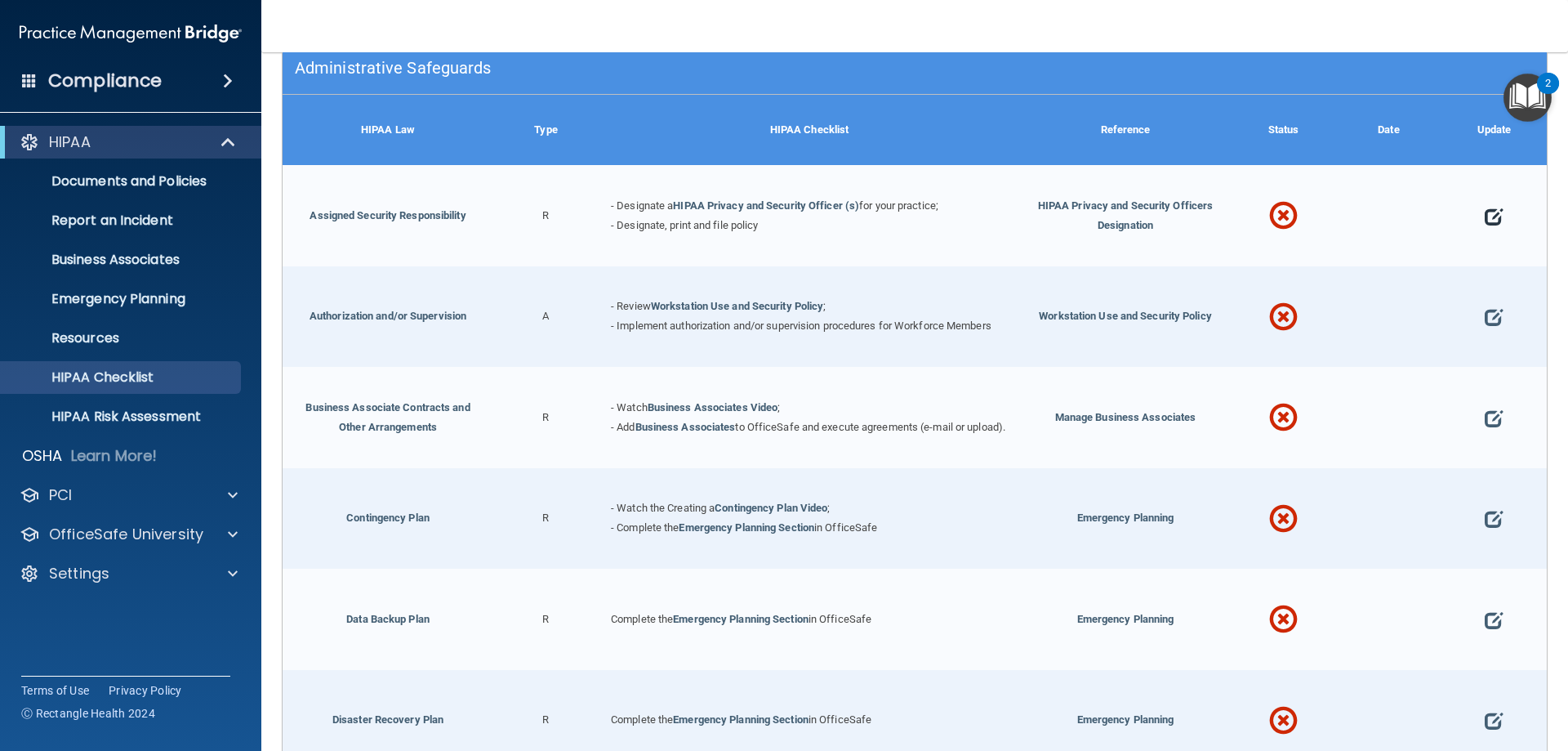
click at [1485, 212] on span at bounding box center [1493, 216] width 18 height 51
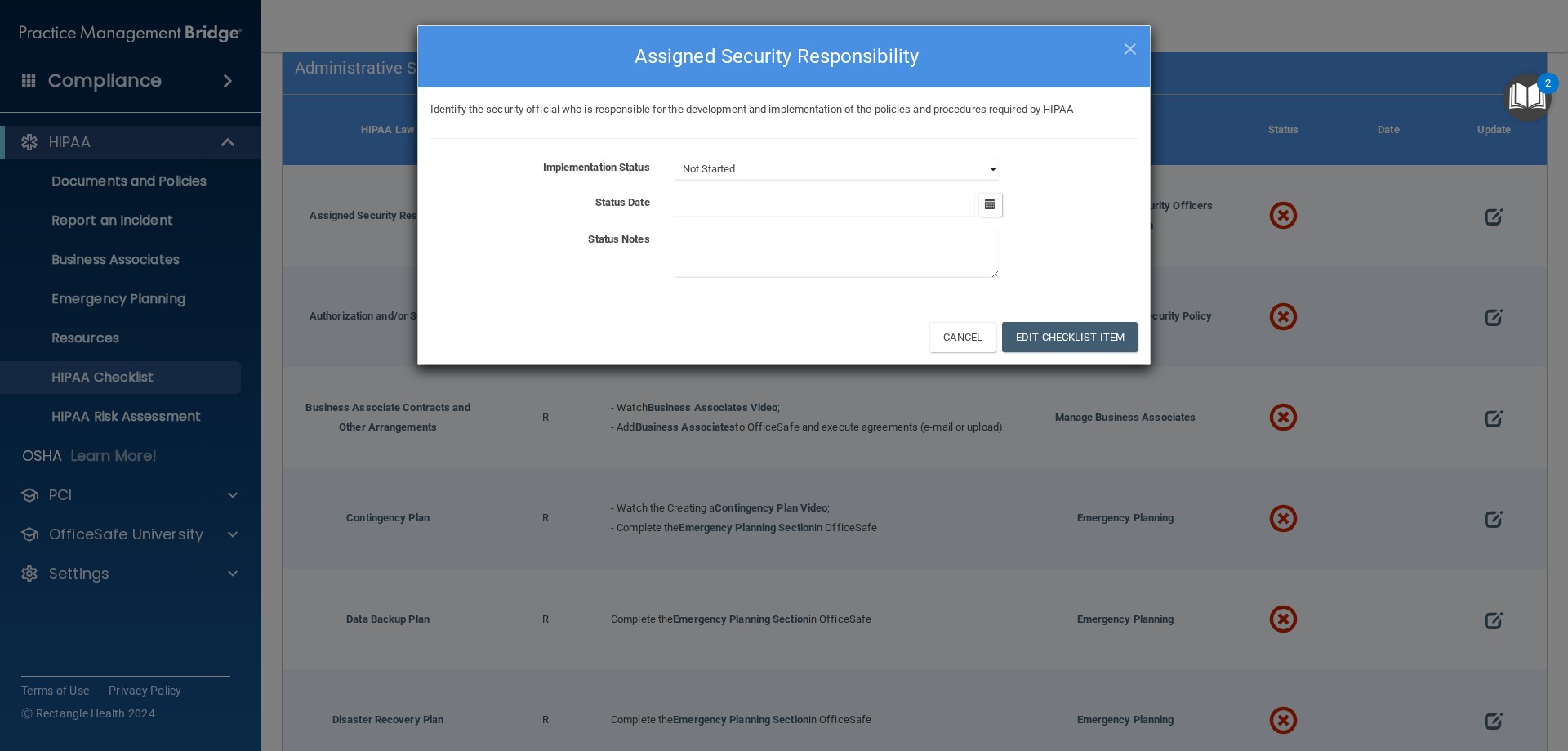
click at [723, 168] on select "Not Started In Progress Completed" at bounding box center [836, 169] width 324 height 23
select select "completed"
click at [674, 158] on select "Not Started In Progress Completed" at bounding box center [836, 169] width 324 height 23
click at [690, 203] on input "text" at bounding box center [825, 205] width 301 height 25
type input "10/30/2025"
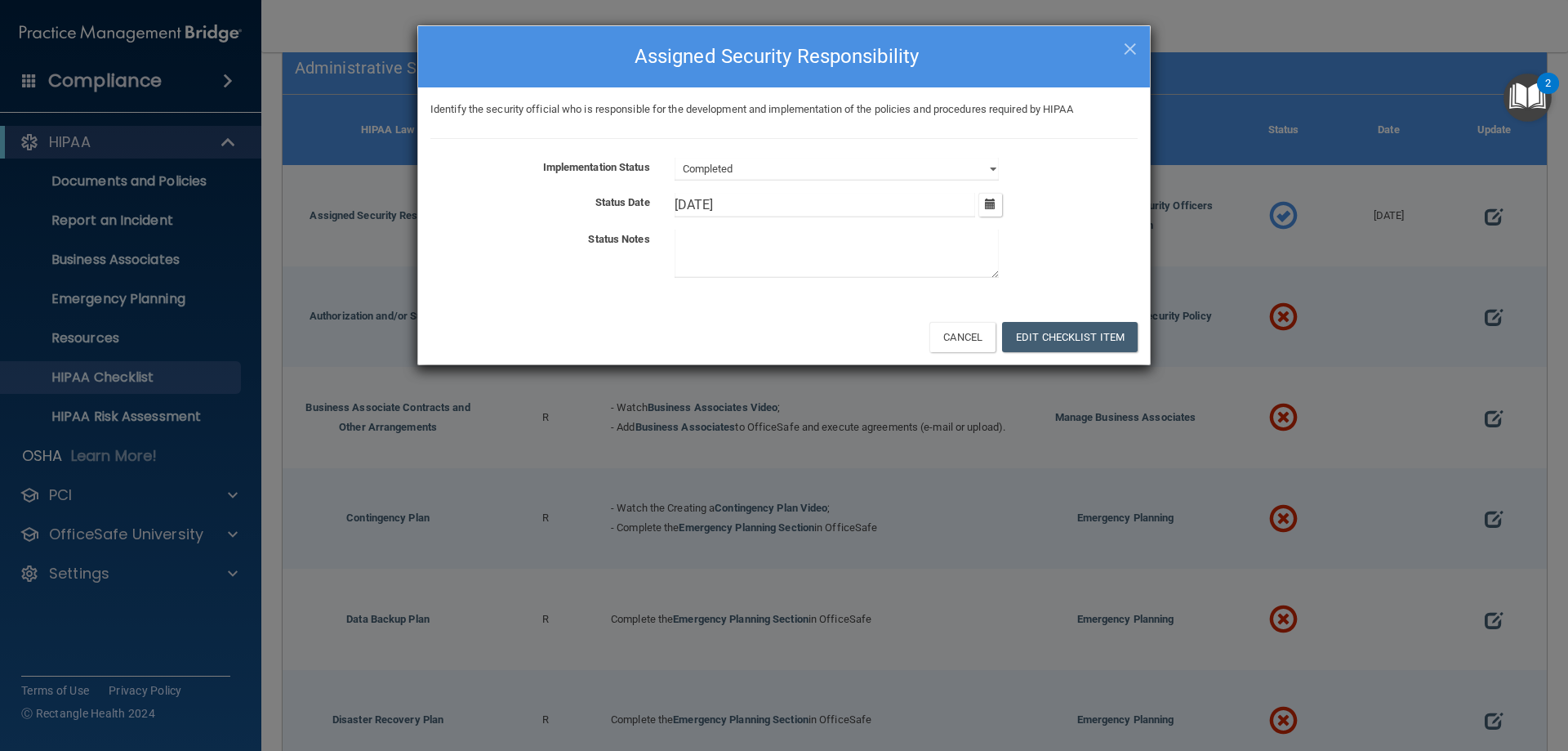
click at [716, 270] on textarea at bounding box center [836, 254] width 324 height 48
click at [726, 240] on textarea at bounding box center [836, 254] width 324 height 48
type textarea "Current"
click at [1054, 341] on button "Edit Checklist Item" at bounding box center [1070, 337] width 136 height 31
type input "10/30/25"
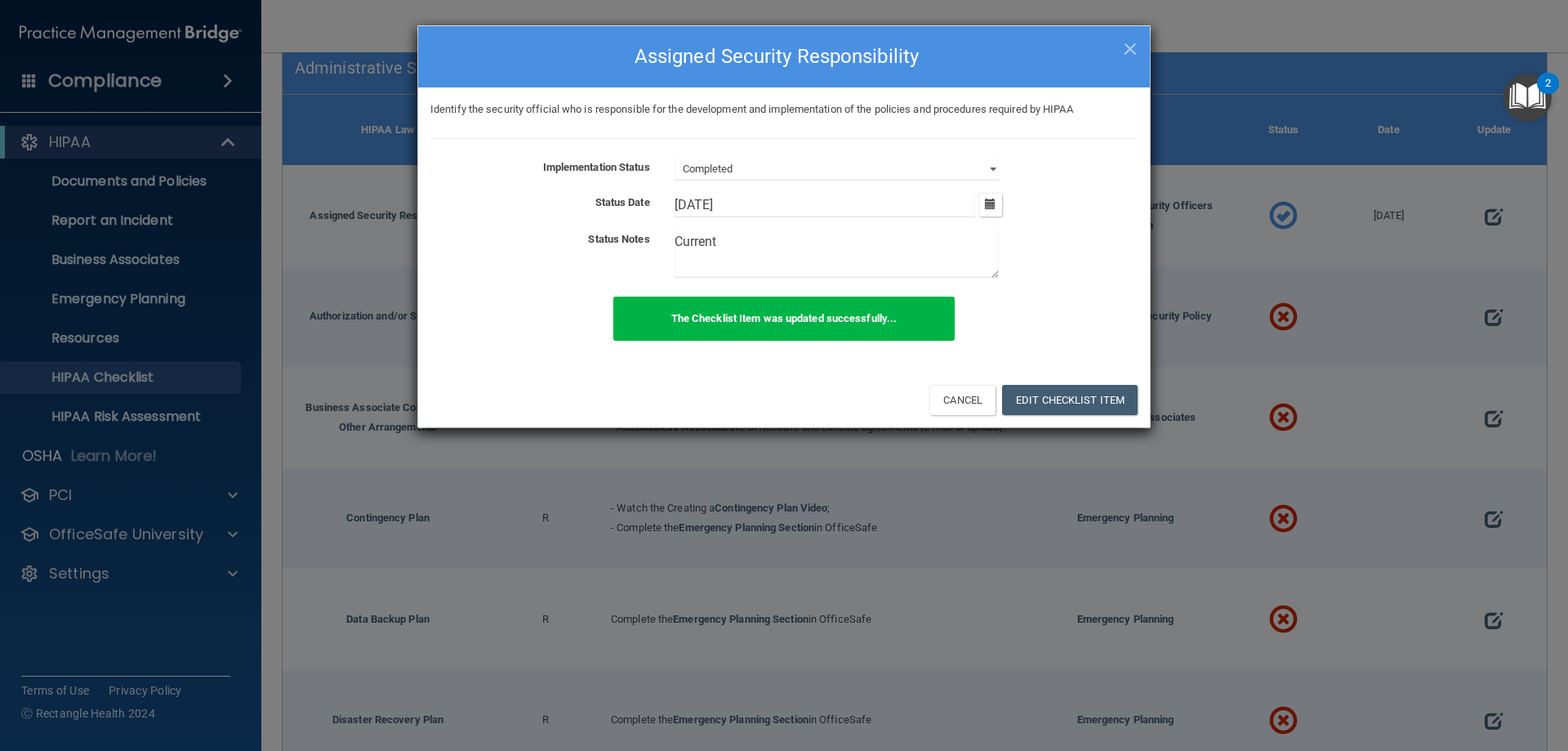
click at [1313, 234] on div "× Close Assigned Security Responsibility Identify the security official who is …" at bounding box center [784, 375] width 1568 height 751
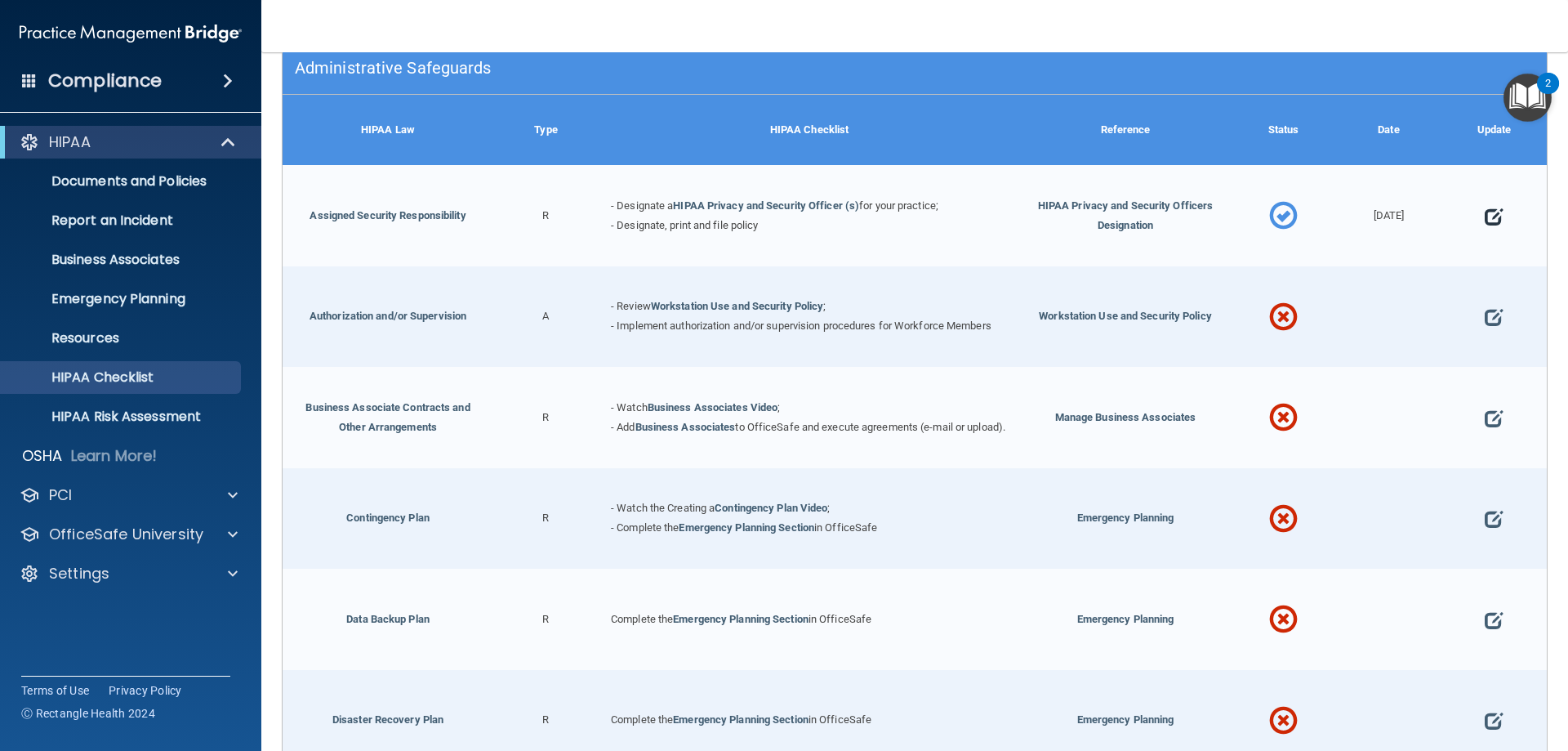
click at [1485, 215] on span at bounding box center [1493, 216] width 18 height 51
select select "completed"
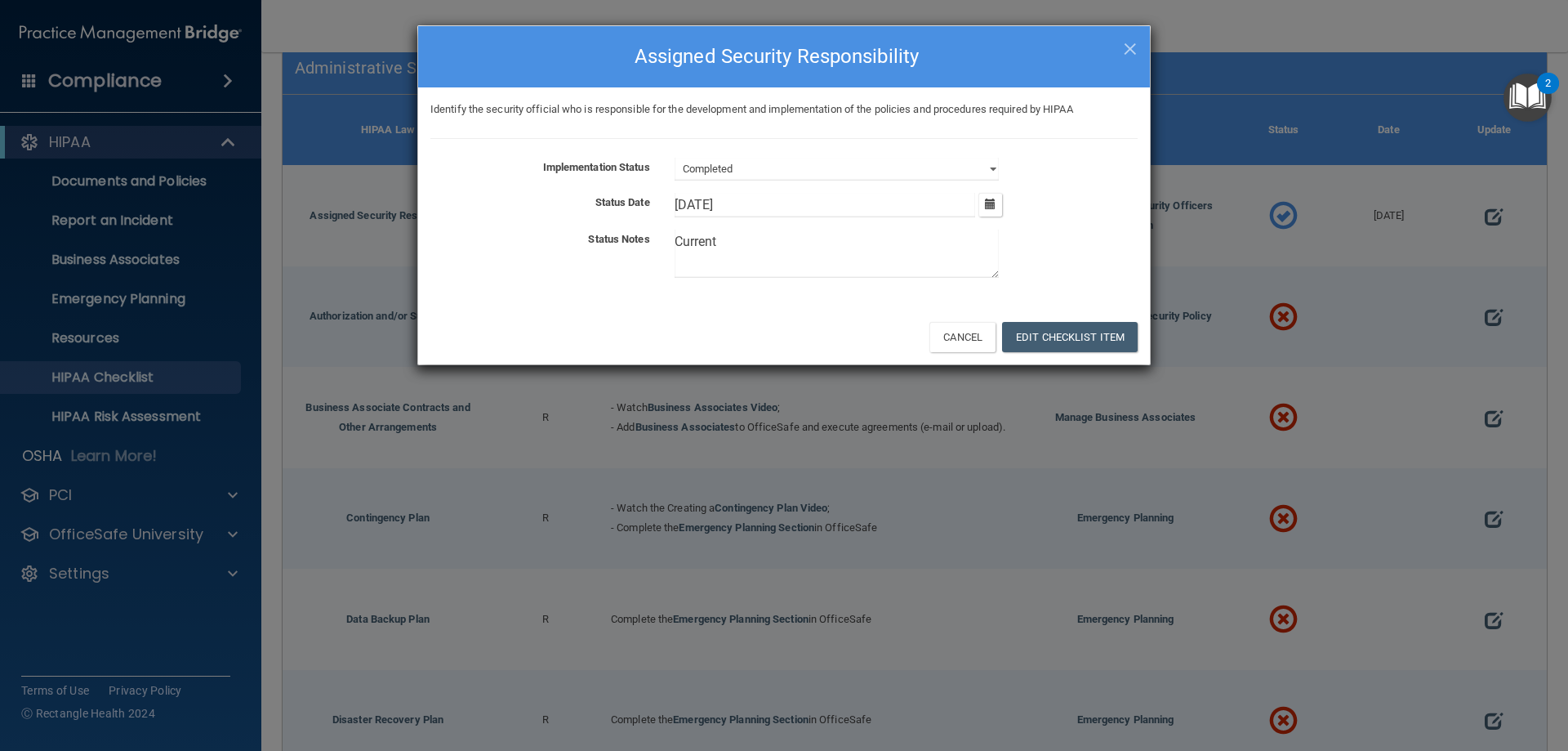
click at [746, 239] on textarea "Current" at bounding box center [836, 254] width 324 height 48
type textarea "Current Jenasee Campbell"
click at [1093, 345] on button "Edit Checklist Item" at bounding box center [1070, 337] width 136 height 31
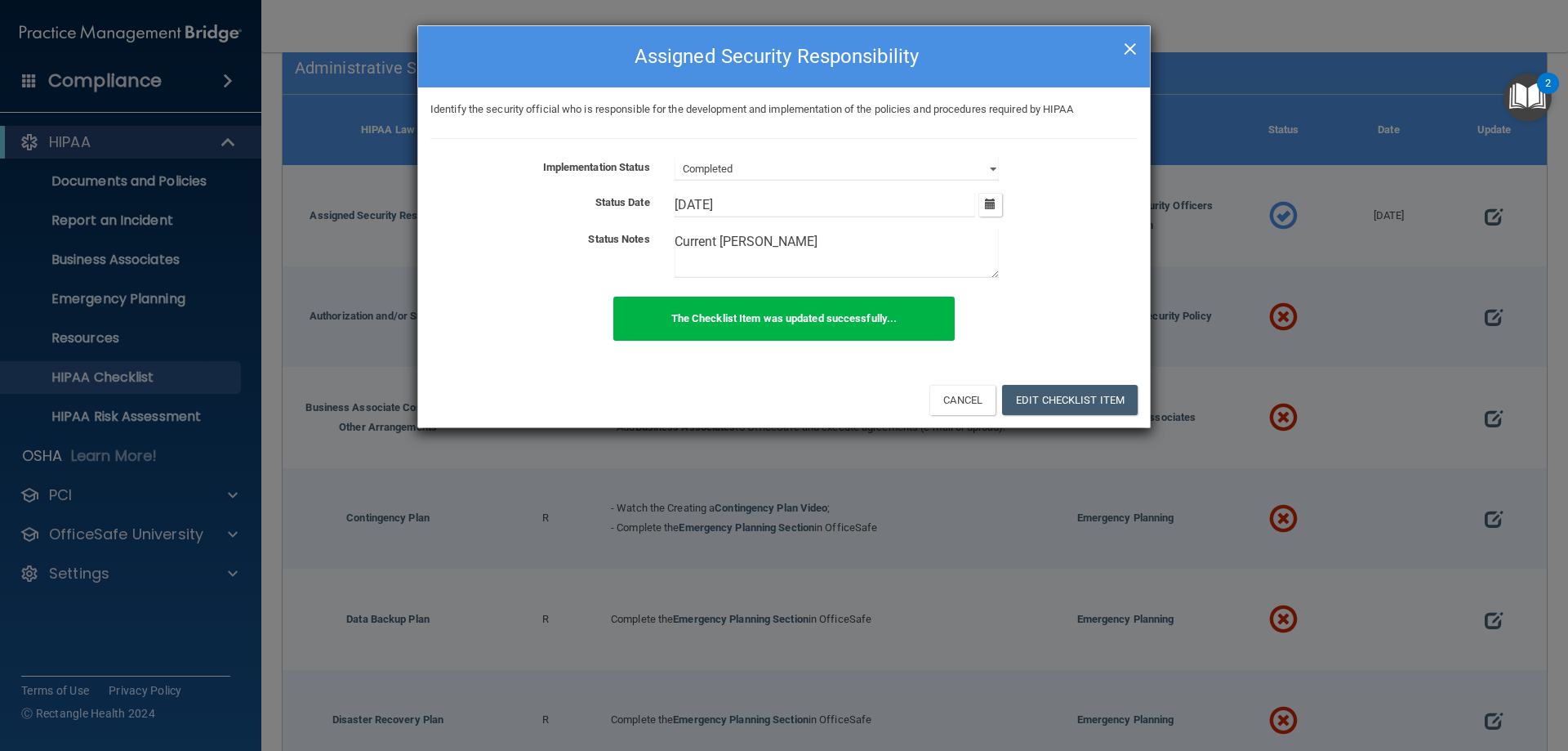
click at [1127, 51] on span "×" at bounding box center [1130, 47] width 14 height 33
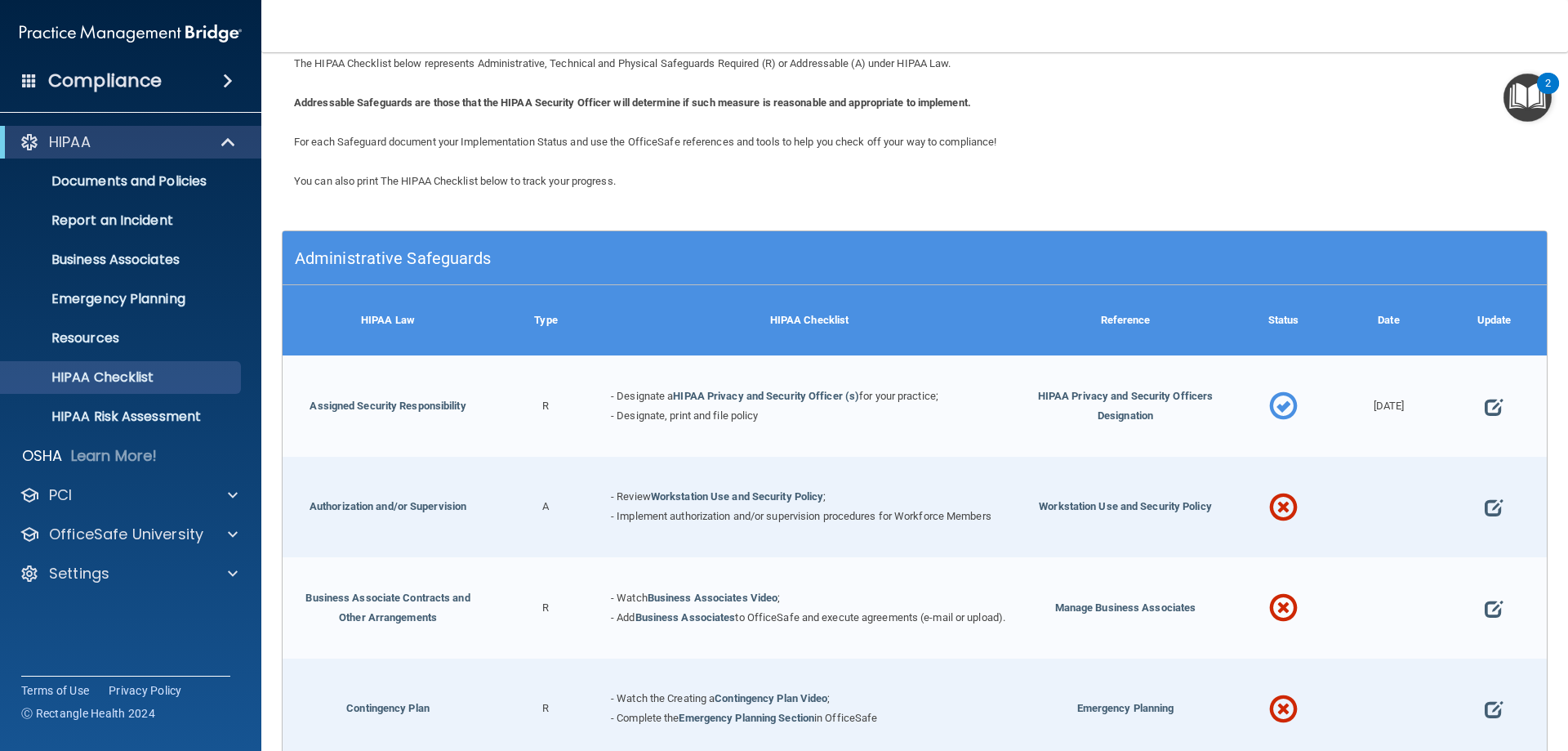
scroll to position [48, 0]
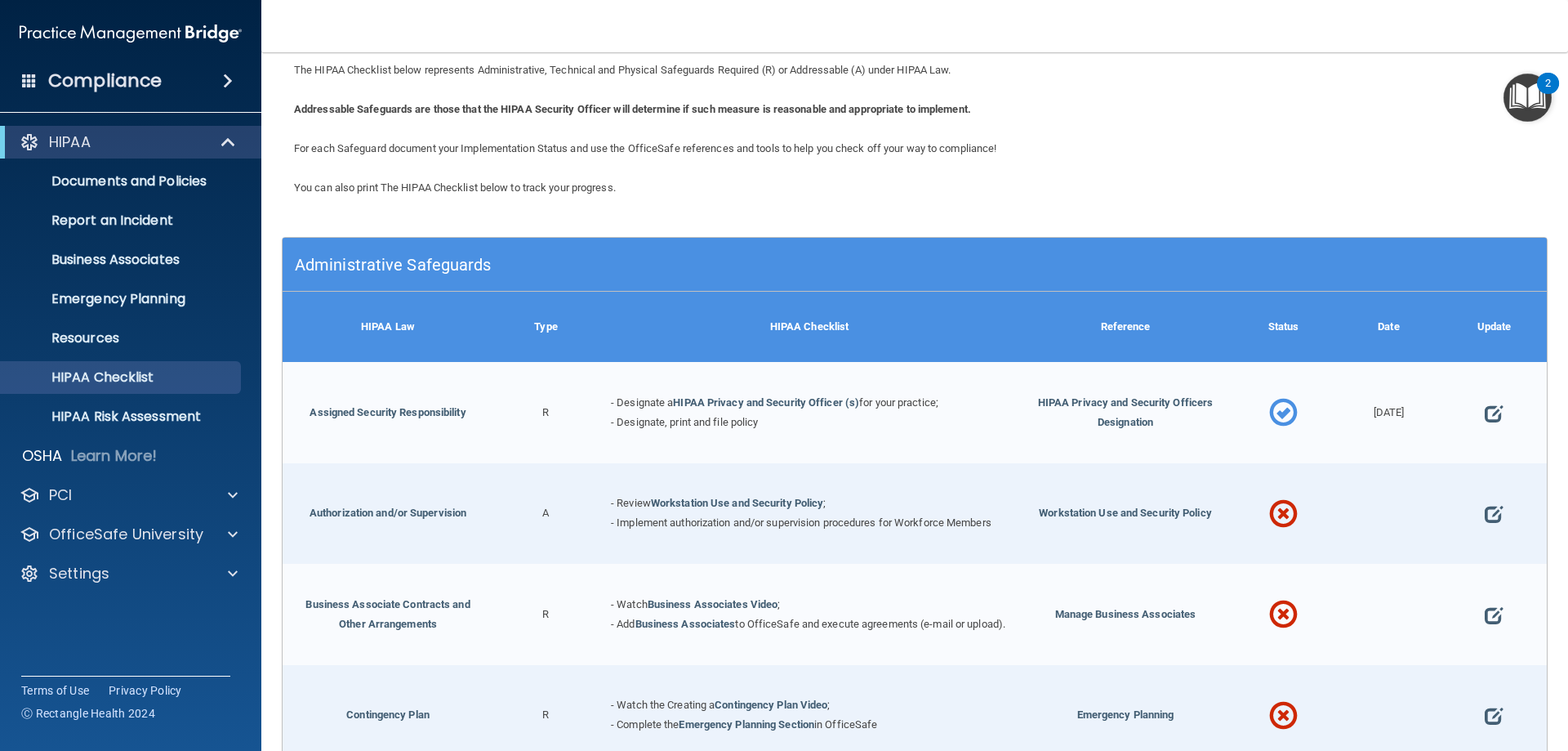
click at [870, 320] on div "HIPAA Checklist" at bounding box center [809, 326] width 422 height 70
click at [529, 265] on h5 "Administrative Safeguards" at bounding box center [757, 264] width 924 height 18
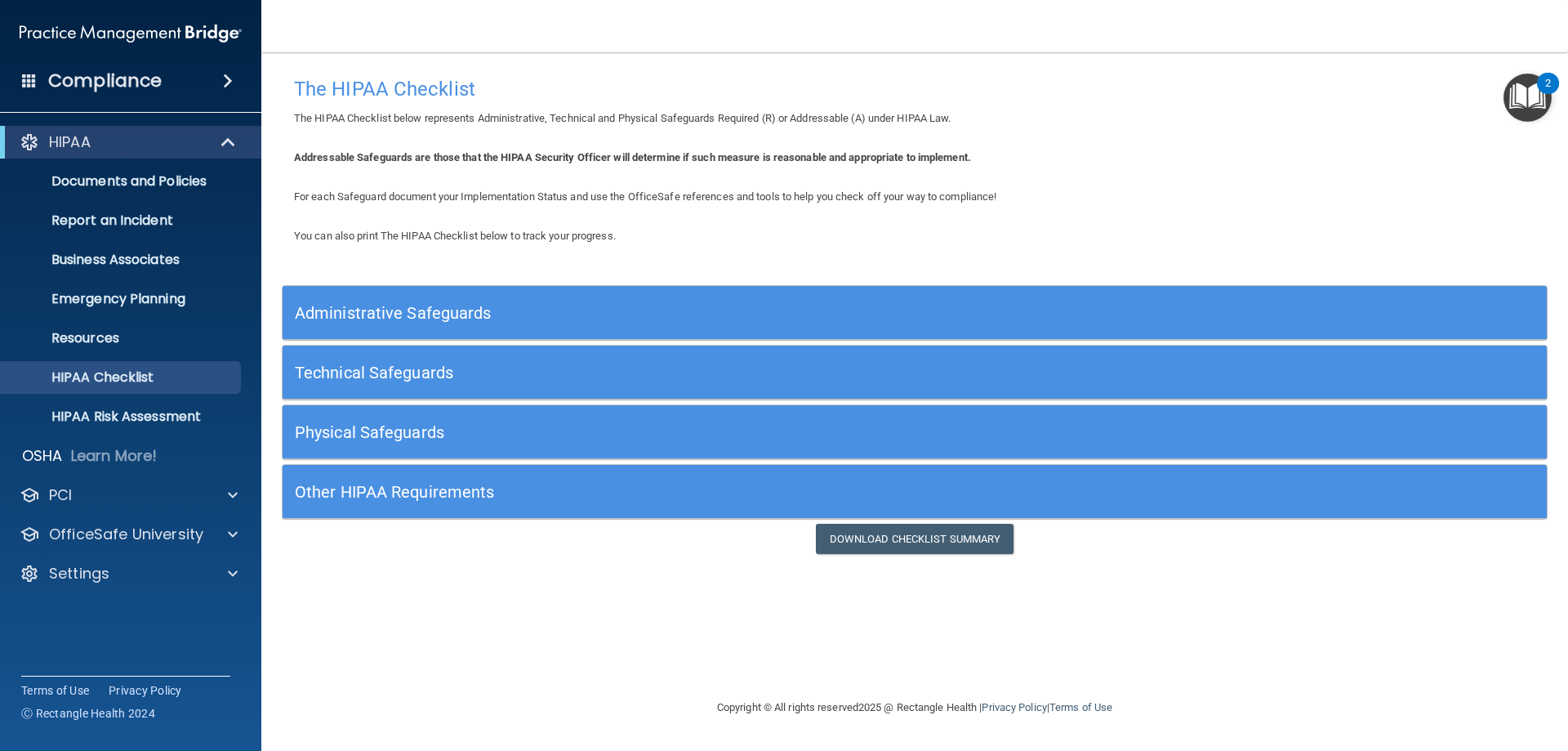
click at [443, 375] on h5 "Technical Safeguards" at bounding box center [757, 372] width 924 height 18
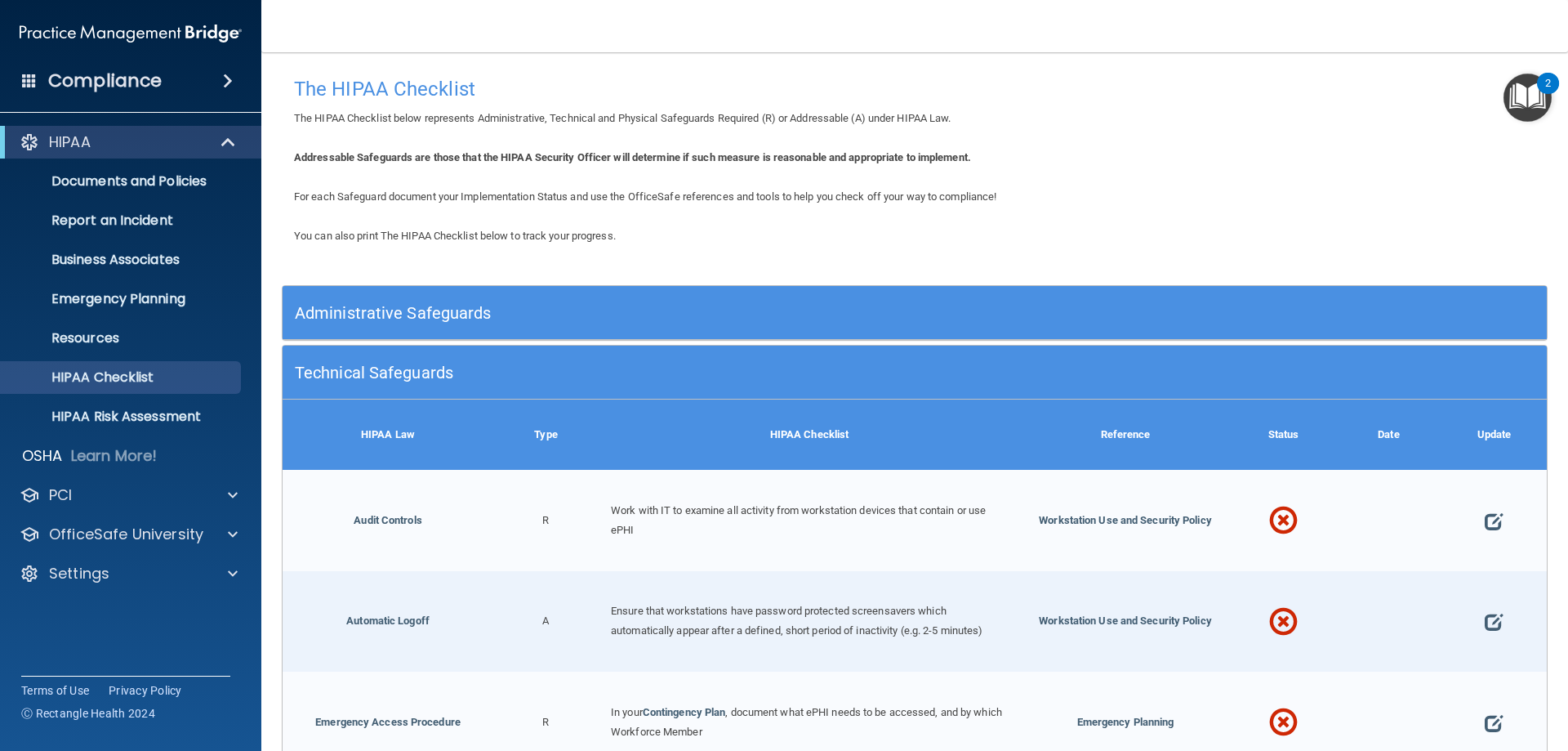
click at [444, 375] on h5 "Technical Safeguards" at bounding box center [757, 372] width 924 height 18
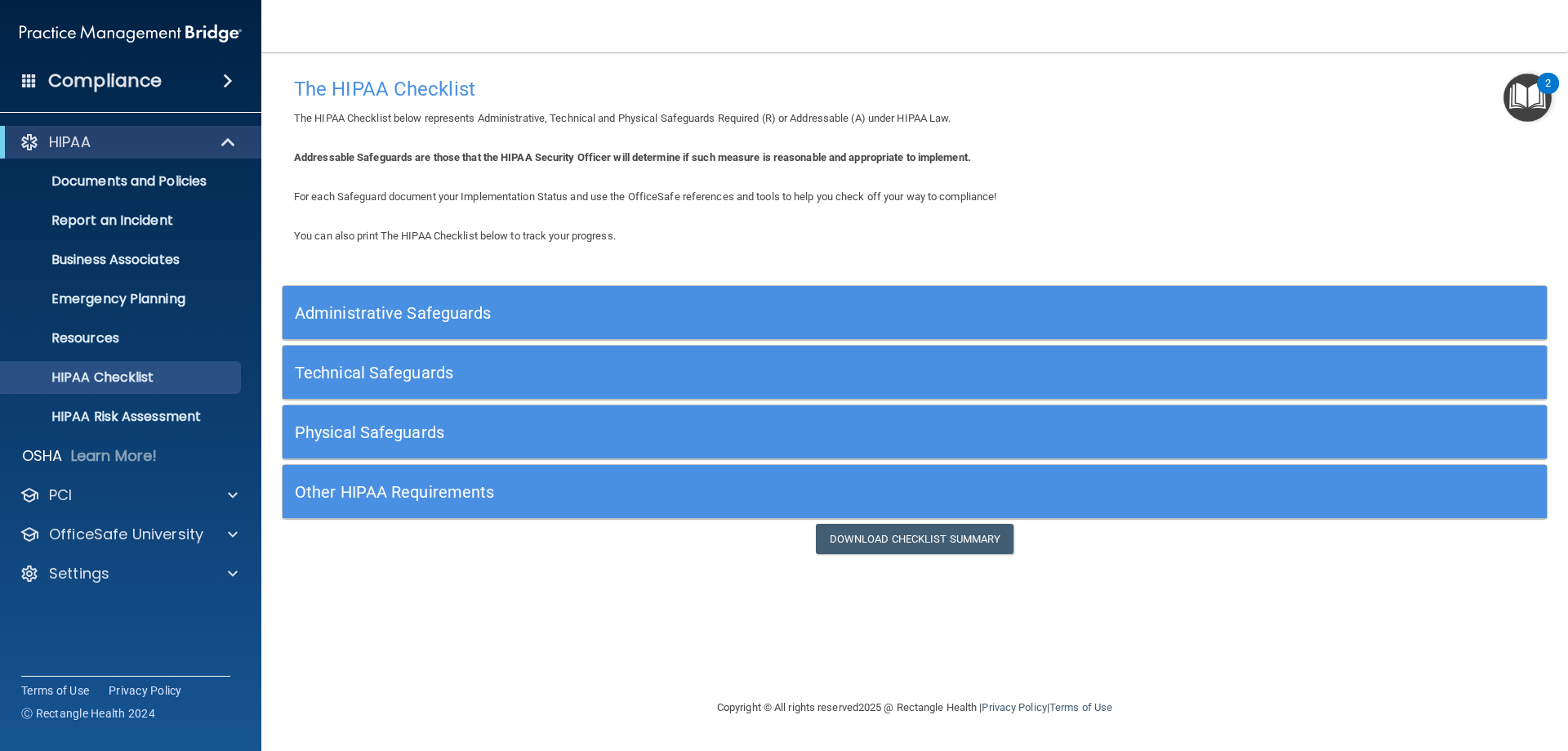
click at [436, 425] on h5 "Physical Safeguards" at bounding box center [757, 431] width 924 height 18
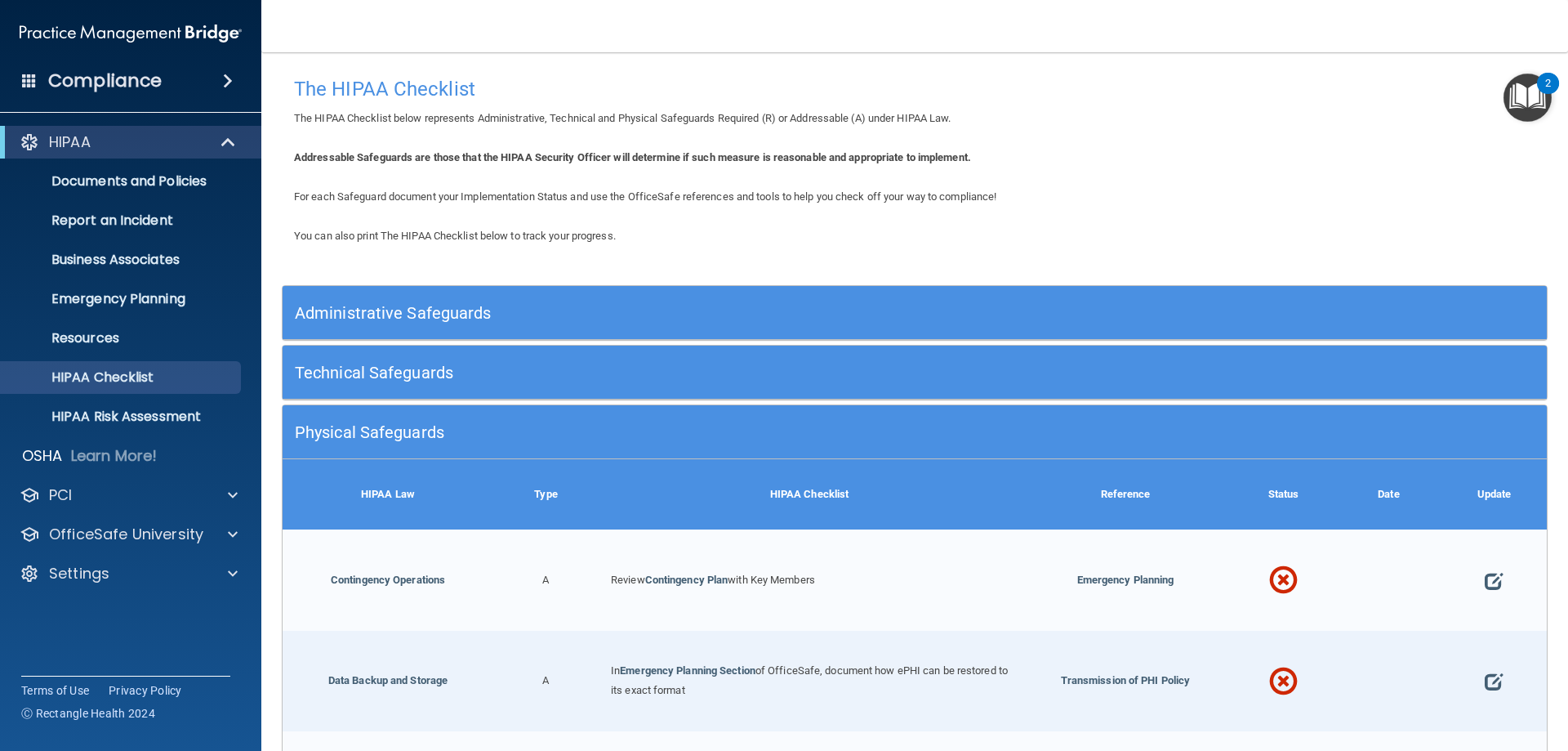
click at [436, 425] on h5 "Physical Safeguards" at bounding box center [757, 431] width 924 height 18
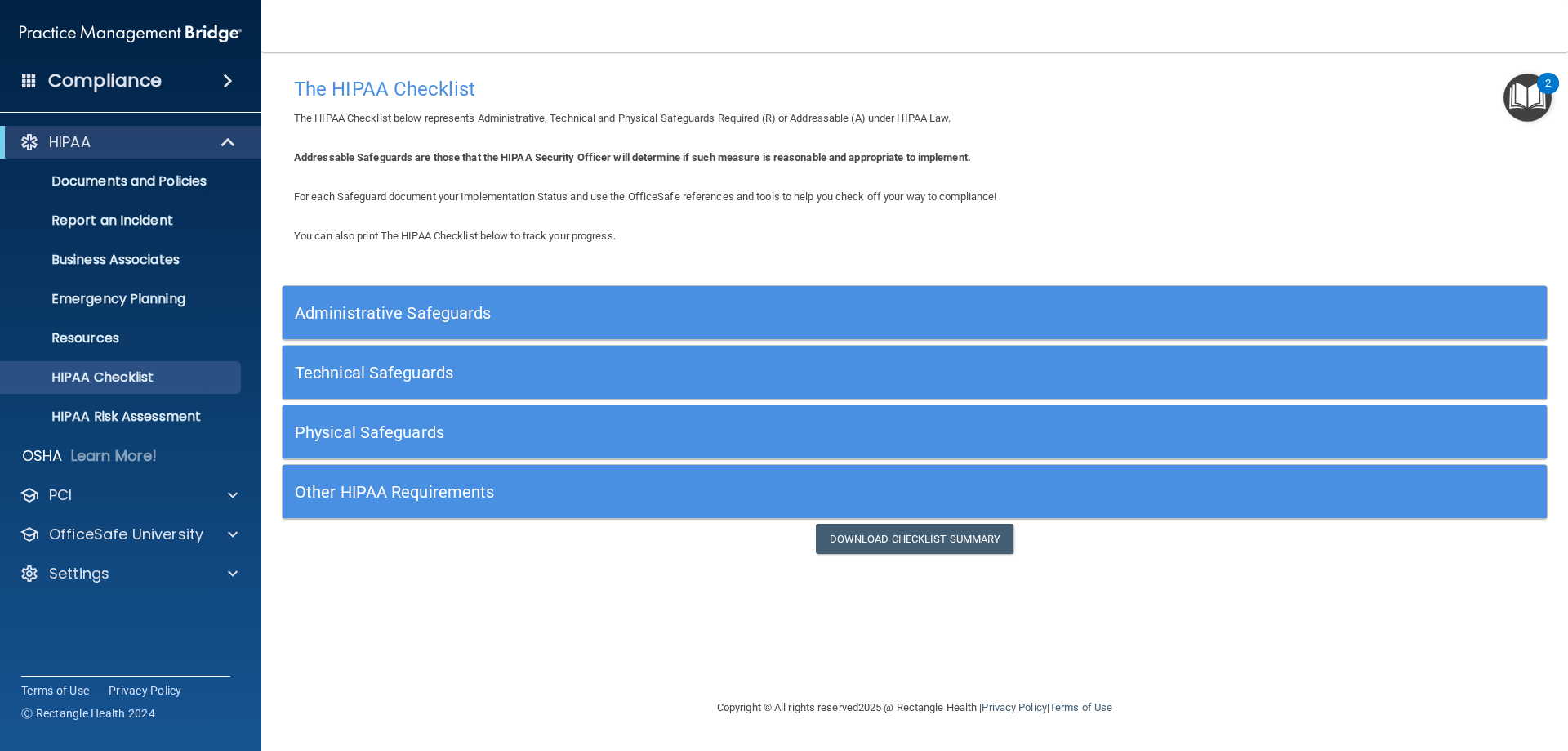
click at [422, 476] on div "Other HIPAA Requirements" at bounding box center [756, 491] width 948 height 36
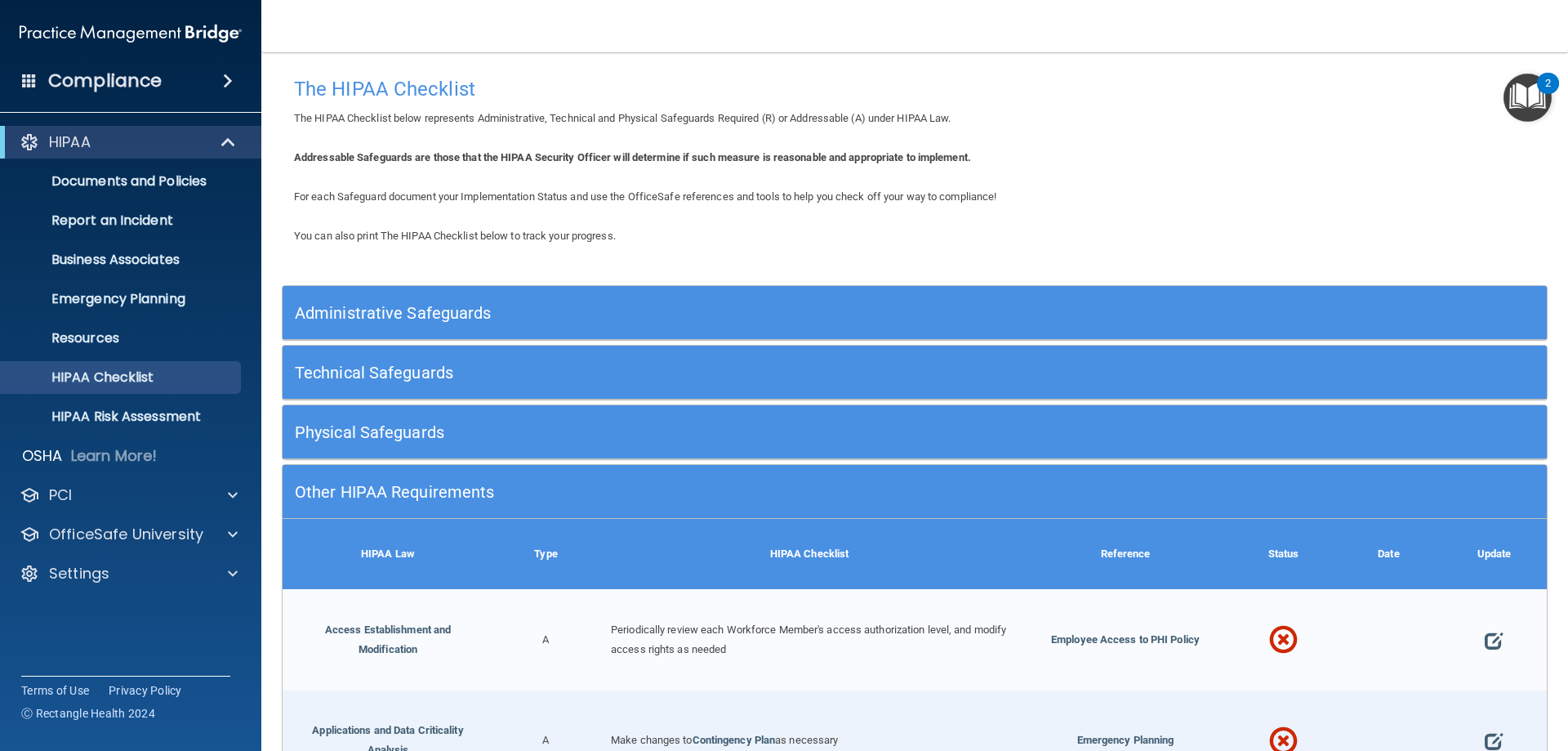
click at [455, 499] on h5 "Other HIPAA Requirements" at bounding box center [757, 492] width 924 height 18
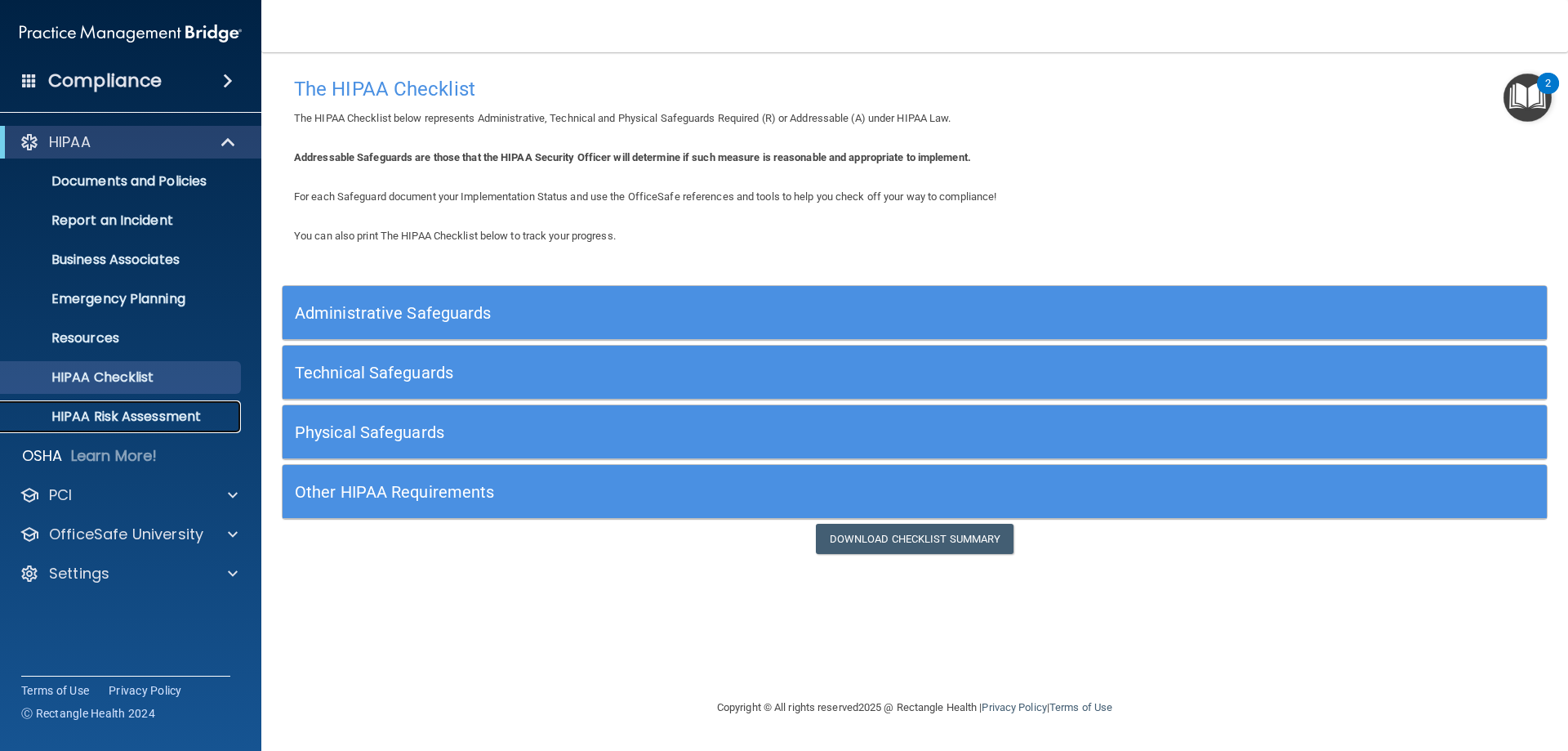
click at [176, 413] on p "HIPAA Risk Assessment" at bounding box center [121, 416] width 223 height 16
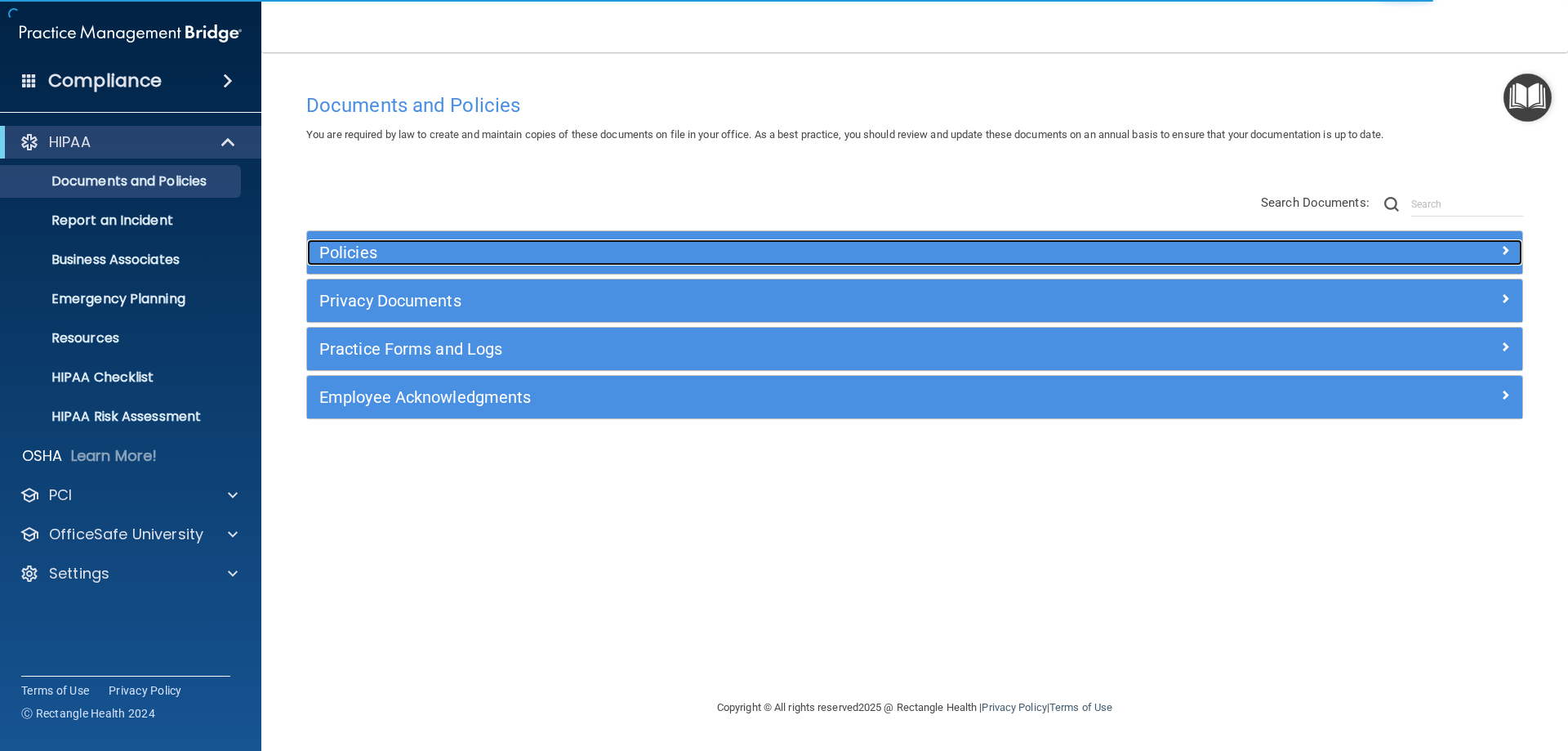
click at [385, 242] on div "Policies" at bounding box center [762, 252] width 912 height 26
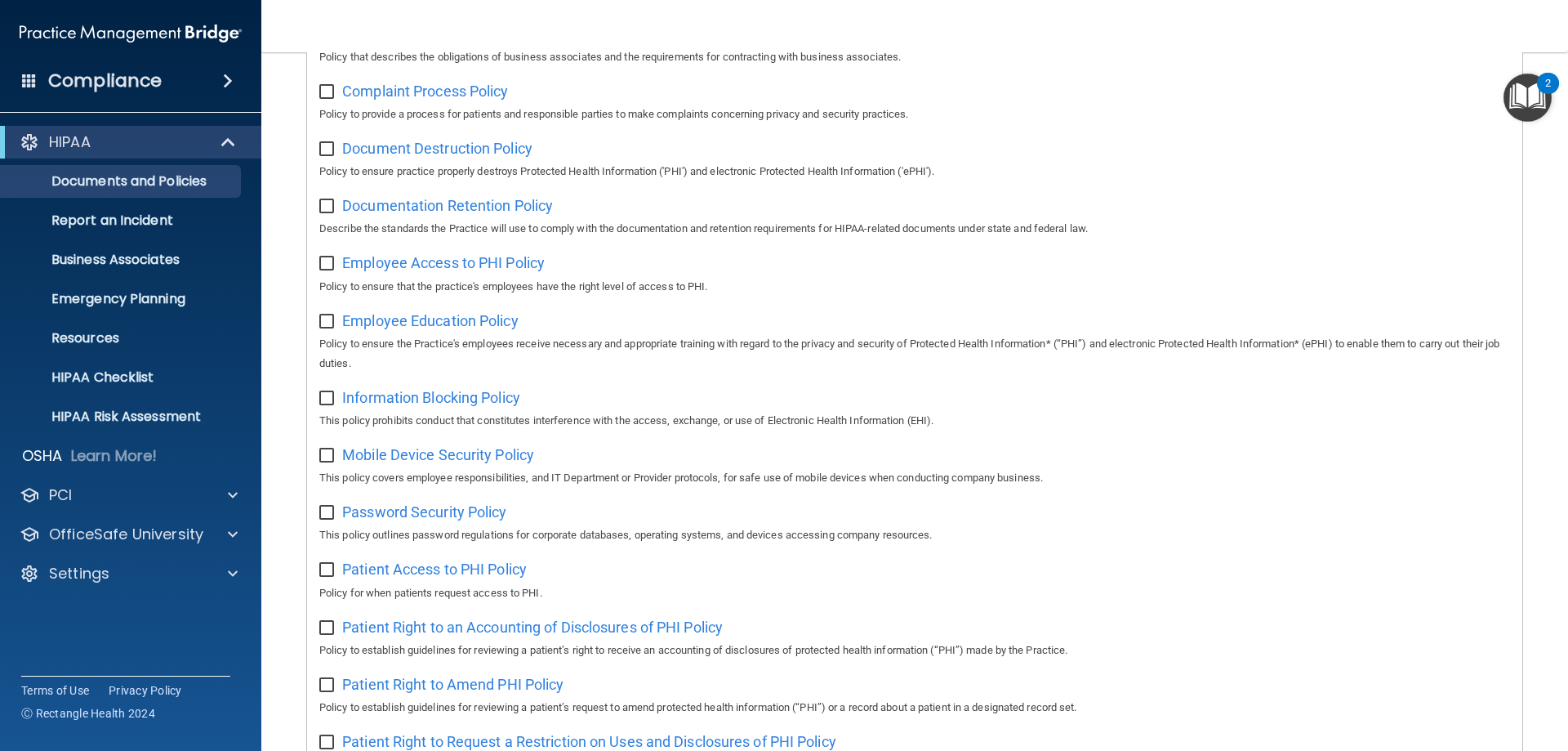
scroll to position [105, 0]
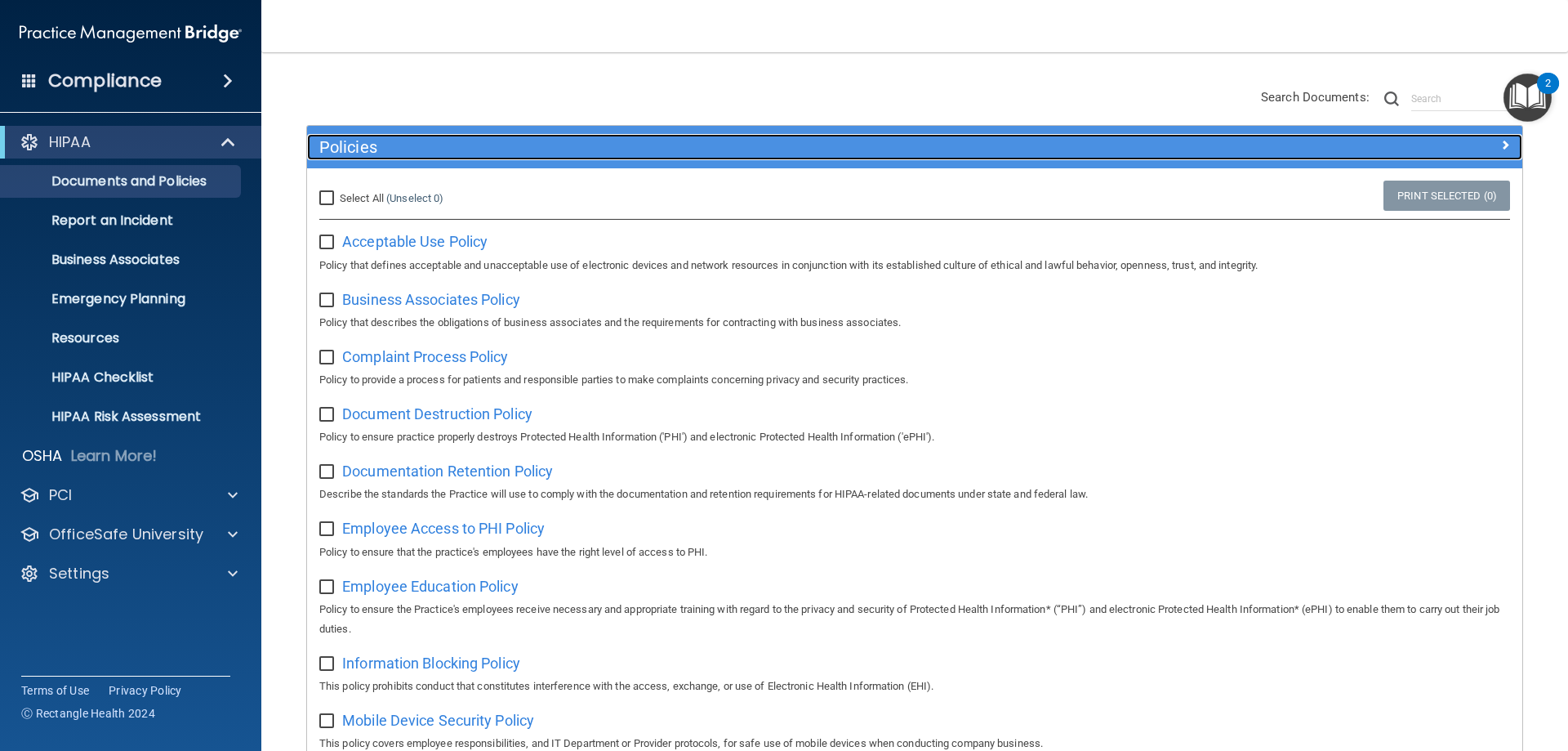
click at [341, 153] on h5 "Policies" at bounding box center [762, 146] width 887 height 18
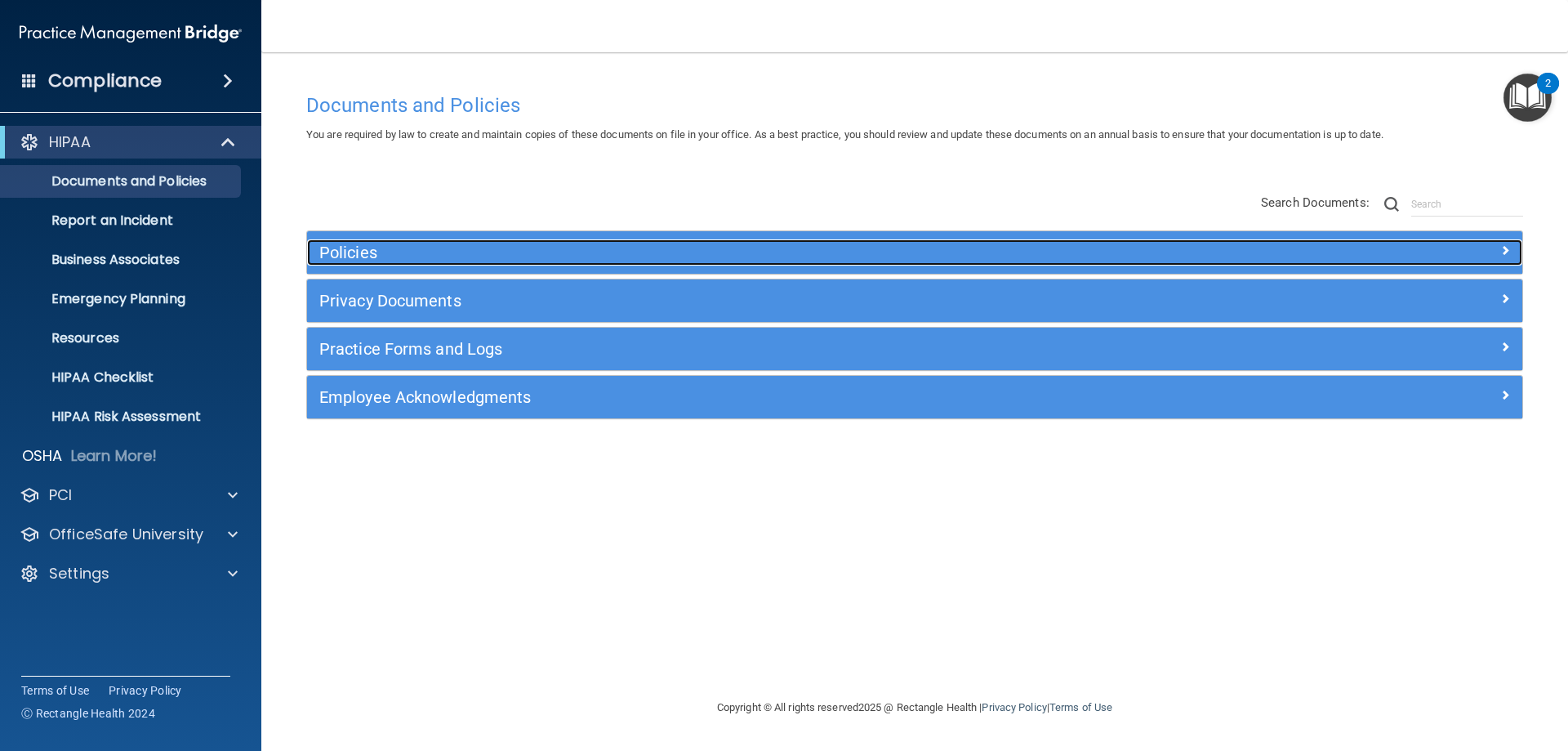
scroll to position [0, 0]
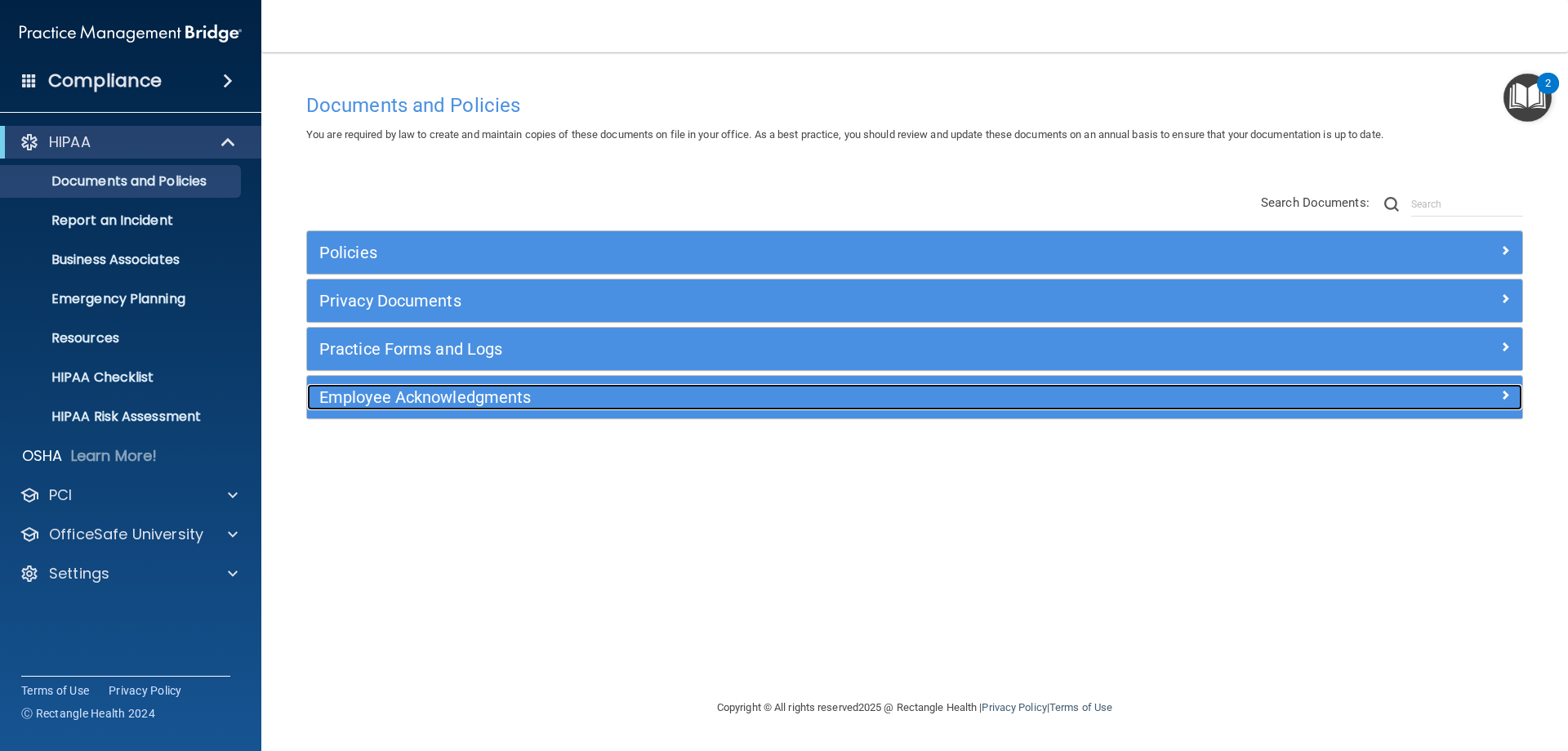
click at [377, 401] on h5 "Employee Acknowledgments" at bounding box center [762, 397] width 887 height 18
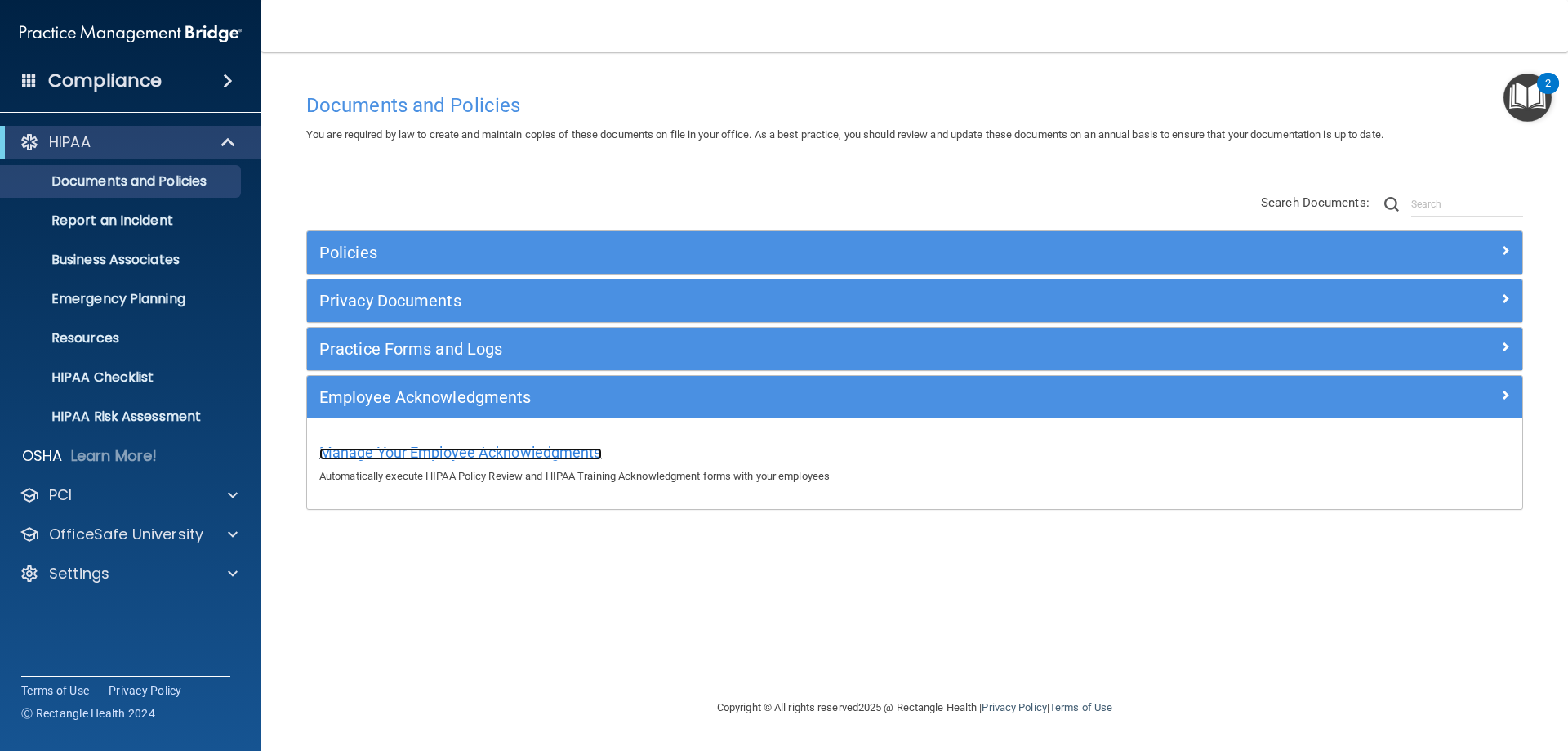
click at [374, 445] on span "Manage Your Employee Acknowledgments" at bounding box center [460, 453] width 282 height 17
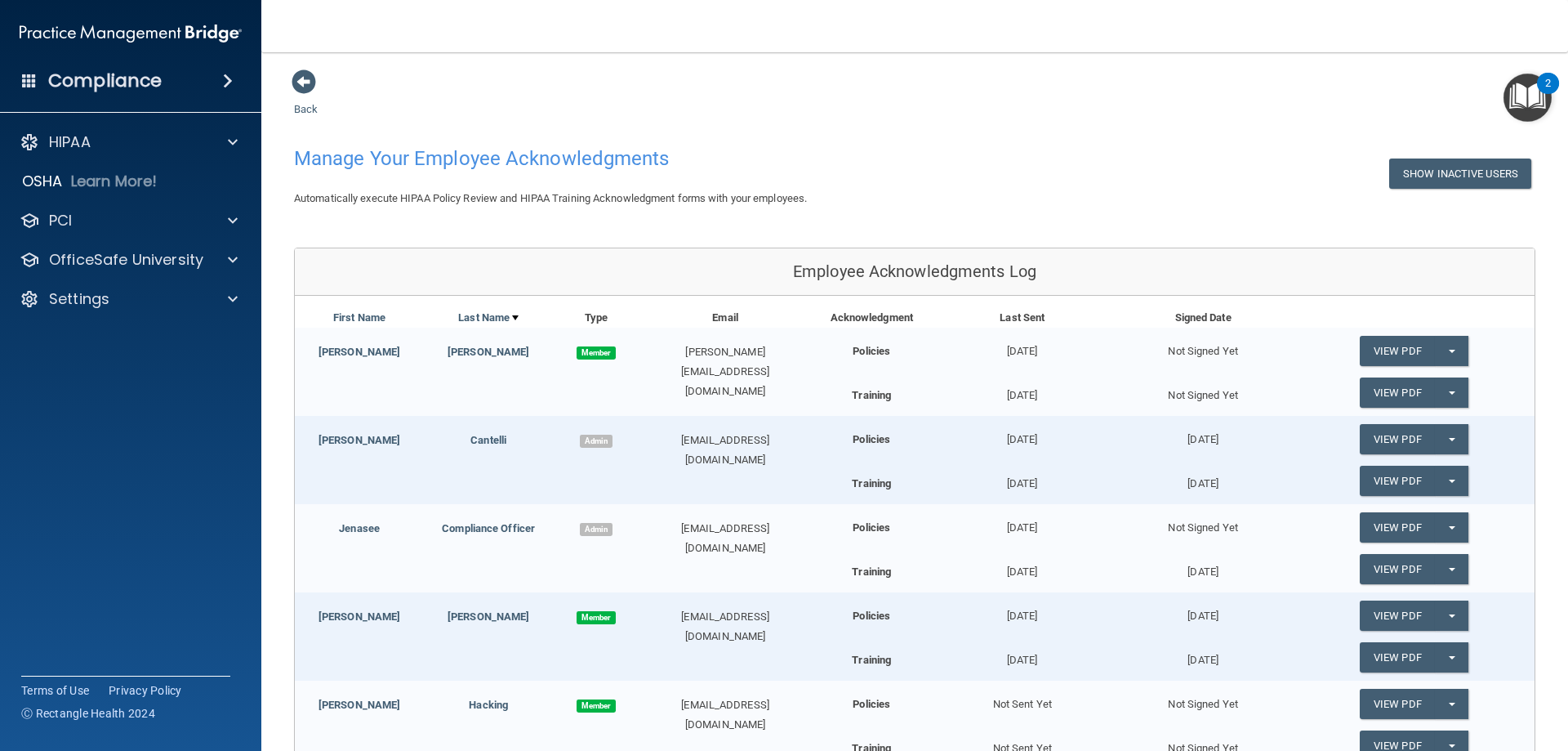
click at [84, 83] on h4 "Compliance" at bounding box center [104, 81] width 114 height 23
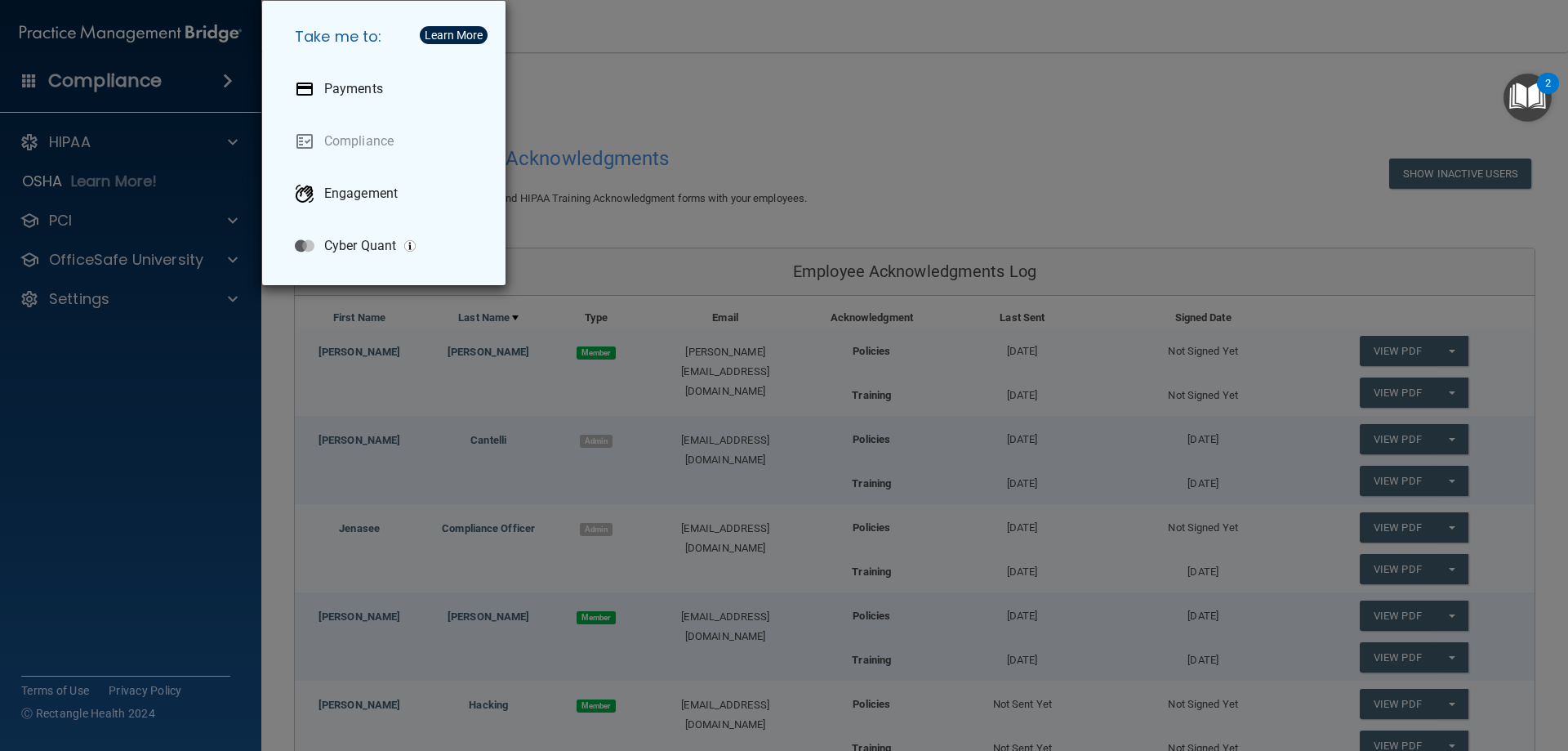
click at [61, 150] on div "Take me to: Payments Compliance Engagement Cyber Quant" at bounding box center [784, 375] width 1568 height 751
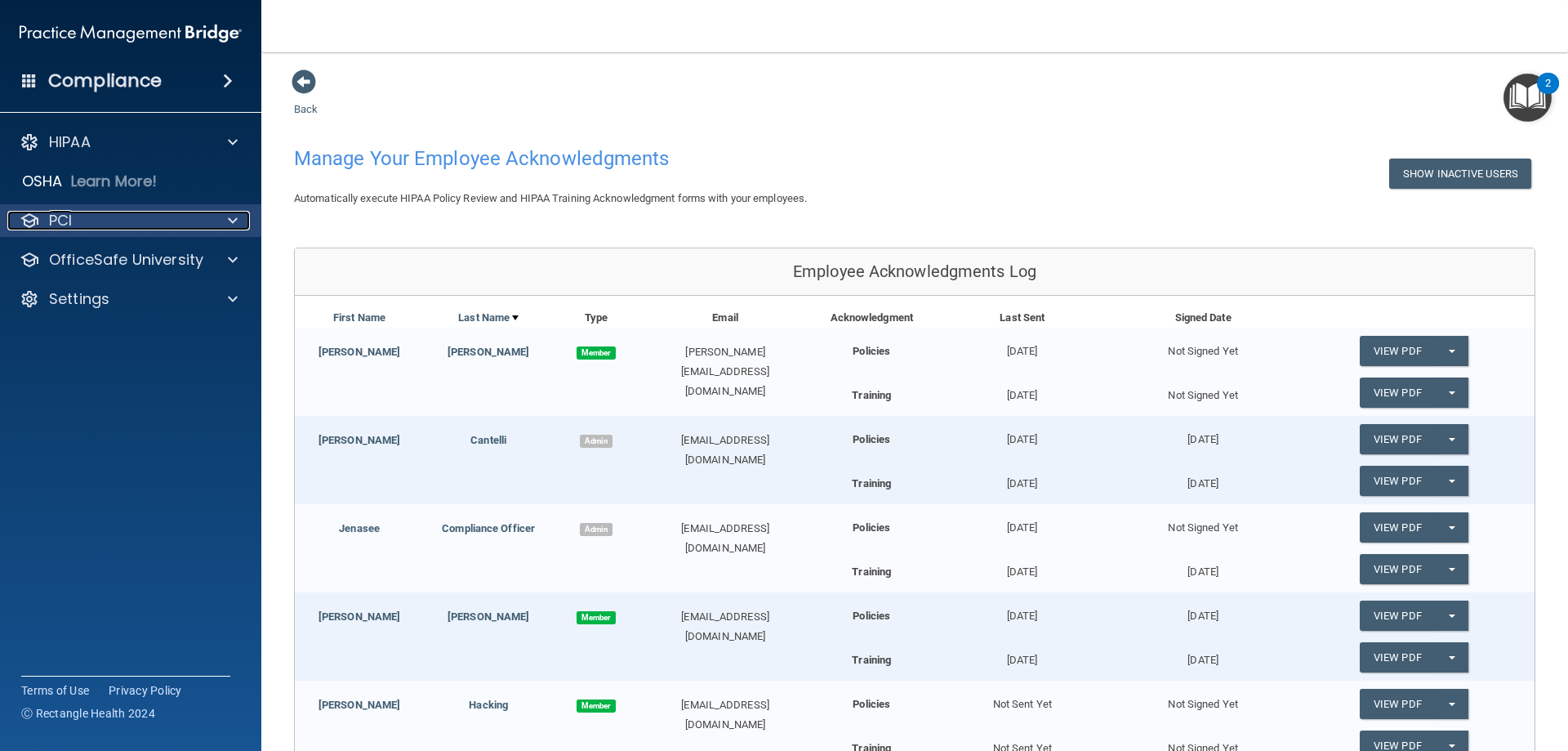
click at [97, 217] on div "PCI" at bounding box center [109, 220] width 203 height 19
